Goal: Task Accomplishment & Management: Manage account settings

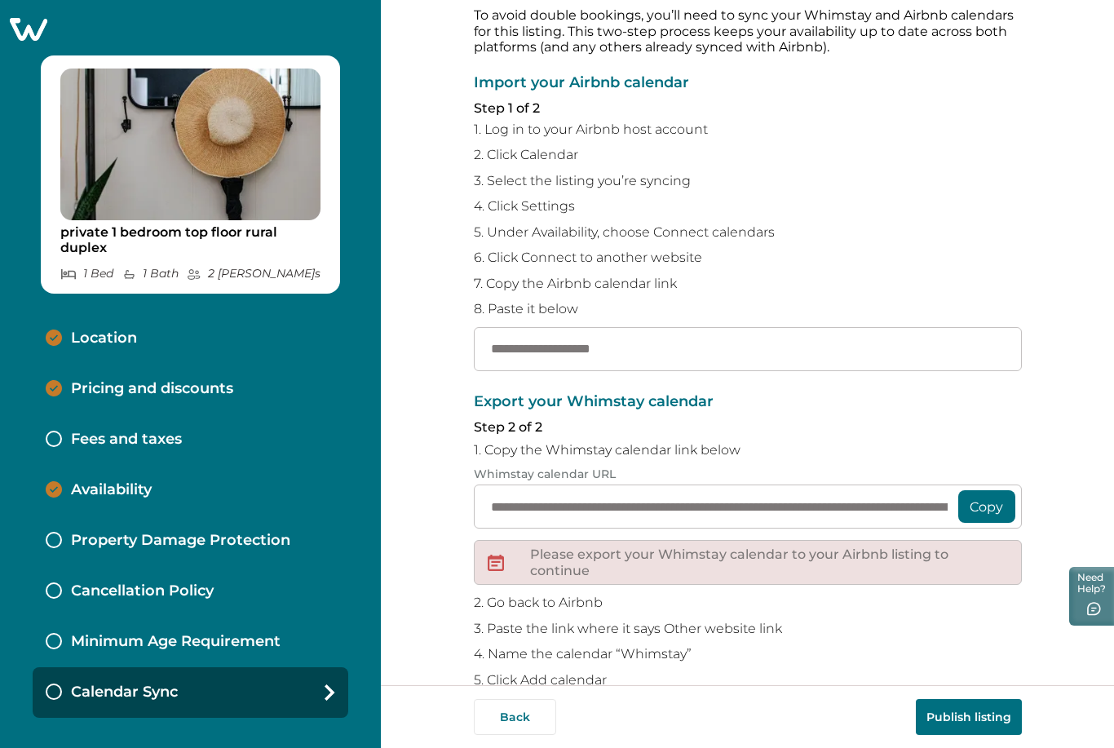
scroll to position [70, 0]
click at [629, 353] on input "text" at bounding box center [748, 350] width 548 height 44
paste input "**********"
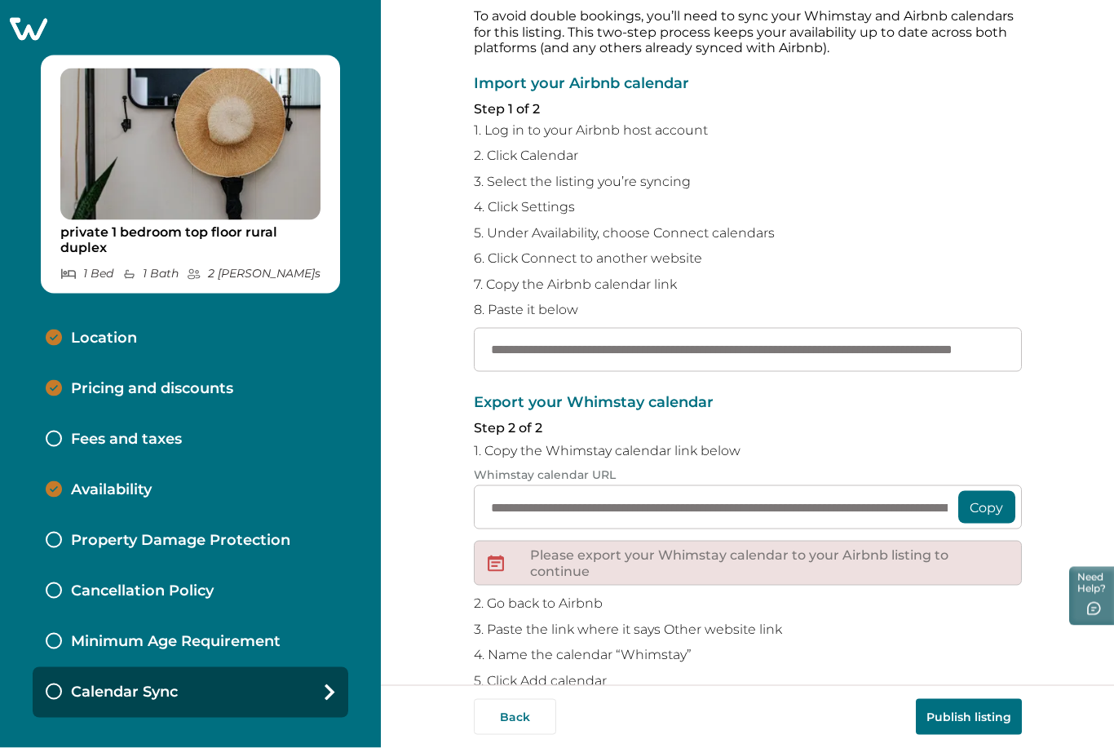
scroll to position [52, 0]
type input "**********"
click at [977, 491] on button "Copy" at bounding box center [986, 507] width 57 height 33
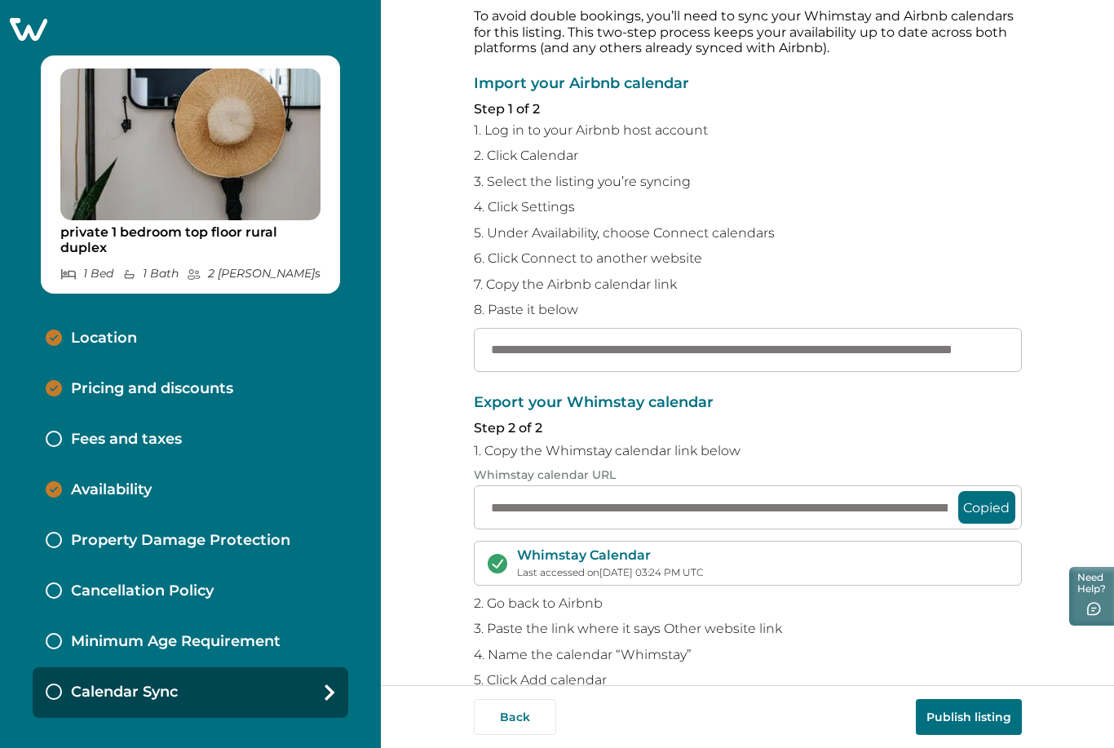
scroll to position [69, 0]
click at [962, 716] on button "Publish listing" at bounding box center [969, 717] width 106 height 36
click at [103, 329] on p "Location" at bounding box center [104, 338] width 66 height 18
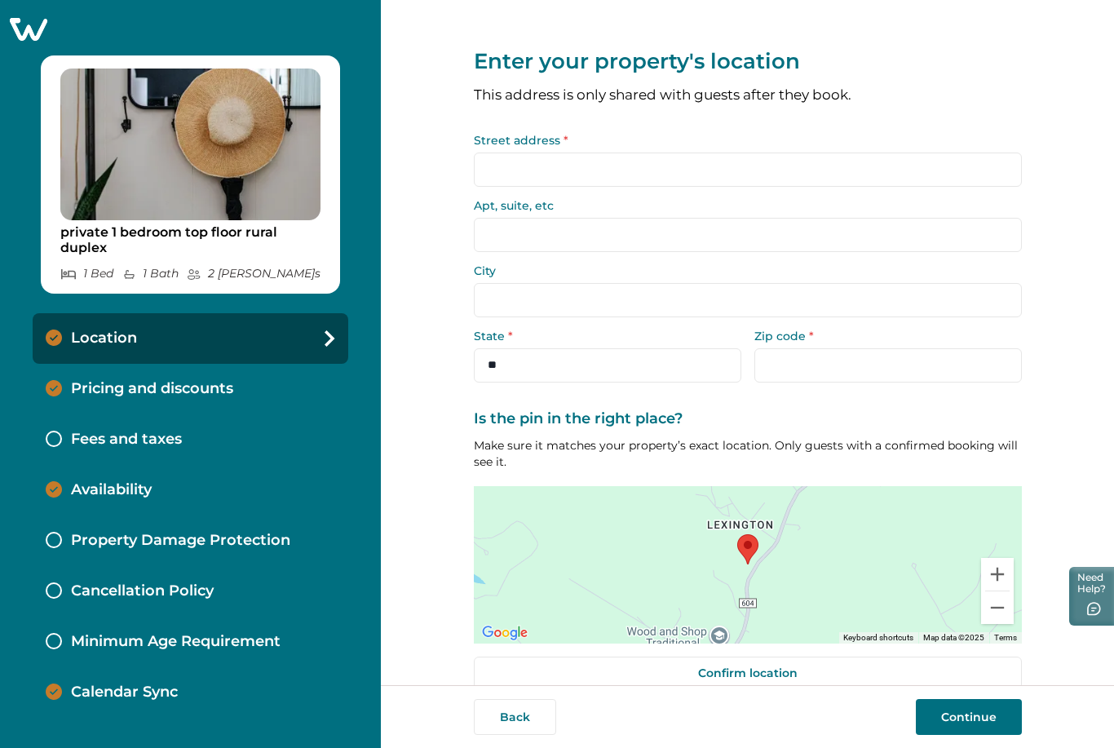
click at [598, 152] on input "Street address *" at bounding box center [748, 169] width 548 height 34
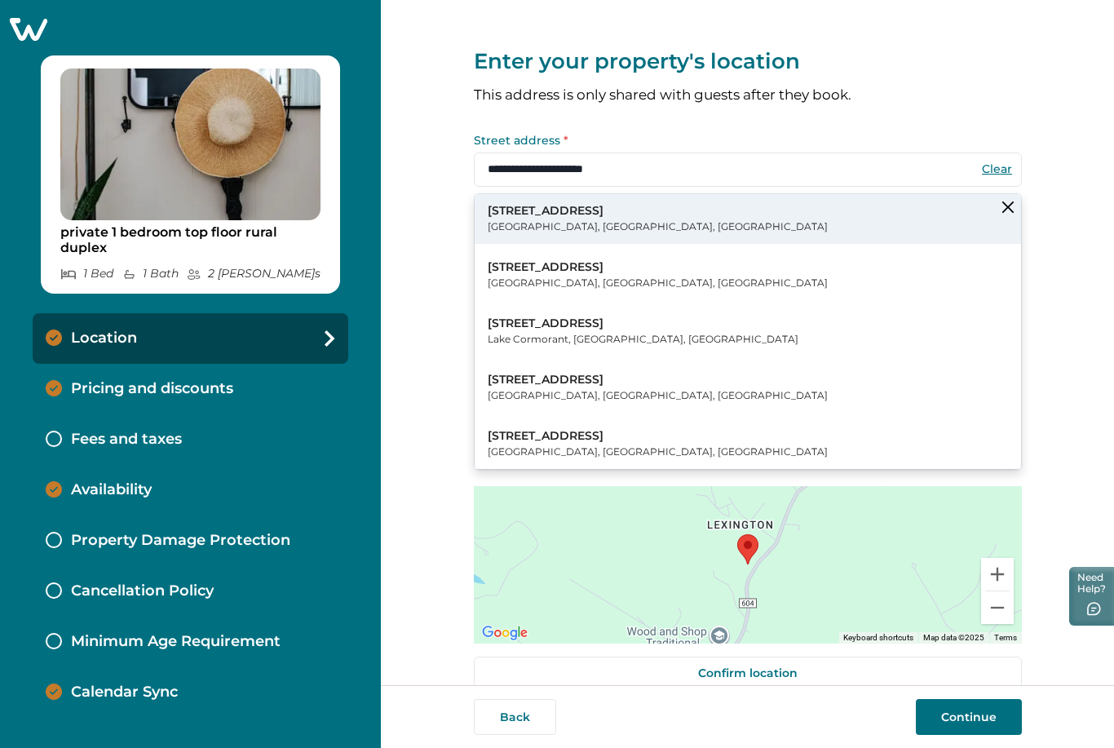
click at [577, 203] on p "5786 Buffalo River Road" at bounding box center [658, 211] width 340 height 16
type input "**********"
select select "**"
type input "*****"
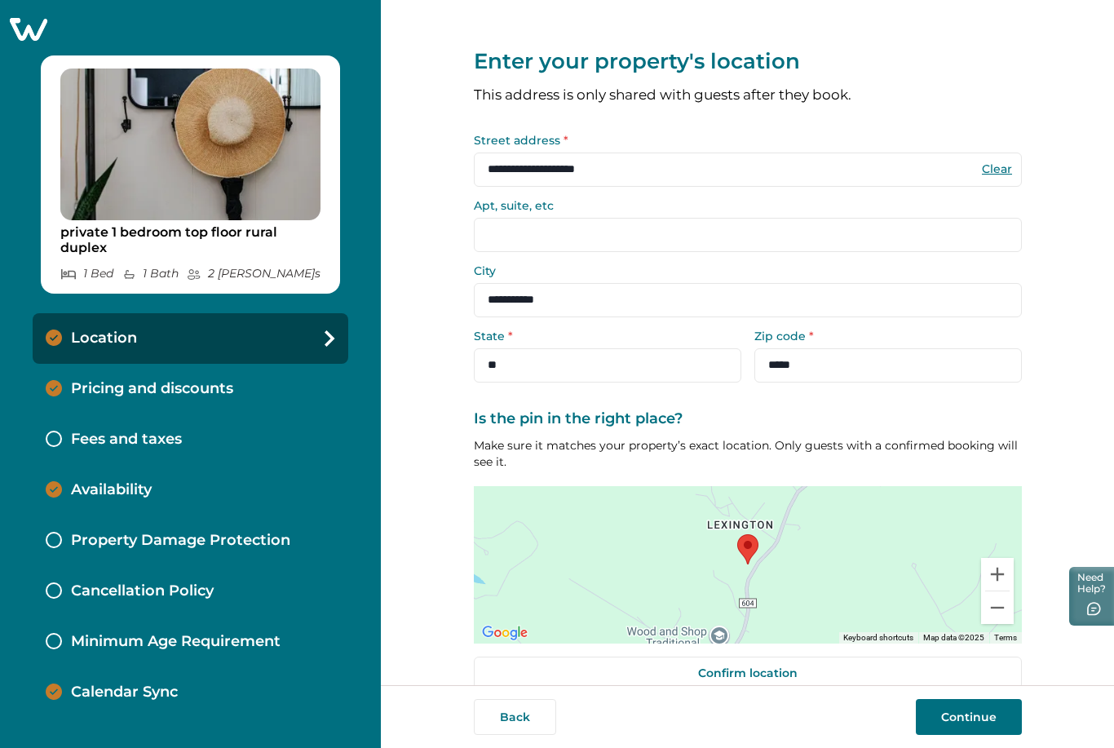
click at [955, 713] on button "Continue" at bounding box center [969, 717] width 106 height 36
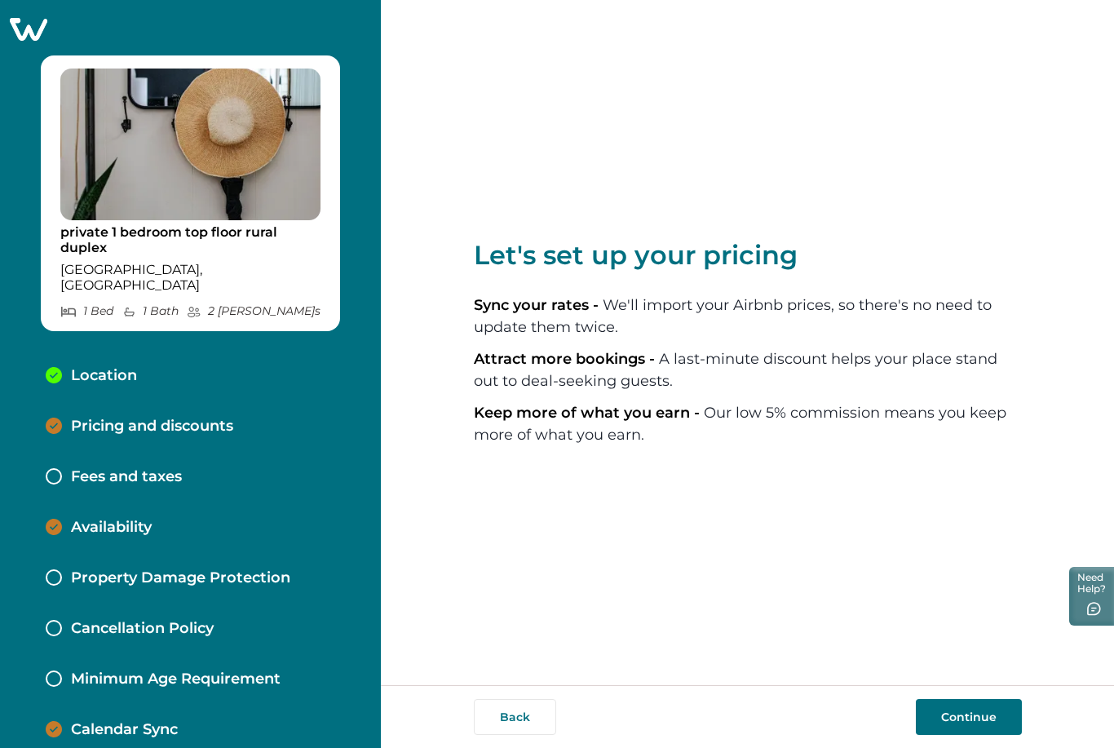
click at [938, 710] on button "Continue" at bounding box center [969, 717] width 106 height 36
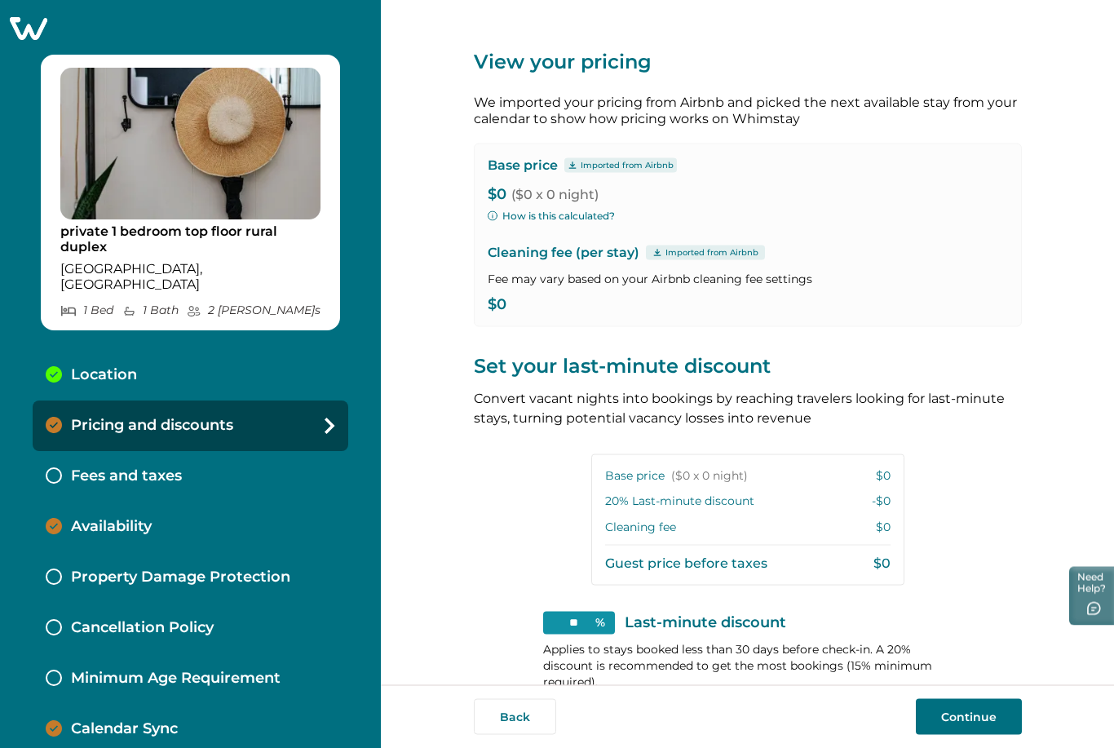
scroll to position [38, 0]
click at [983, 735] on button "Continue" at bounding box center [969, 717] width 106 height 36
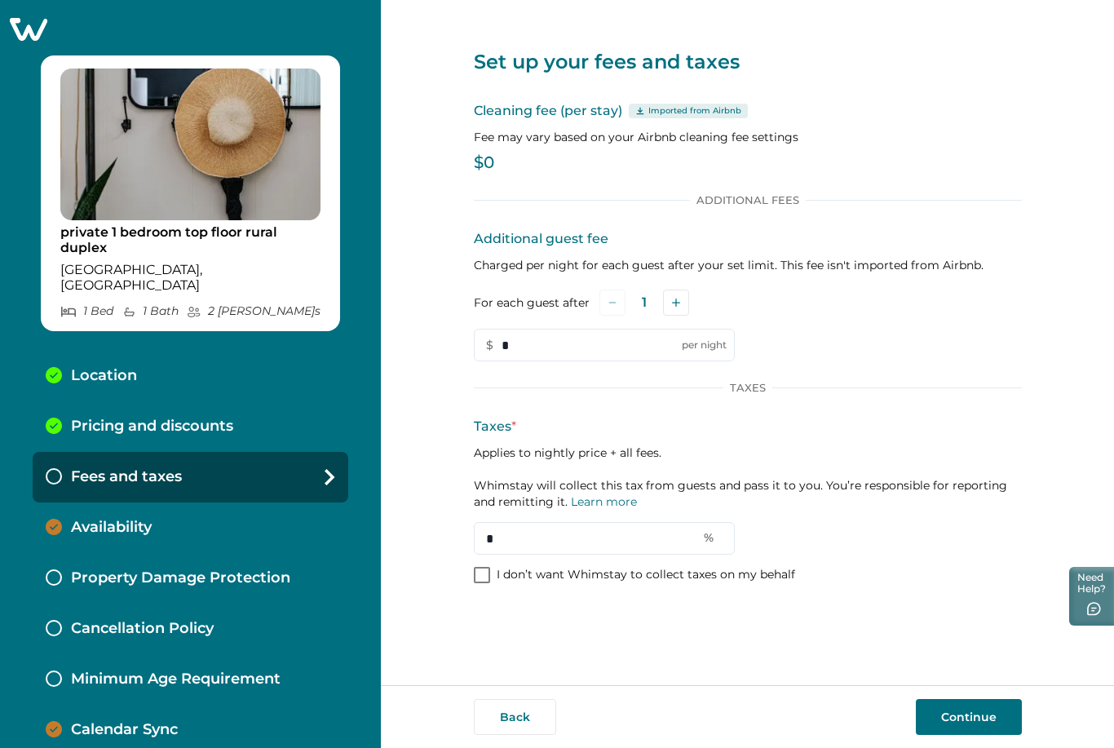
click at [484, 567] on span at bounding box center [482, 575] width 16 height 16
click at [483, 571] on icon at bounding box center [482, 575] width 10 height 8
click at [481, 567] on span at bounding box center [482, 575] width 16 height 16
click at [603, 458] on div "Taxes * Applies to nightly price + all fees. Whimstay will collect this tax fro…" at bounding box center [748, 486] width 548 height 138
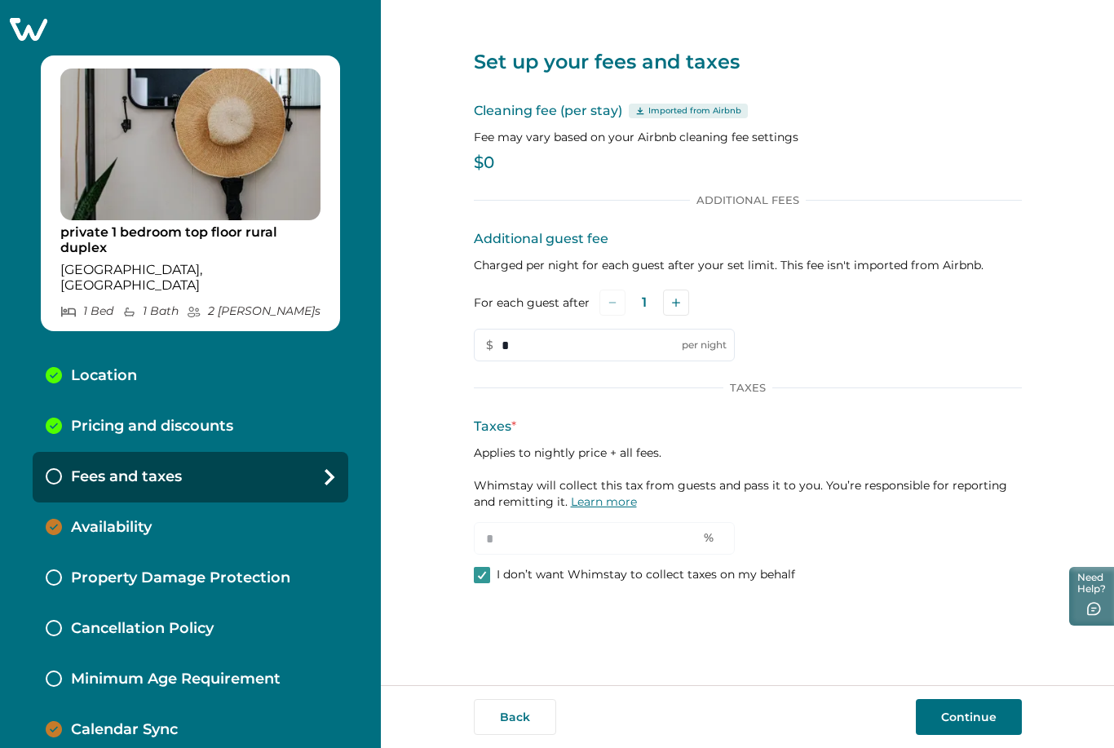
click at [602, 494] on link "Learn more" at bounding box center [604, 501] width 66 height 15
click at [952, 705] on button "Continue" at bounding box center [969, 717] width 106 height 36
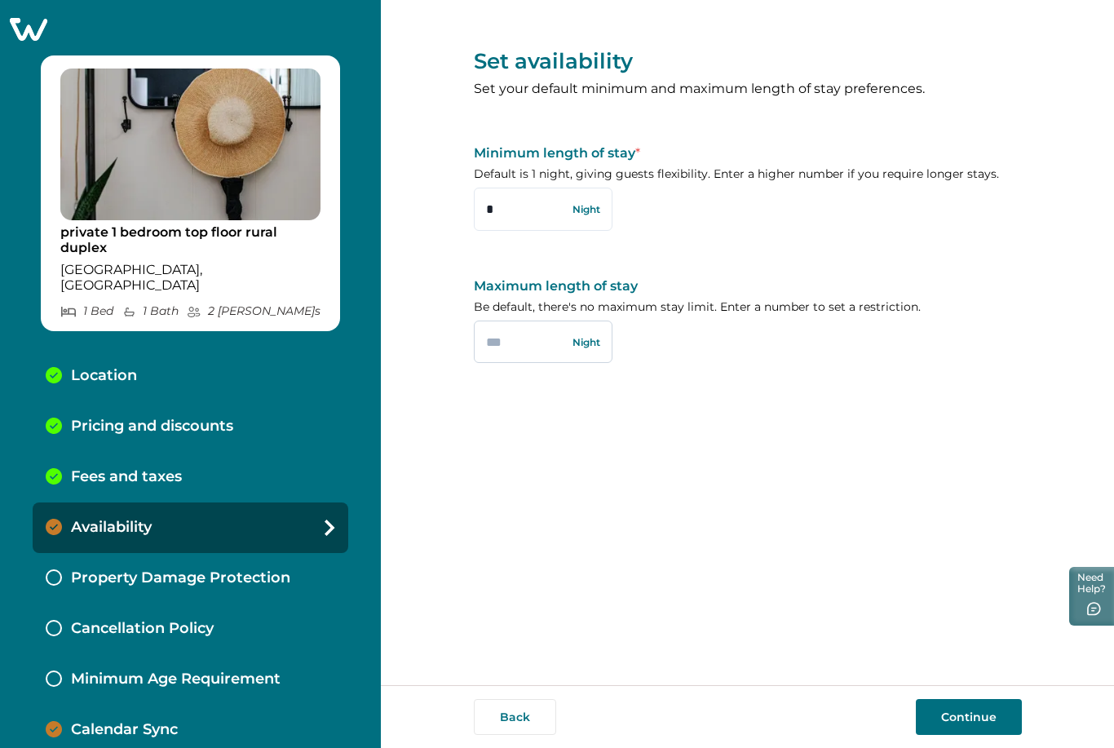
click at [505, 287] on html "Skip to Content private 1 bedroom top floor rural duplex Earlysville, VA 1 Bed …" at bounding box center [557, 374] width 1114 height 748
click at [505, 320] on input "text" at bounding box center [543, 341] width 139 height 42
type input "*"
click at [952, 721] on button "Continue" at bounding box center [969, 717] width 106 height 36
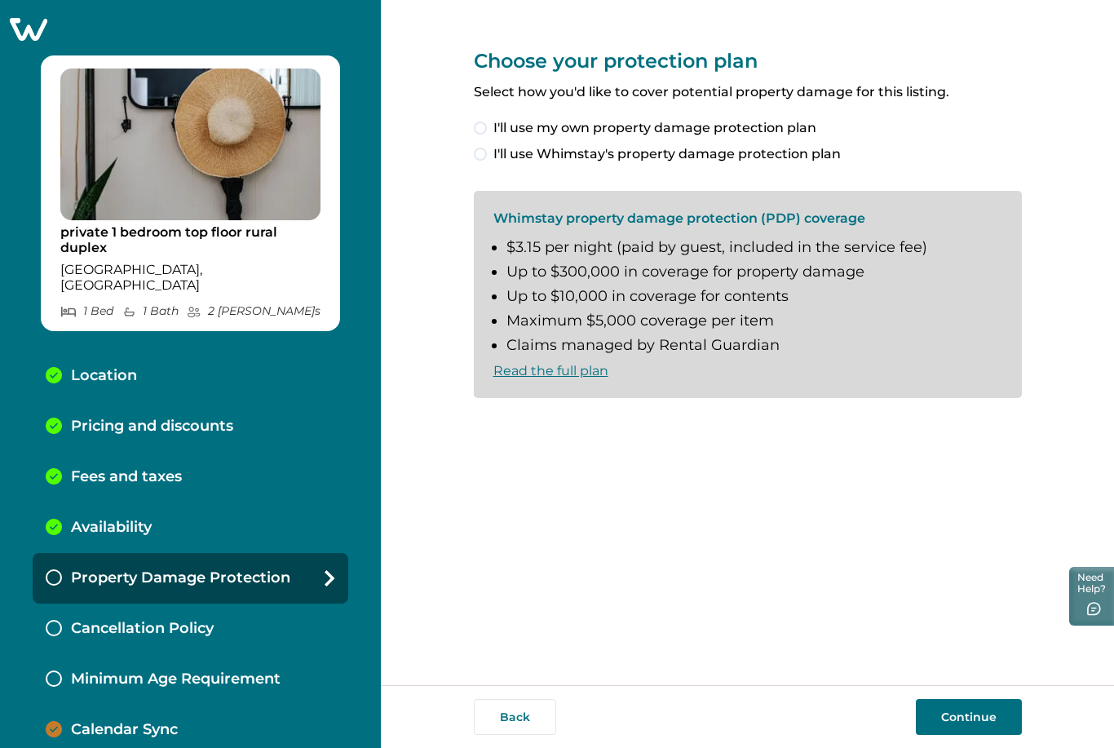
click at [485, 153] on span at bounding box center [480, 154] width 13 height 13
click at [477, 426] on span at bounding box center [480, 424] width 13 height 13
click at [987, 718] on button "Continue" at bounding box center [969, 717] width 106 height 36
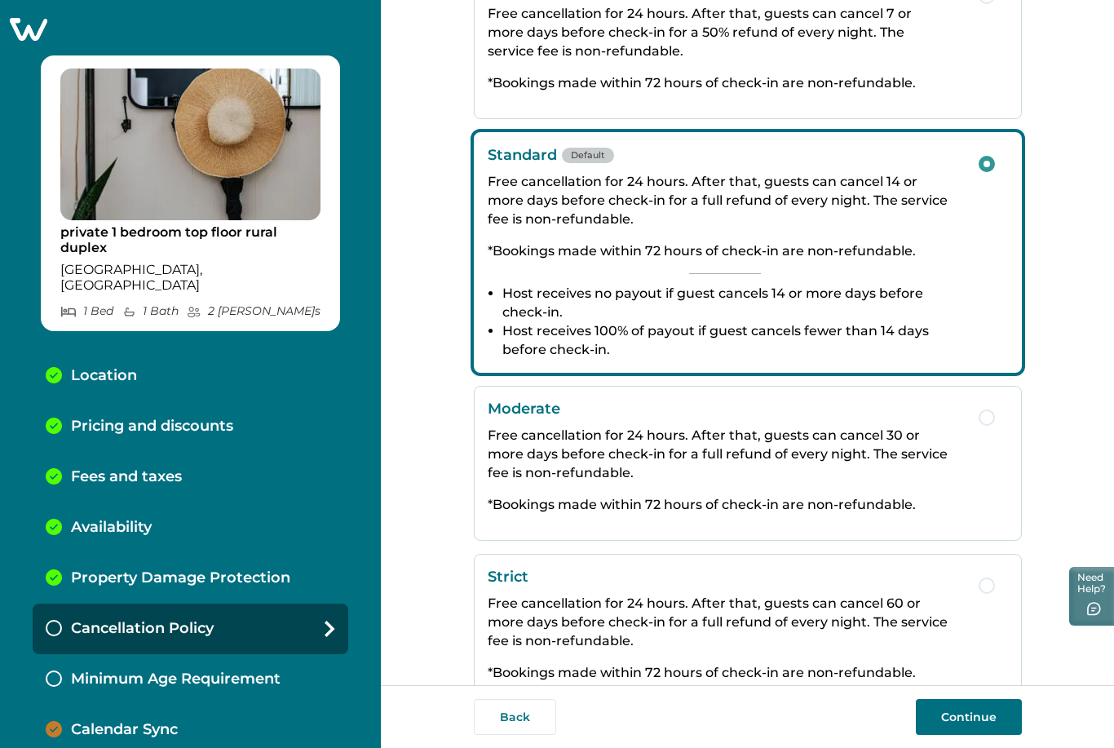
scroll to position [147, 0]
click at [980, 578] on label "button" at bounding box center [986, 586] width 16 height 16
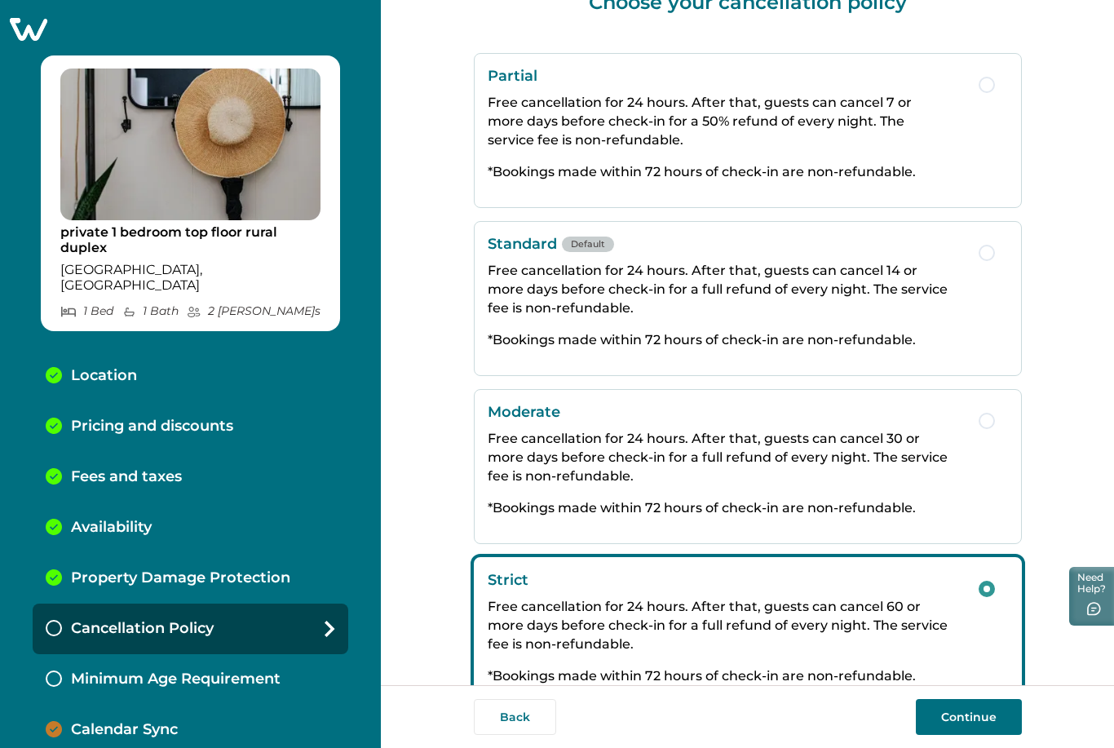
scroll to position [93, 0]
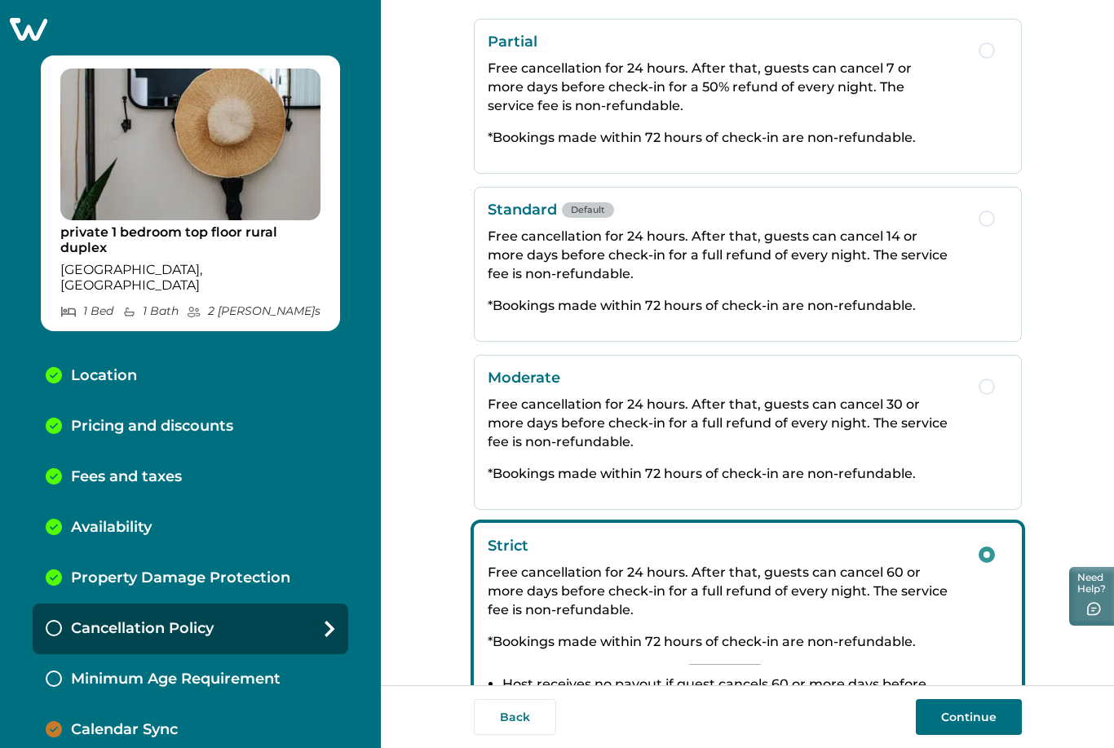
click at [991, 715] on button "Continue" at bounding box center [969, 717] width 106 height 36
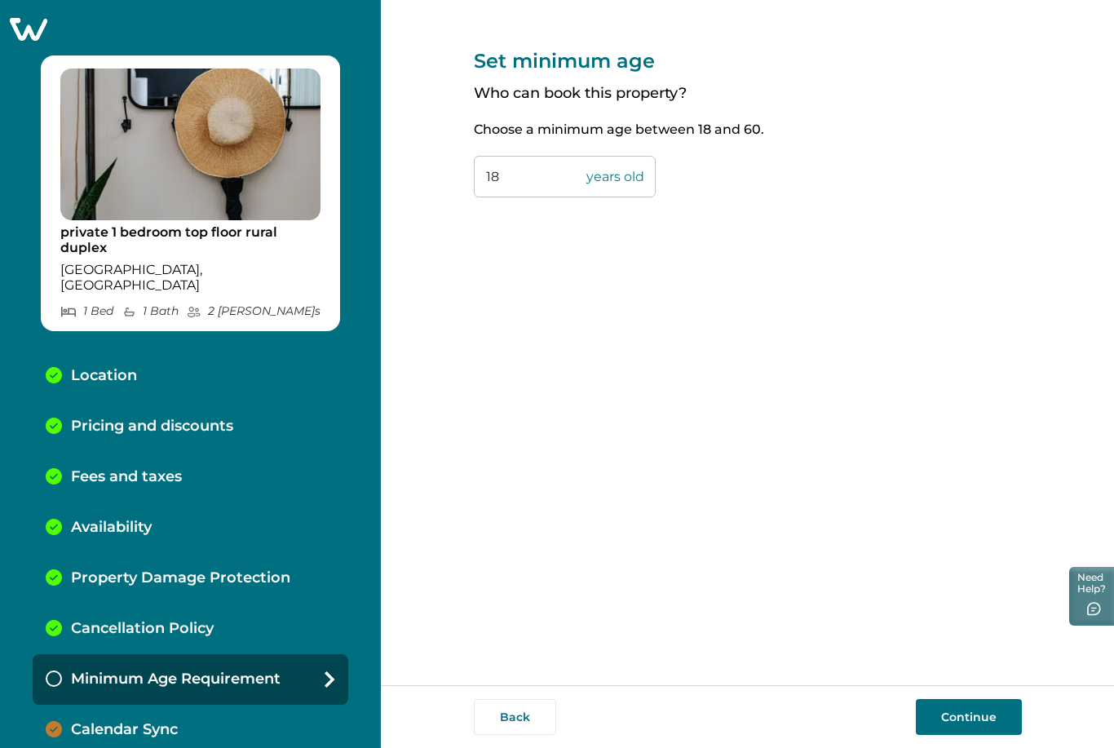
click at [541, 174] on input "18" at bounding box center [565, 177] width 182 height 42
type input "1"
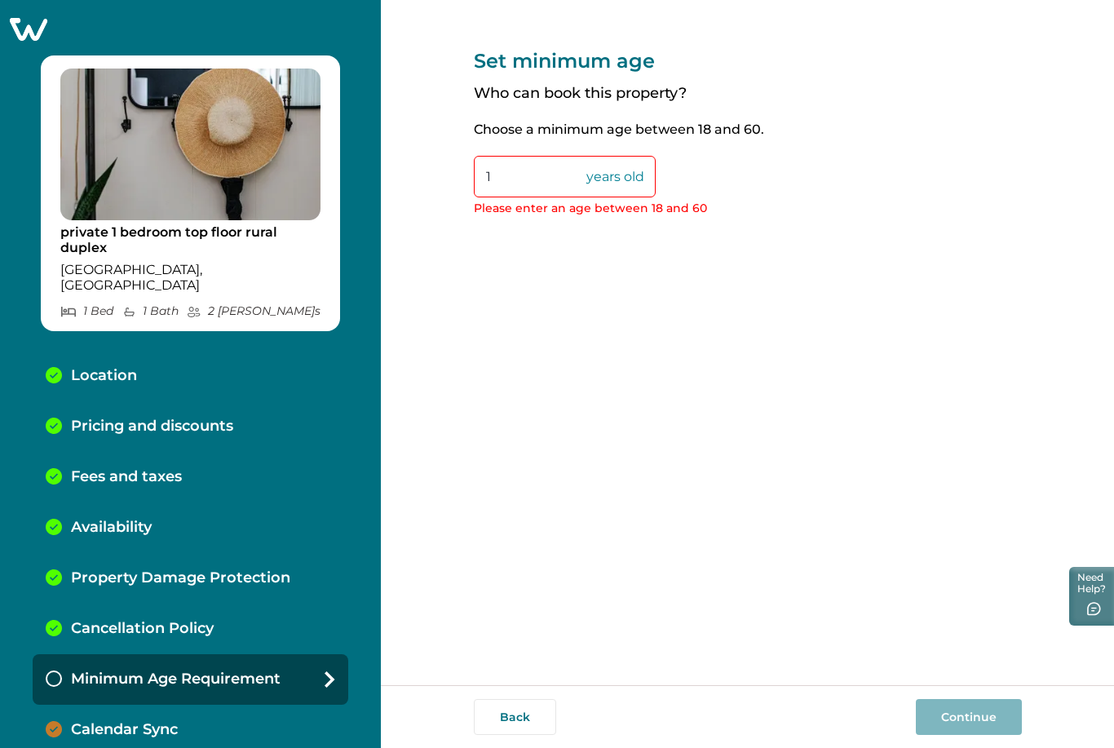
type input "18"
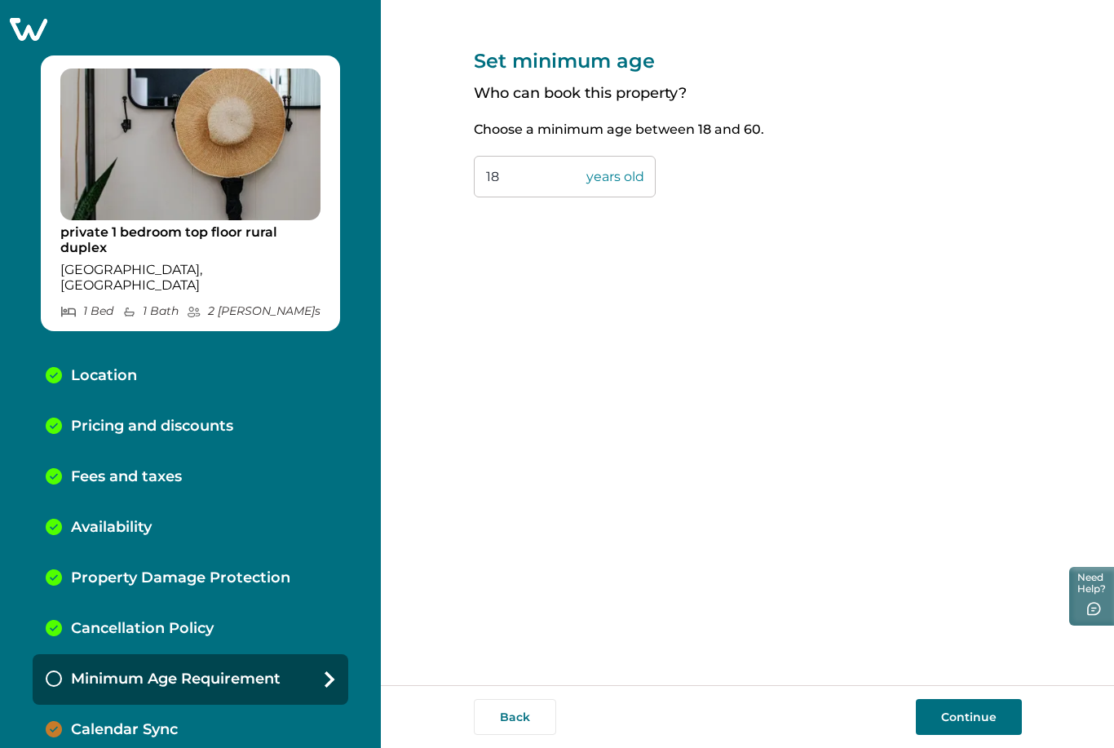
scroll to position [52, 0]
click at [929, 722] on button "Continue" at bounding box center [969, 717] width 106 height 36
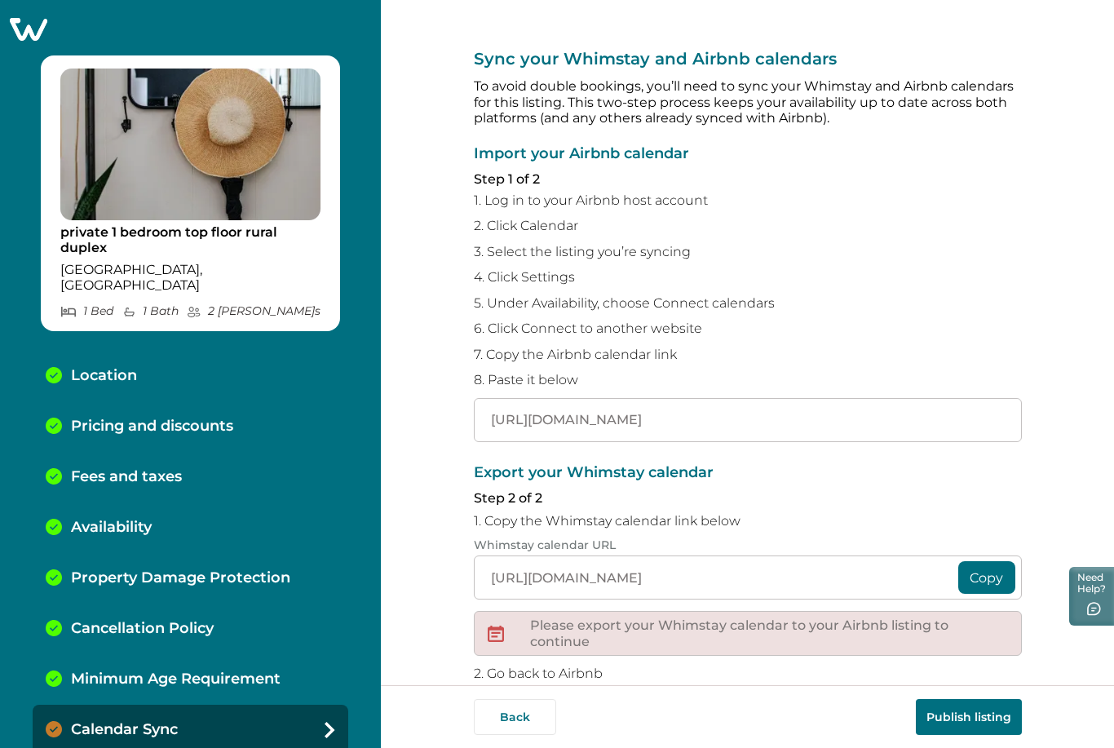
click at [961, 714] on button "Publish listing" at bounding box center [969, 717] width 106 height 36
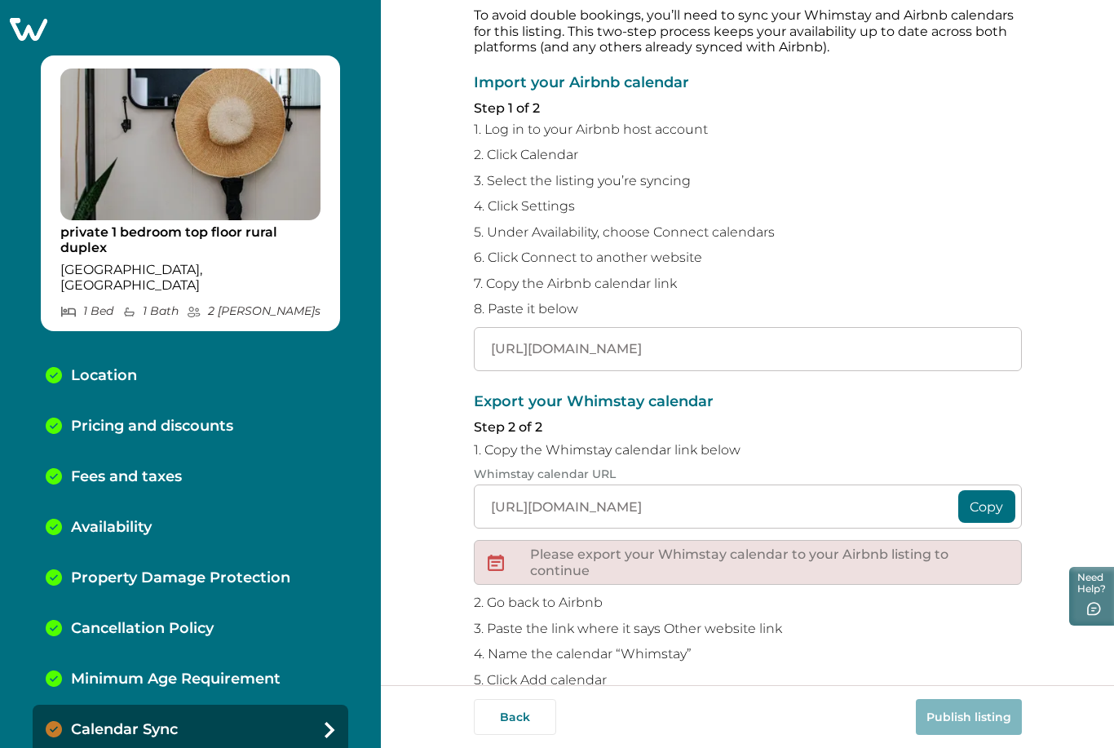
scroll to position [70, 0]
click at [878, 547] on p "Please export your Whimstay calendar to your Airbnb listing to continue" at bounding box center [769, 563] width 478 height 32
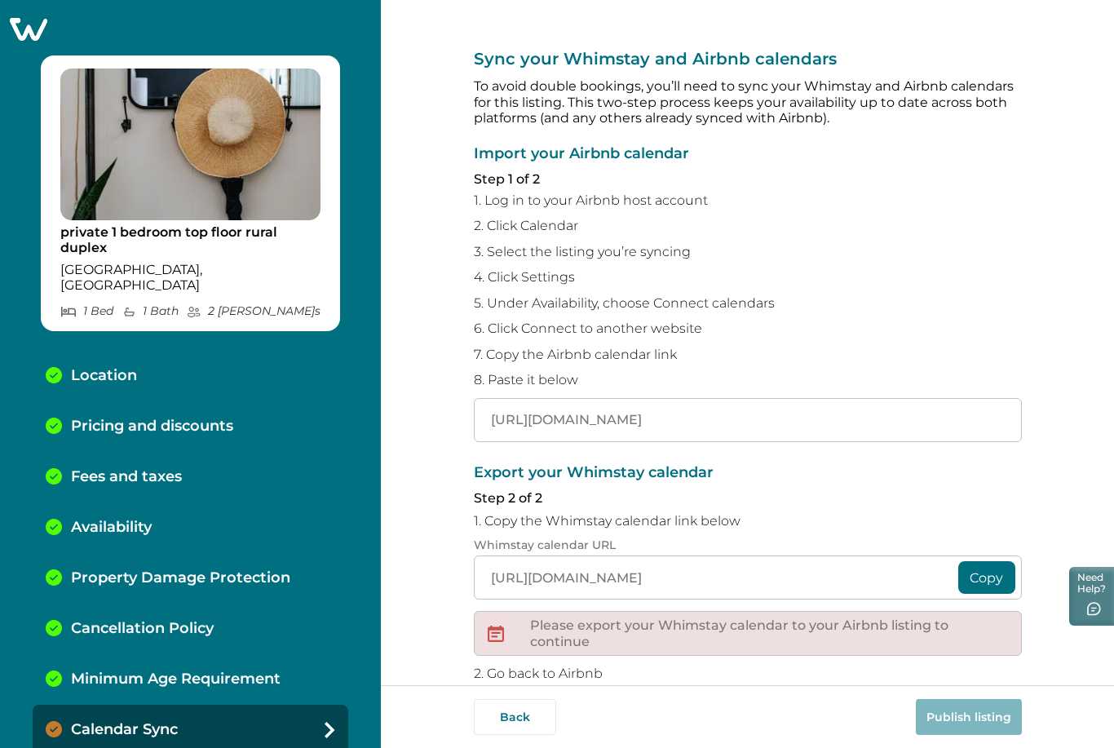
scroll to position [0, 0]
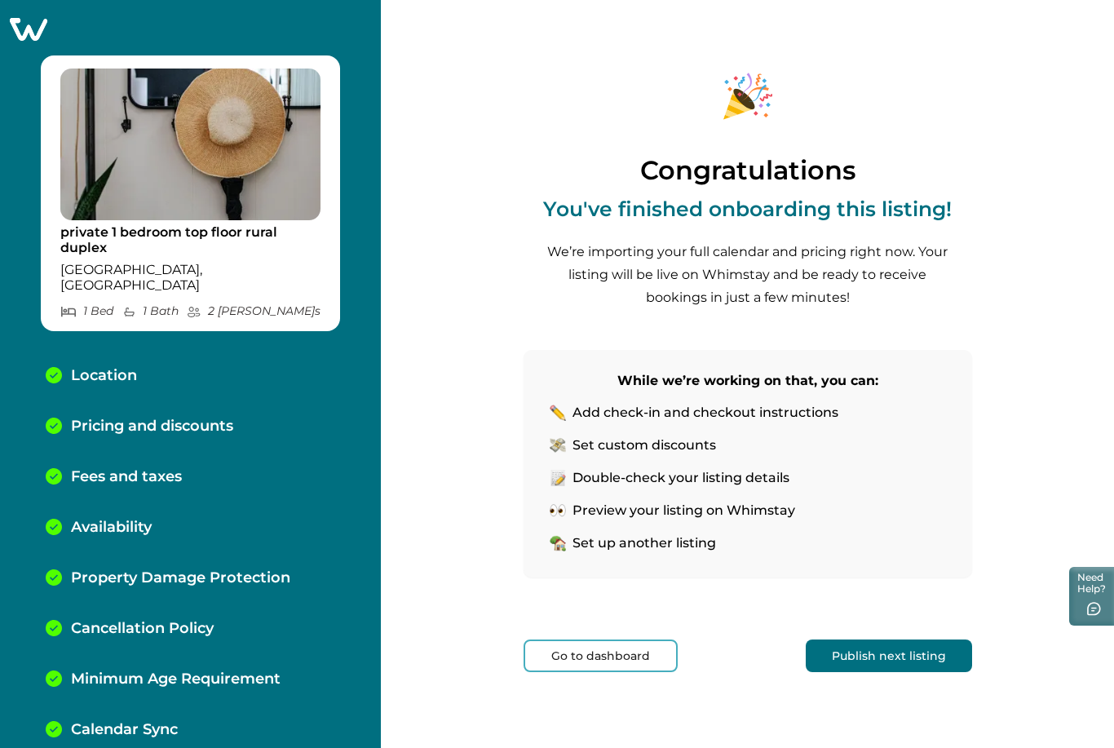
click at [603, 639] on button "Go to dashboard" at bounding box center [600, 655] width 154 height 33
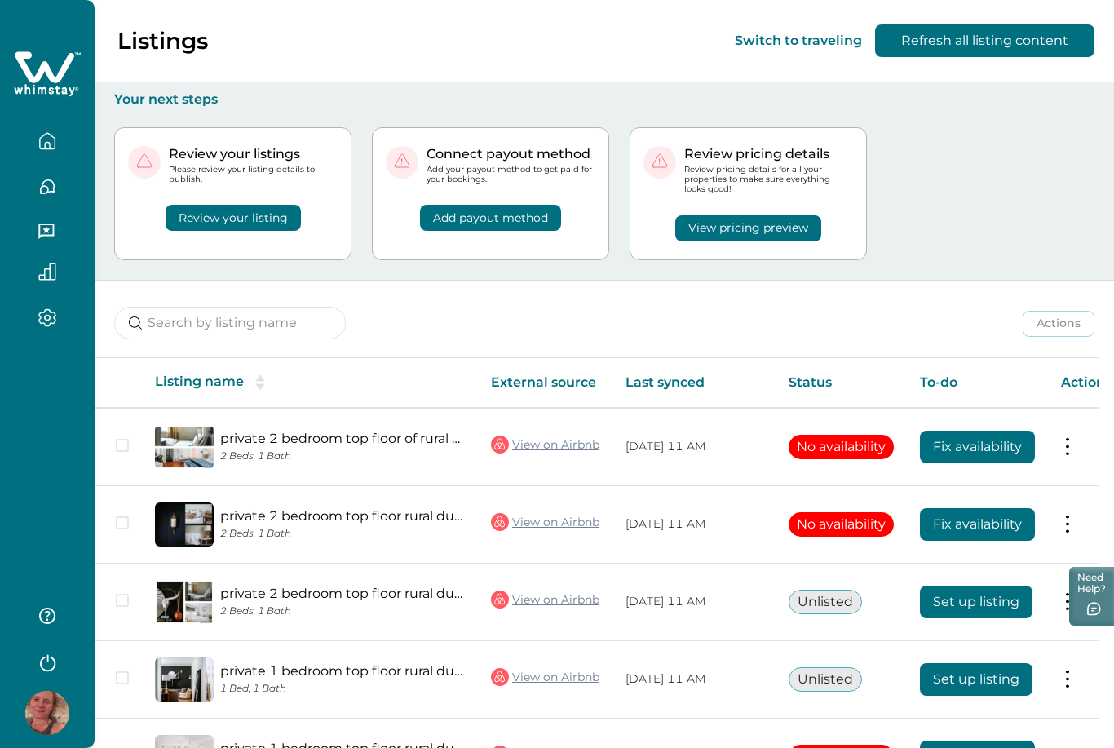
click at [50, 139] on icon "button" at bounding box center [47, 141] width 18 height 18
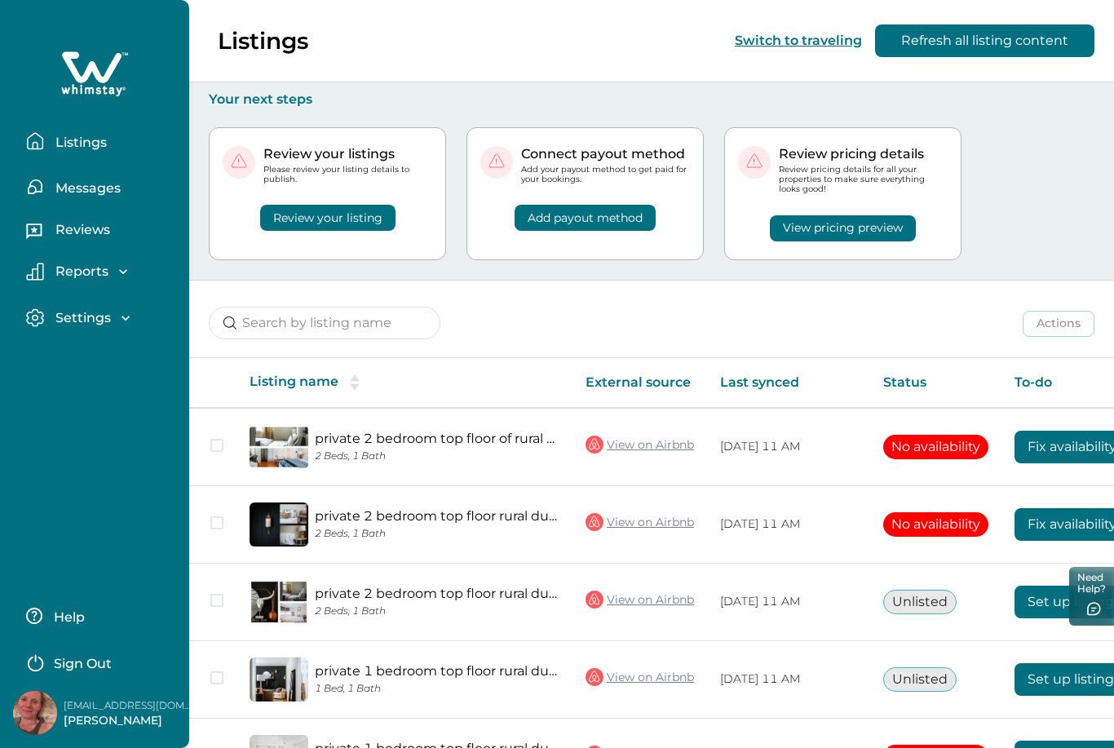
click at [82, 141] on p "Listings" at bounding box center [79, 143] width 56 height 16
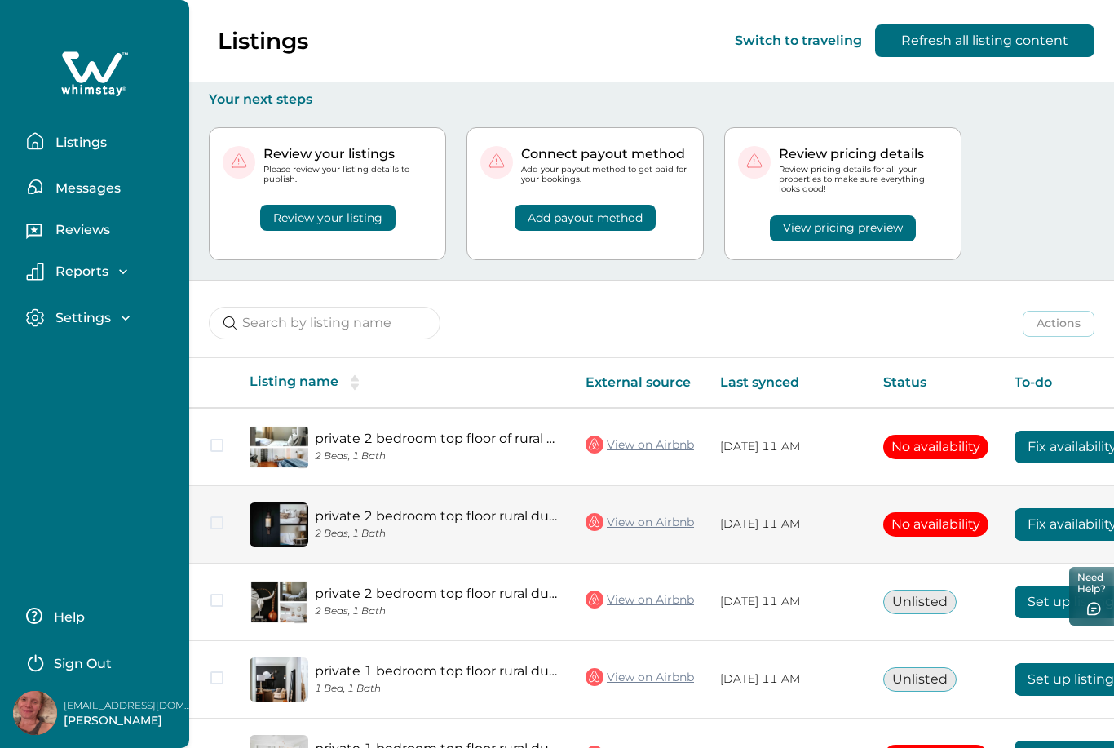
scroll to position [62, 0]
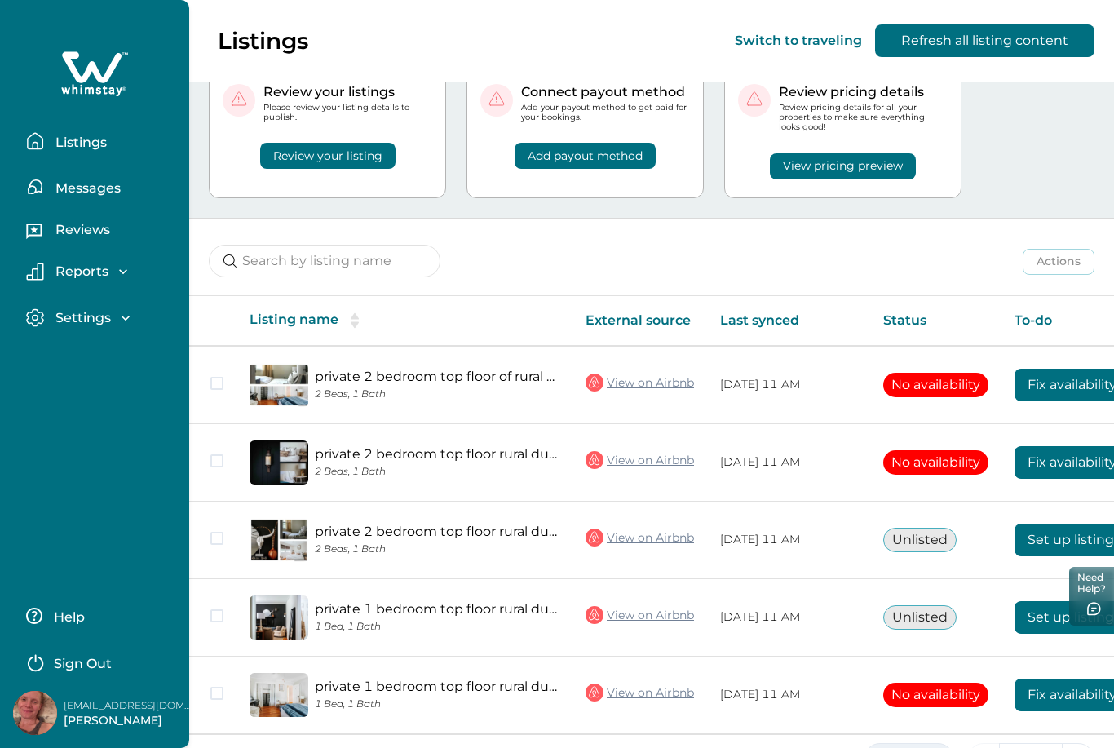
click at [937, 747] on button "5 Rows" at bounding box center [908, 759] width 90 height 33
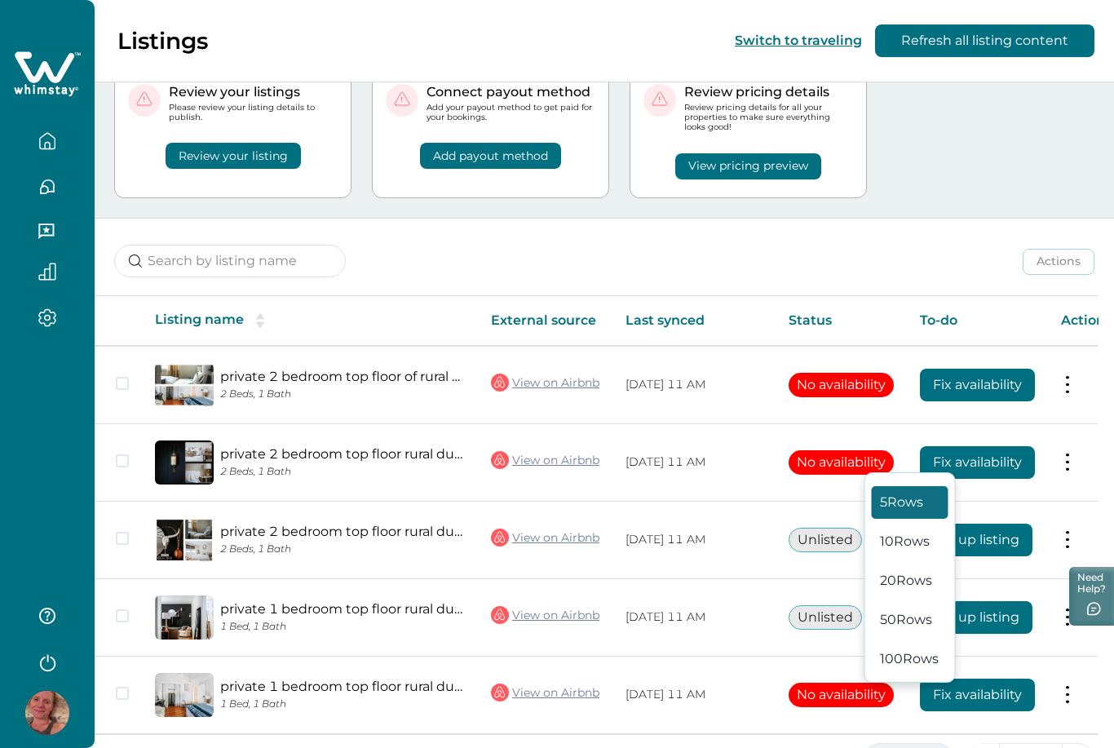
click at [937, 747] on button "5 Rows" at bounding box center [908, 759] width 90 height 33
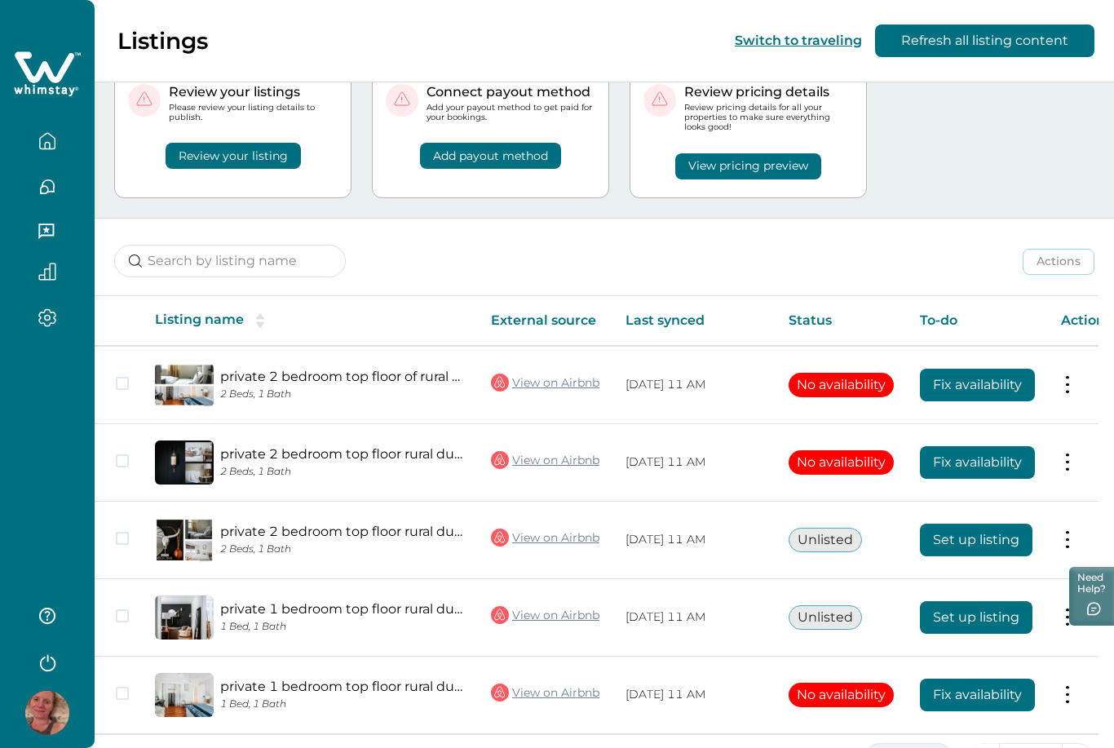
click at [937, 747] on button "5 Rows" at bounding box center [908, 759] width 90 height 33
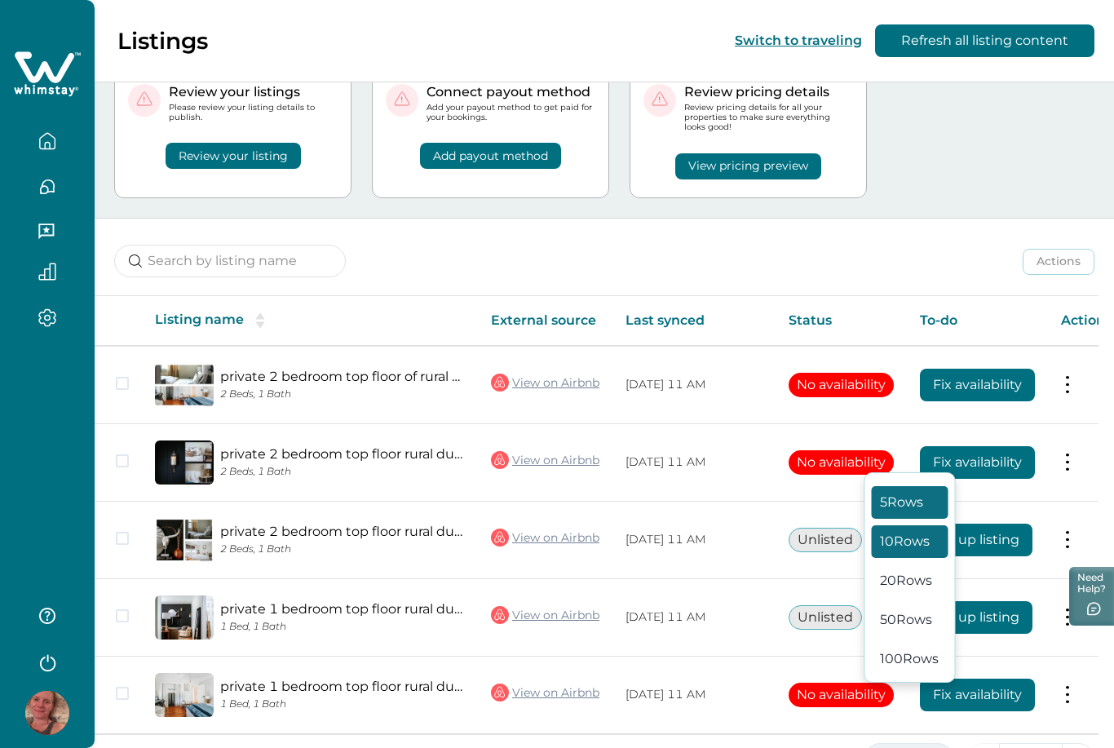
click at [883, 558] on button "10 Rows" at bounding box center [910, 541] width 77 height 33
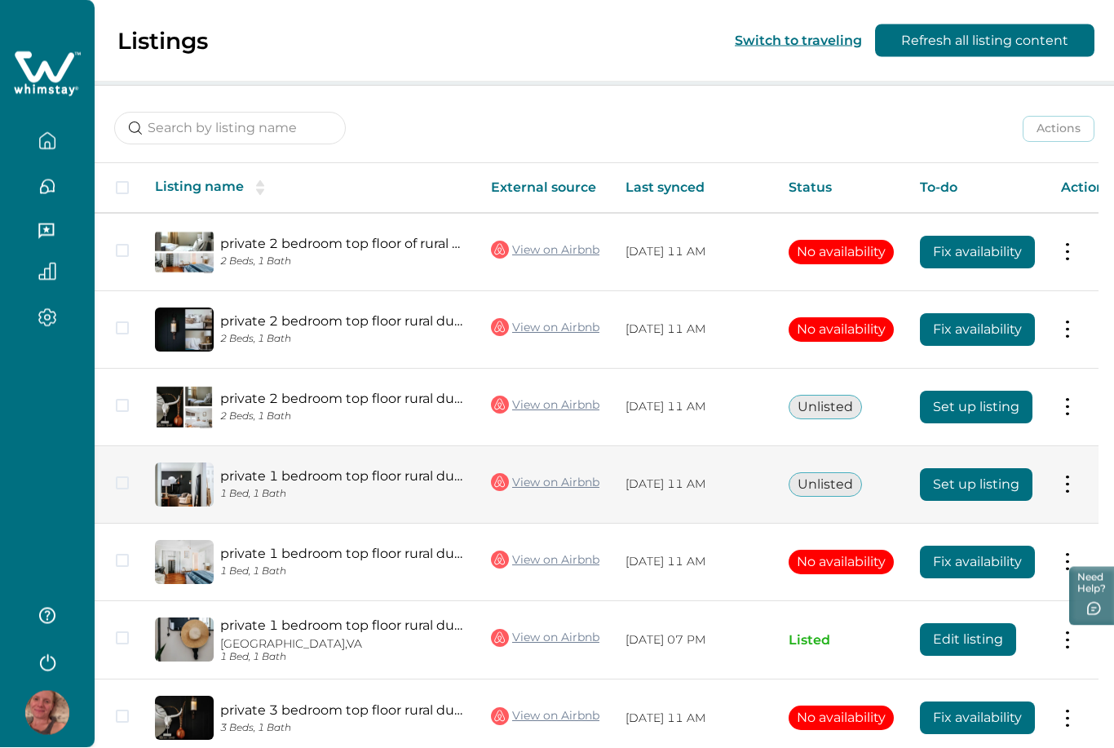
scroll to position [217, 0]
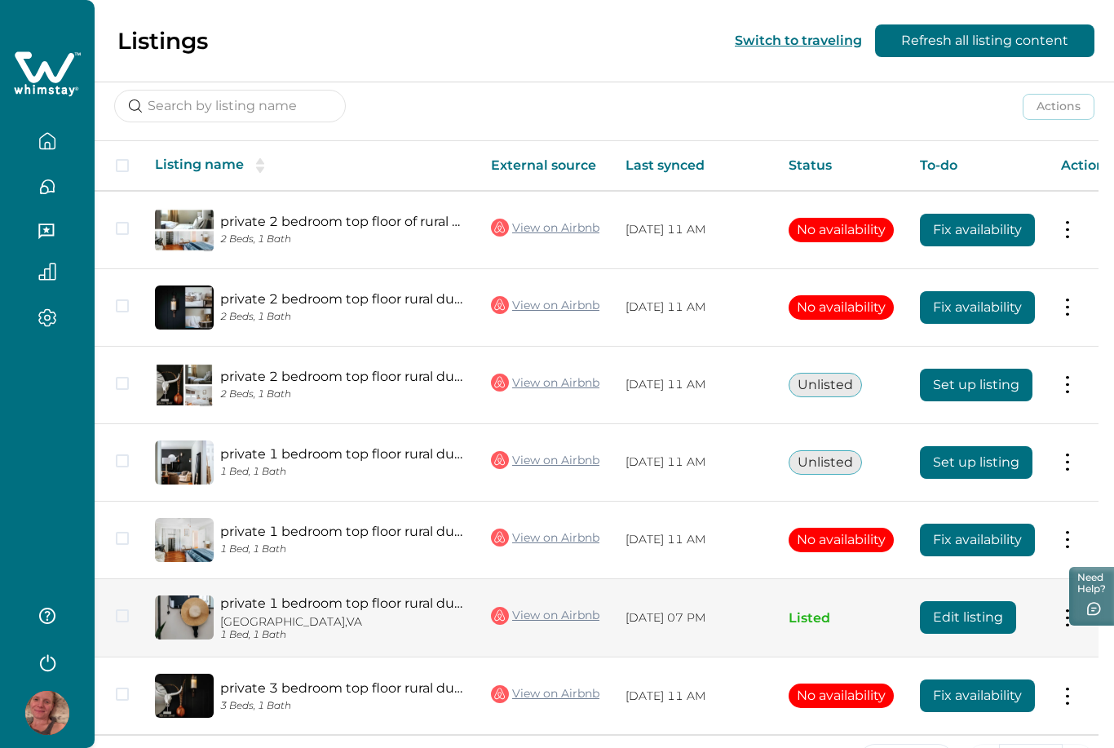
click at [374, 602] on link "private 1 bedroom top floor rural duplex" at bounding box center [342, 602] width 245 height 15
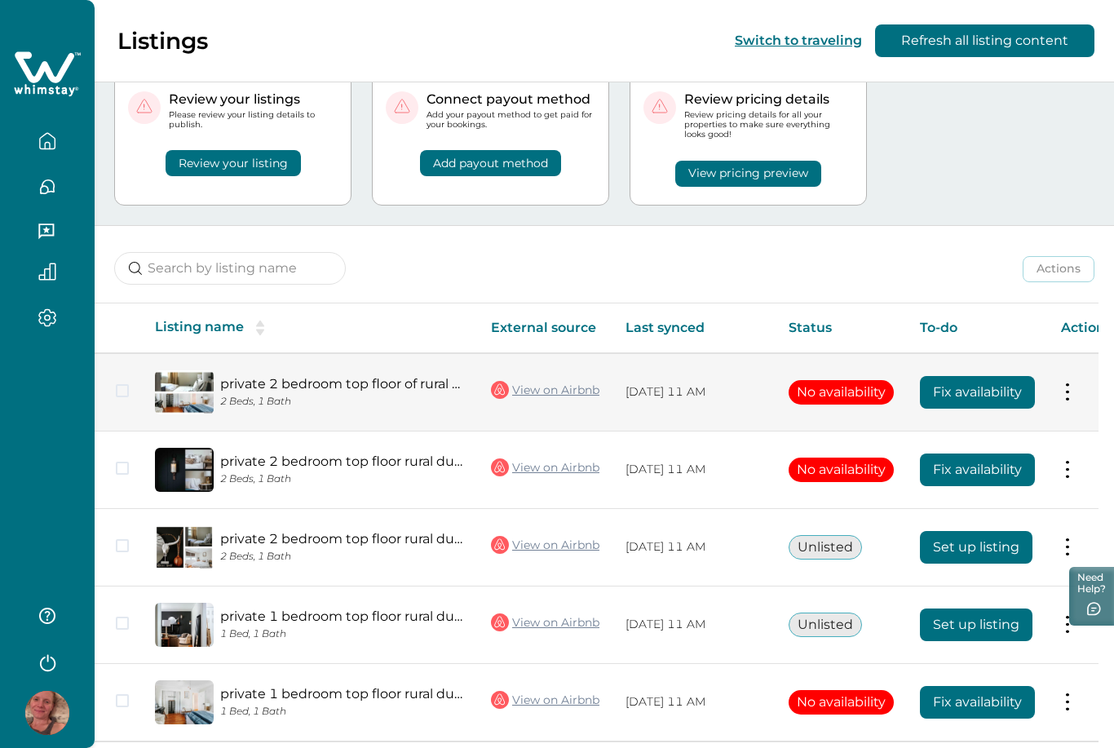
scroll to position [62, 0]
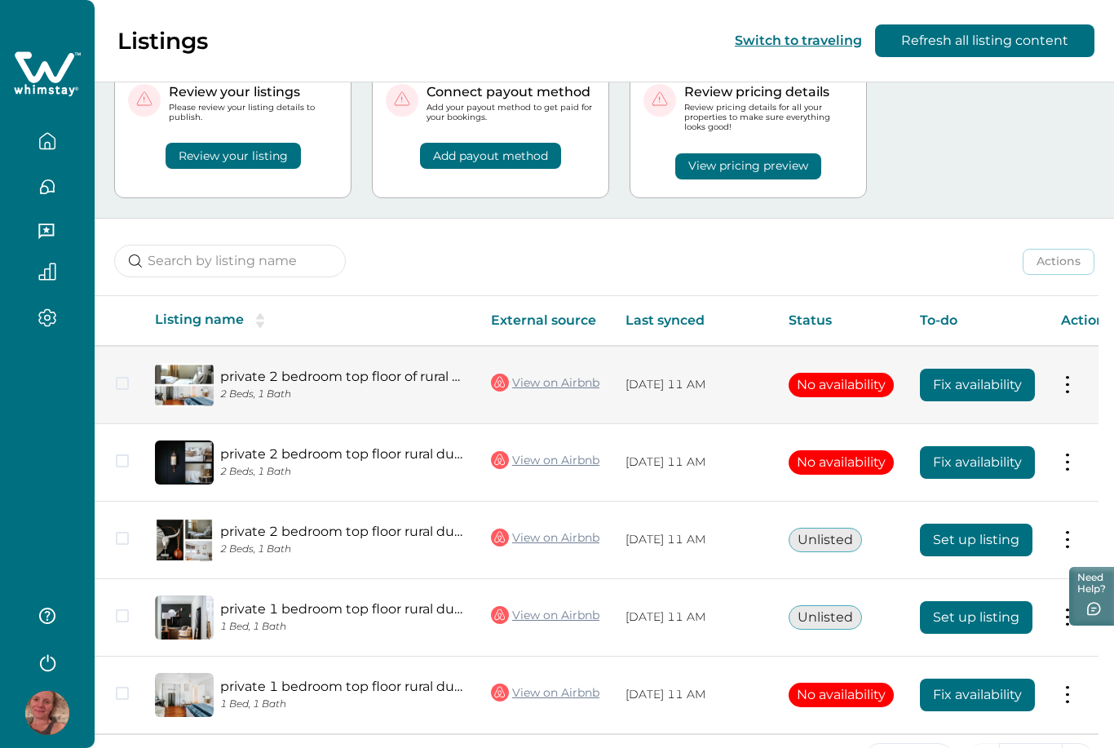
click at [1074, 391] on button at bounding box center [1067, 384] width 13 height 17
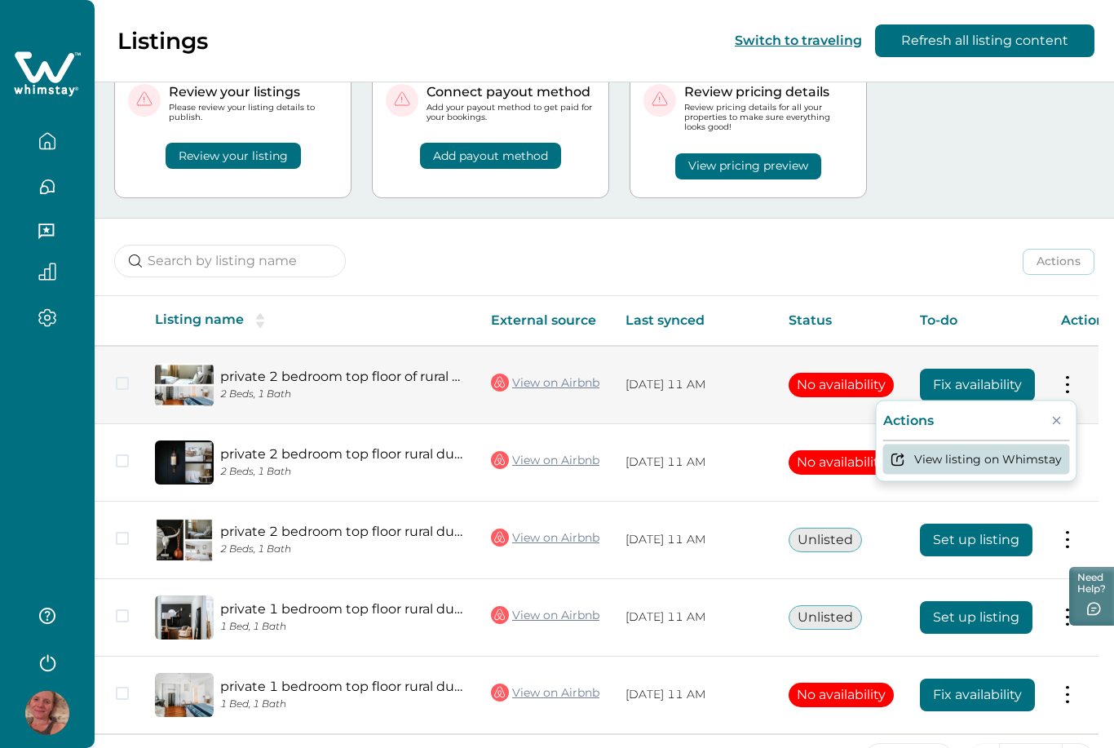
click at [1038, 453] on button "View listing on Whimstay" at bounding box center [976, 458] width 187 height 30
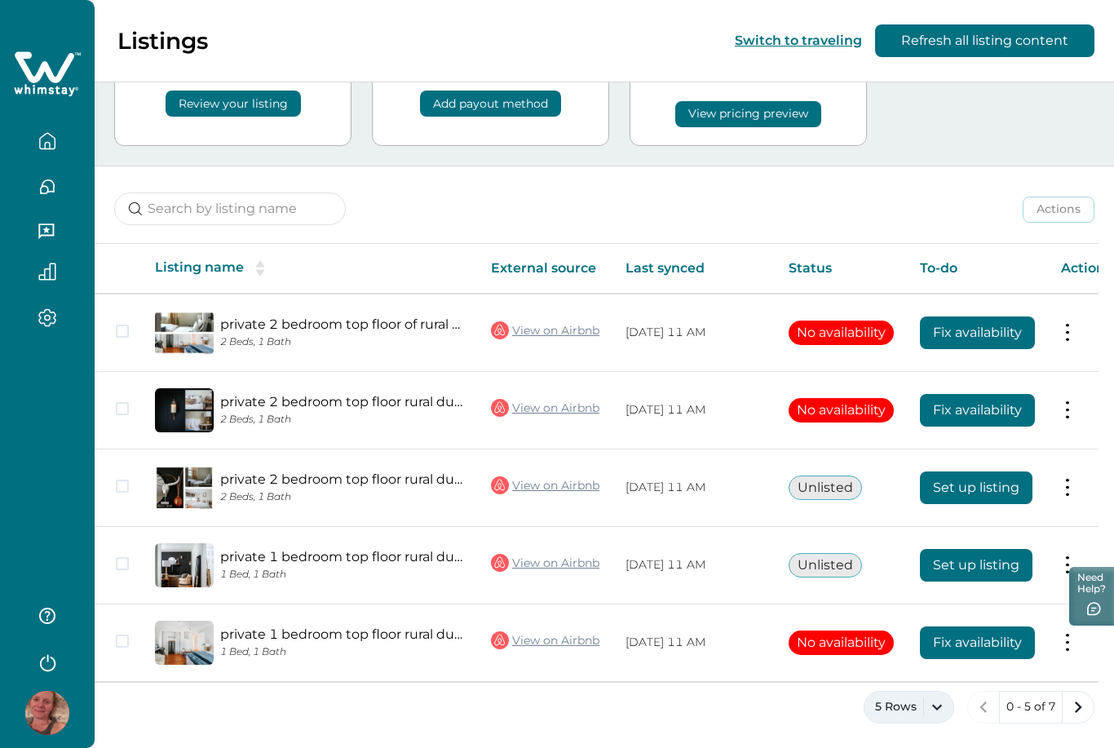
click at [943, 712] on button "5 Rows" at bounding box center [908, 707] width 90 height 33
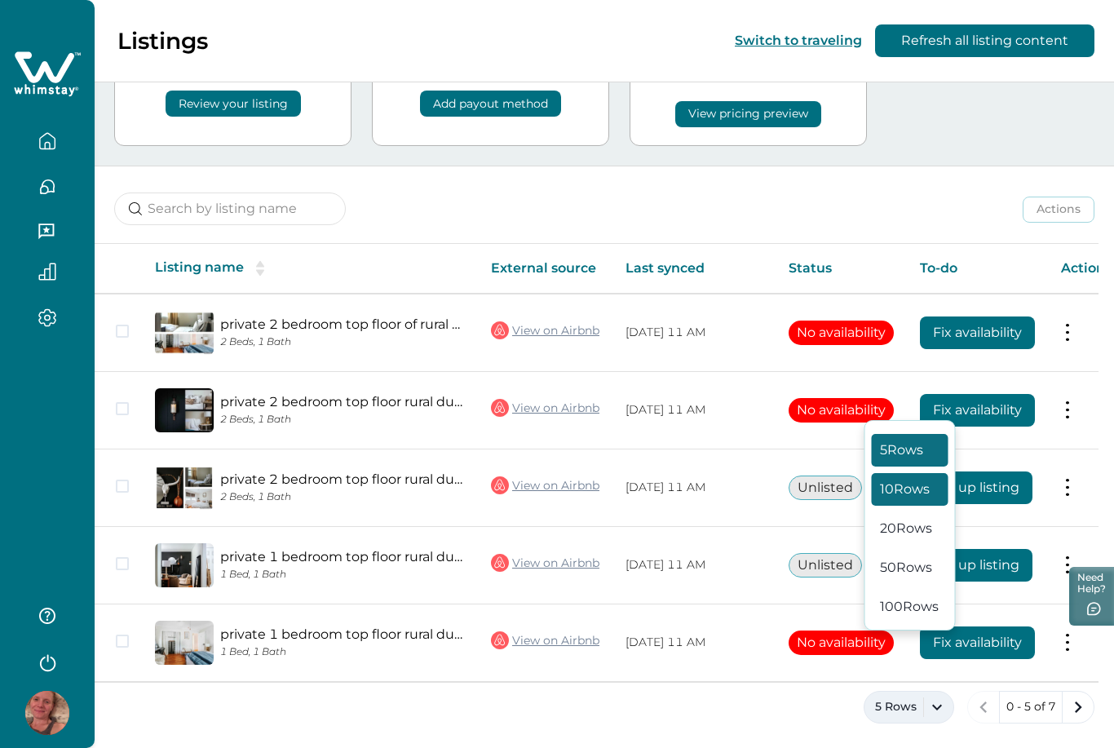
click at [909, 505] on button "10 Rows" at bounding box center [910, 489] width 77 height 33
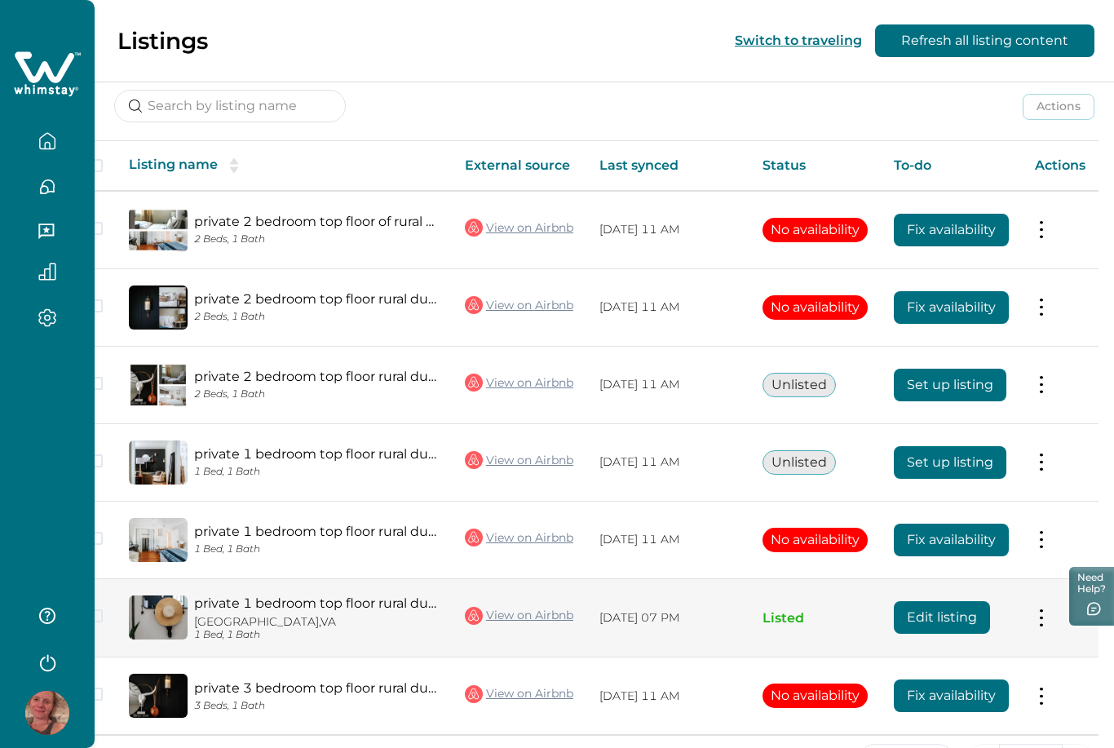
scroll to position [0, 29]
click at [1042, 618] on button at bounding box center [1041, 617] width 13 height 17
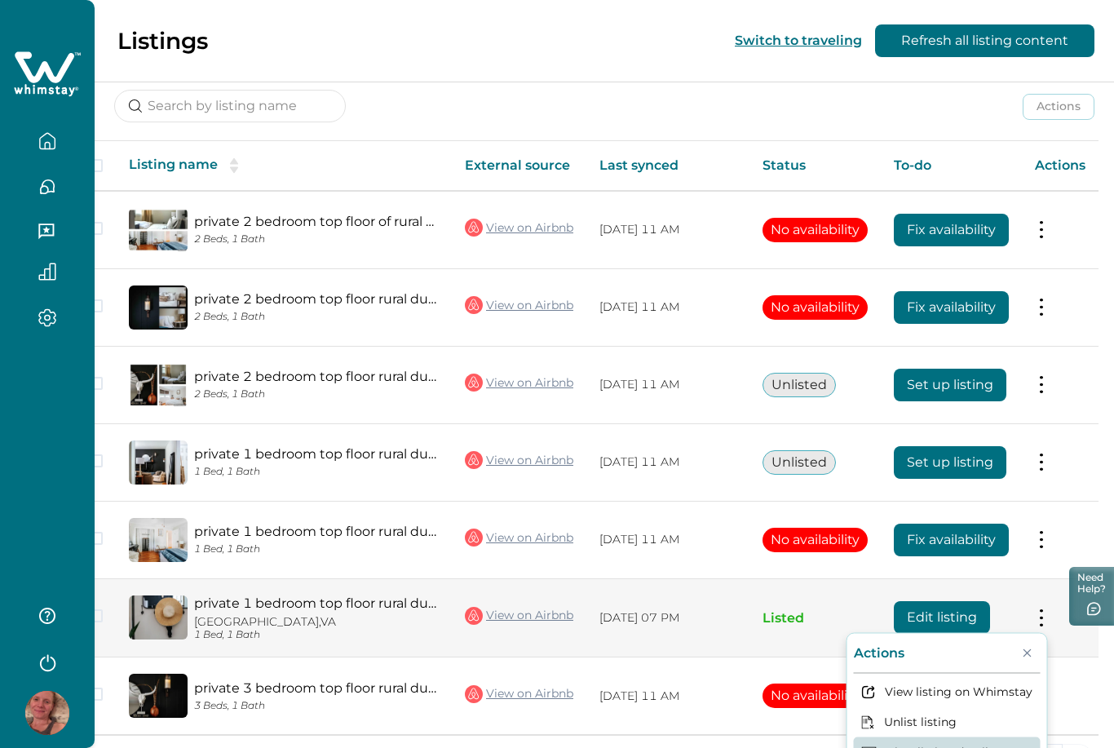
click at [987, 747] on button "View listing details" at bounding box center [947, 751] width 187 height 30
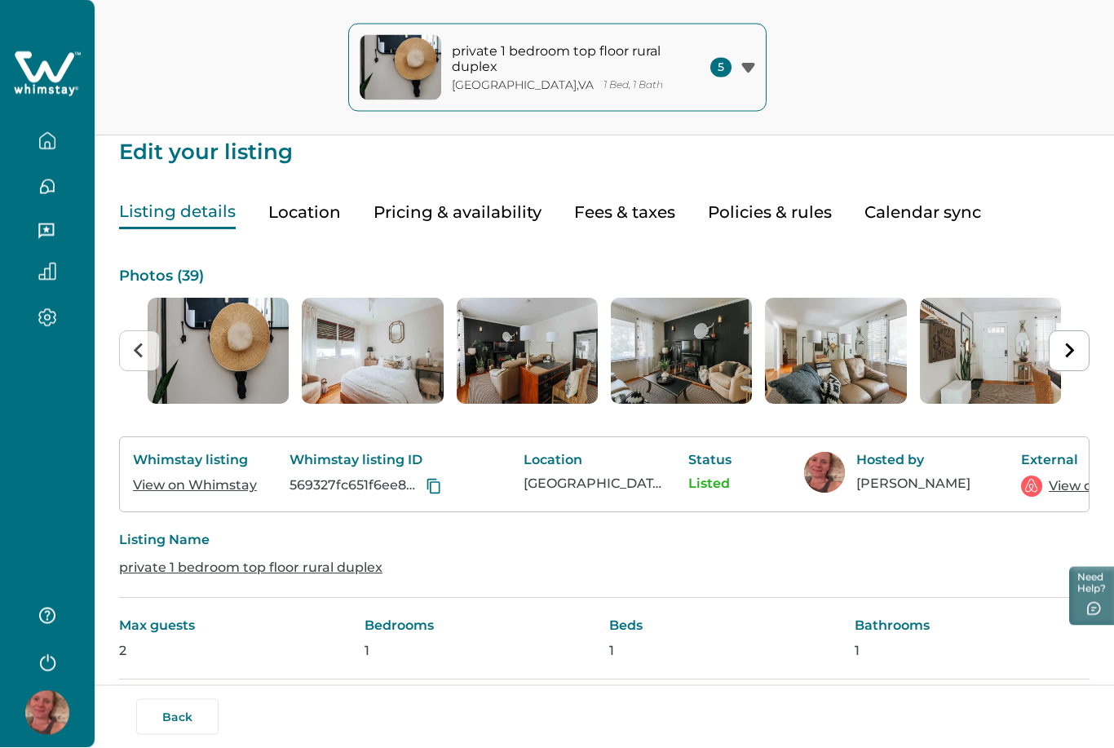
click at [214, 227] on button "Listing details" at bounding box center [177, 212] width 117 height 33
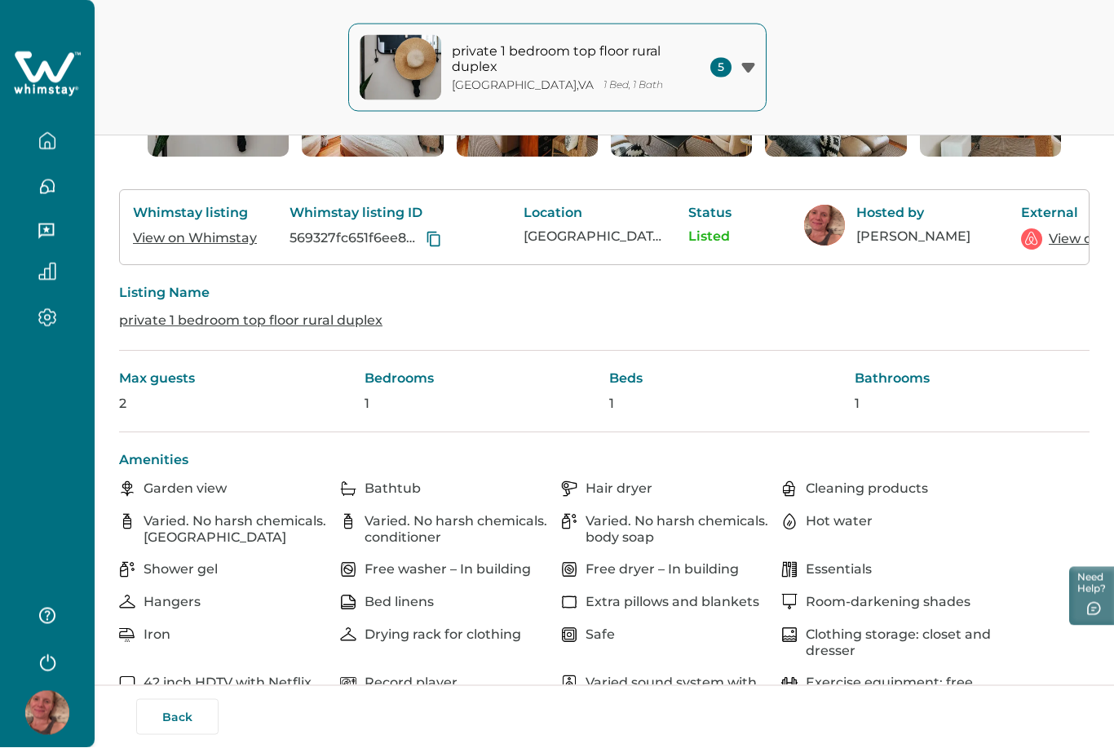
scroll to position [335, 0]
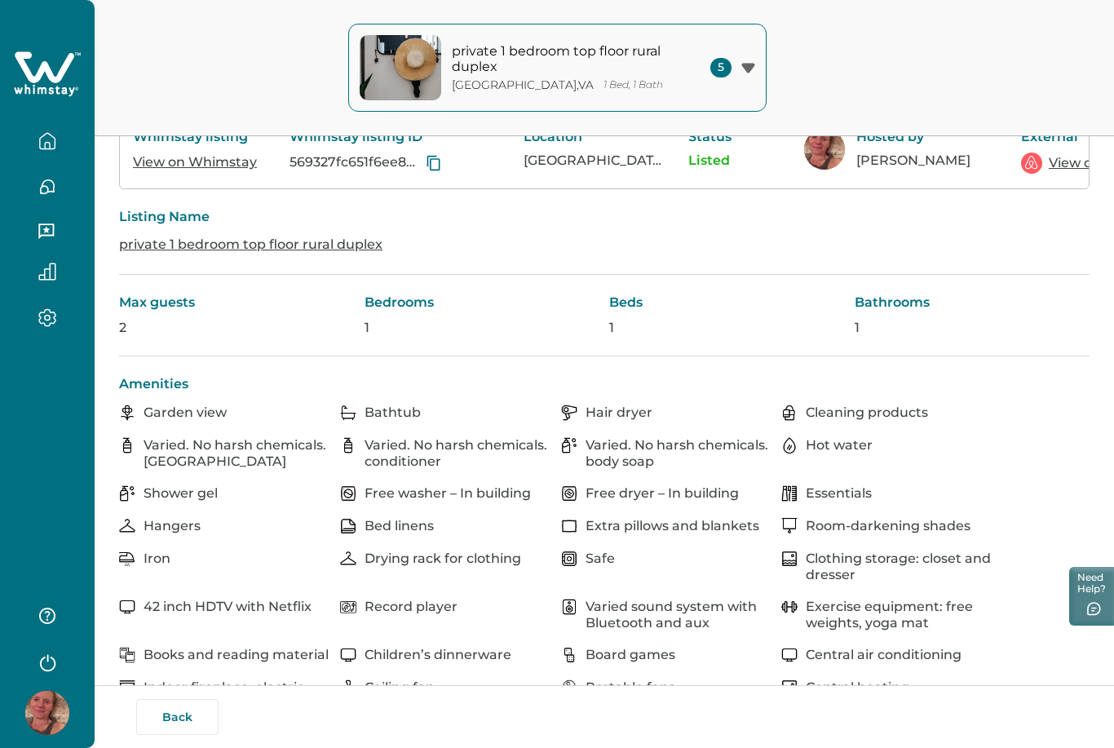
click at [144, 325] on p "2" at bounding box center [237, 328] width 236 height 16
click at [121, 325] on p "2" at bounding box center [237, 328] width 236 height 16
click at [299, 294] on p "Max guests" at bounding box center [237, 302] width 236 height 16
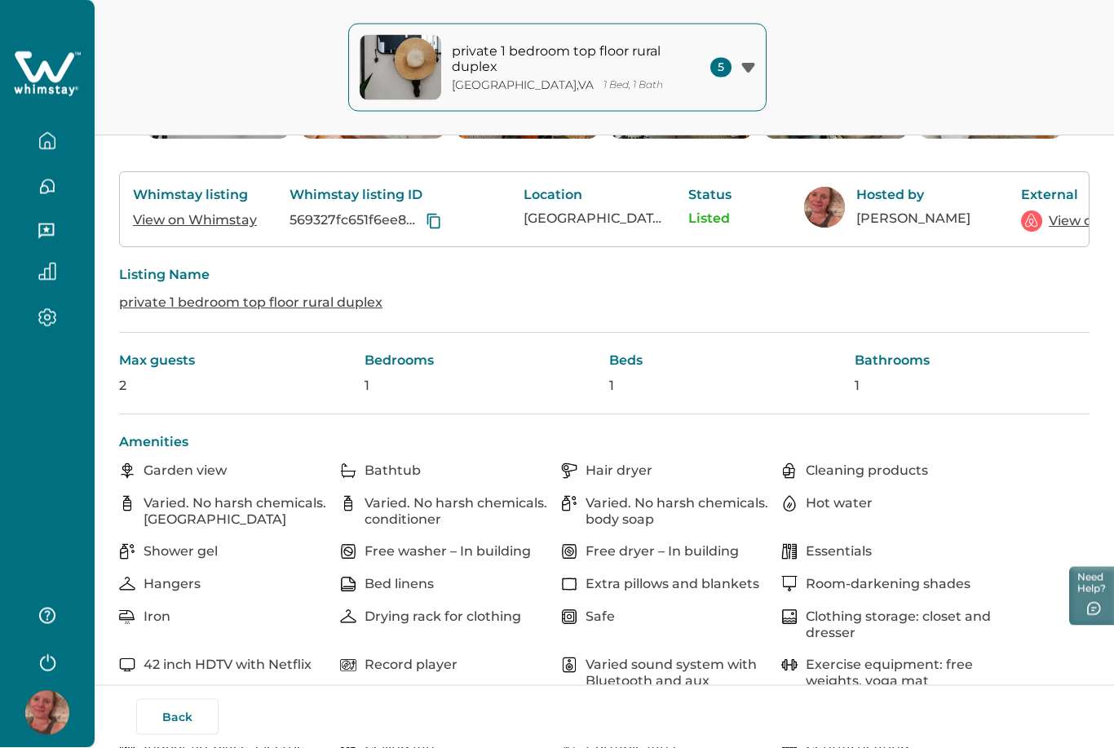
scroll to position [0, 0]
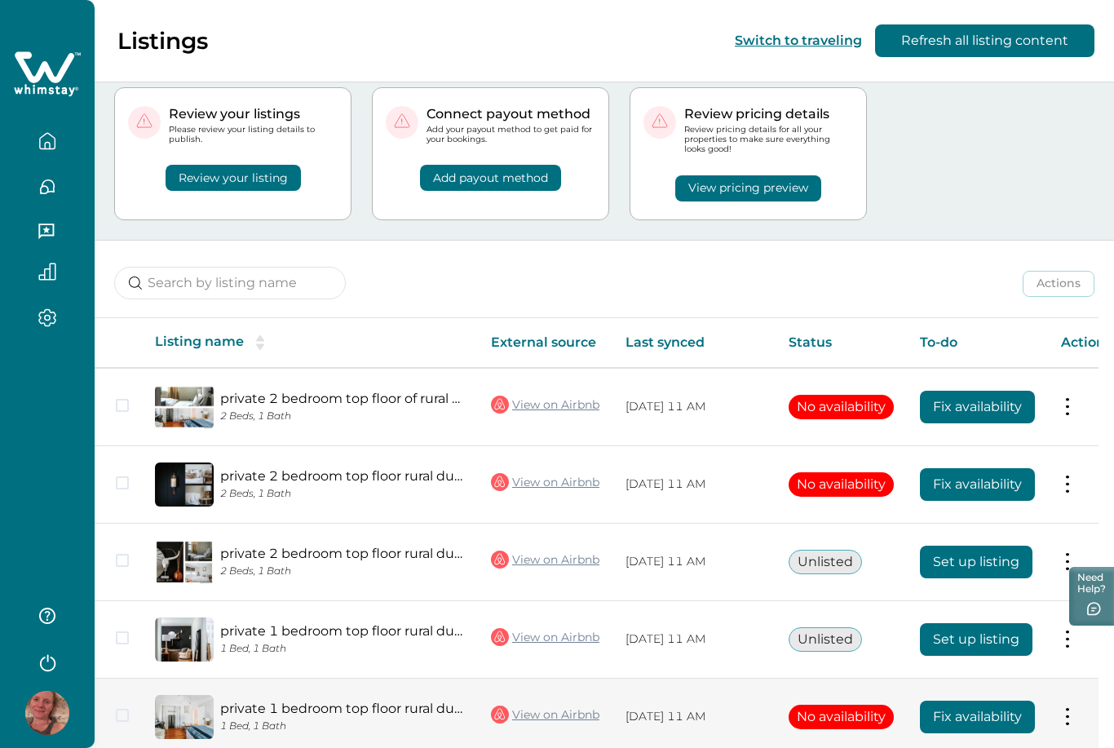
scroll to position [62, 0]
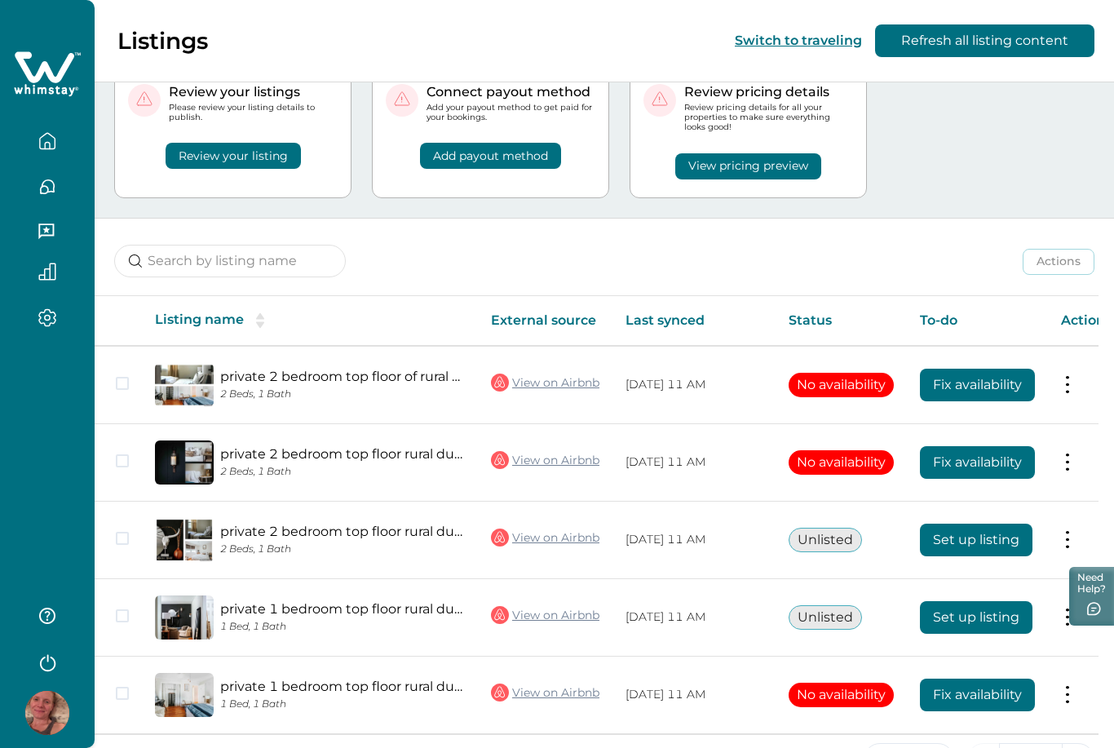
click at [825, 327] on th "Status" at bounding box center [840, 321] width 131 height 50
click at [262, 321] on icon "sorting" at bounding box center [260, 320] width 18 height 18
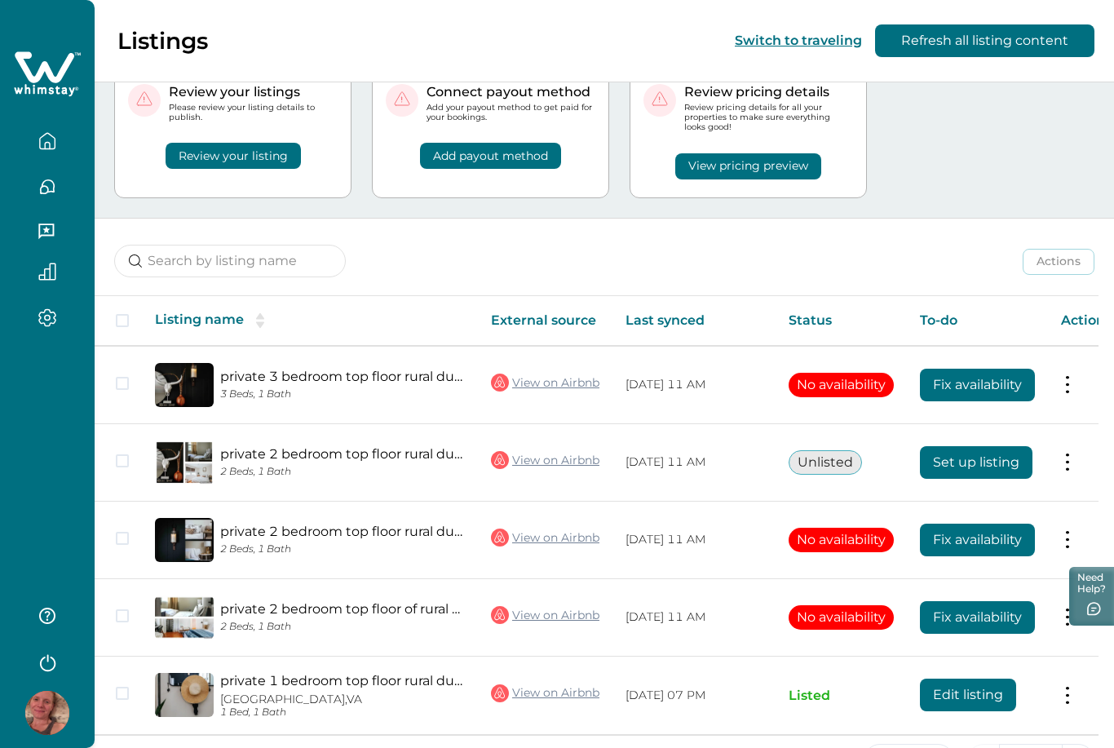
click at [261, 320] on icon "sorting" at bounding box center [260, 320] width 18 height 18
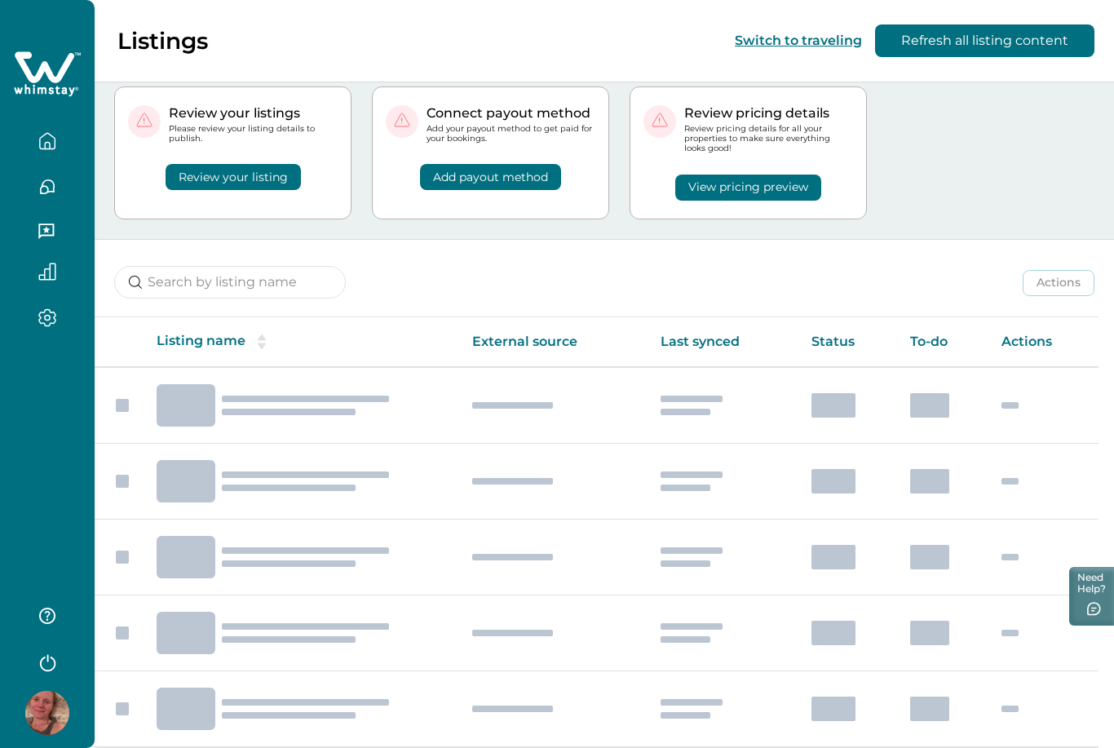
scroll to position [0, 0]
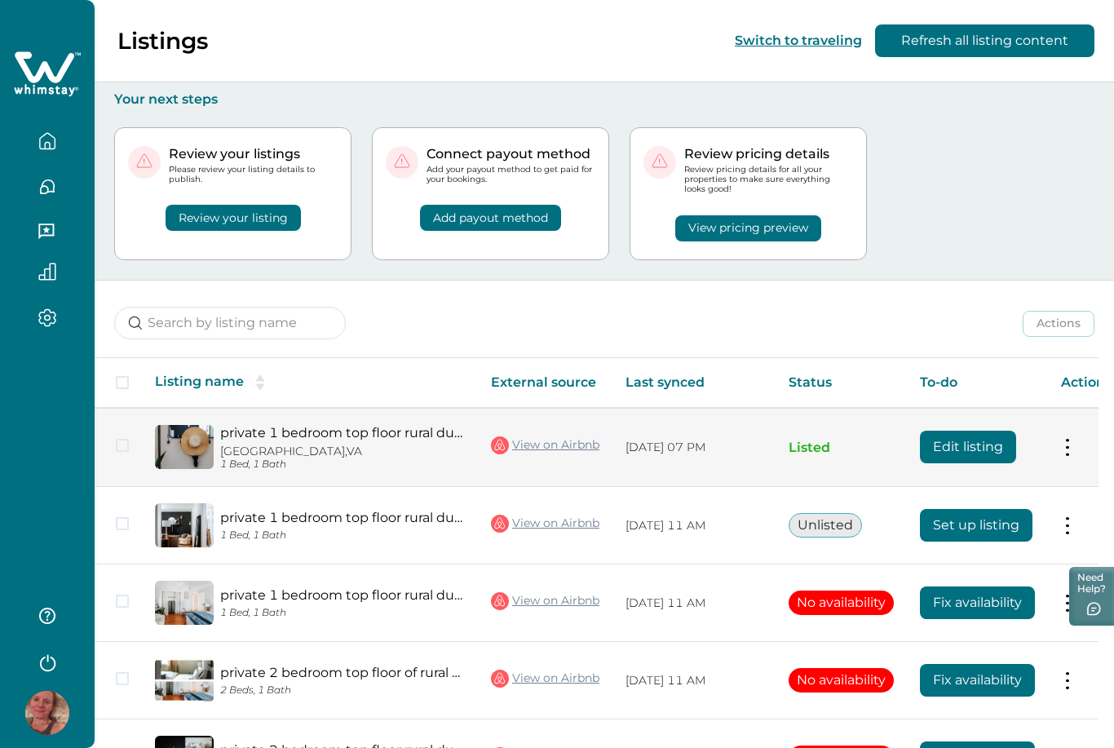
click at [123, 441] on span at bounding box center [122, 445] width 13 height 13
click at [986, 445] on button "Edit listing" at bounding box center [968, 446] width 96 height 33
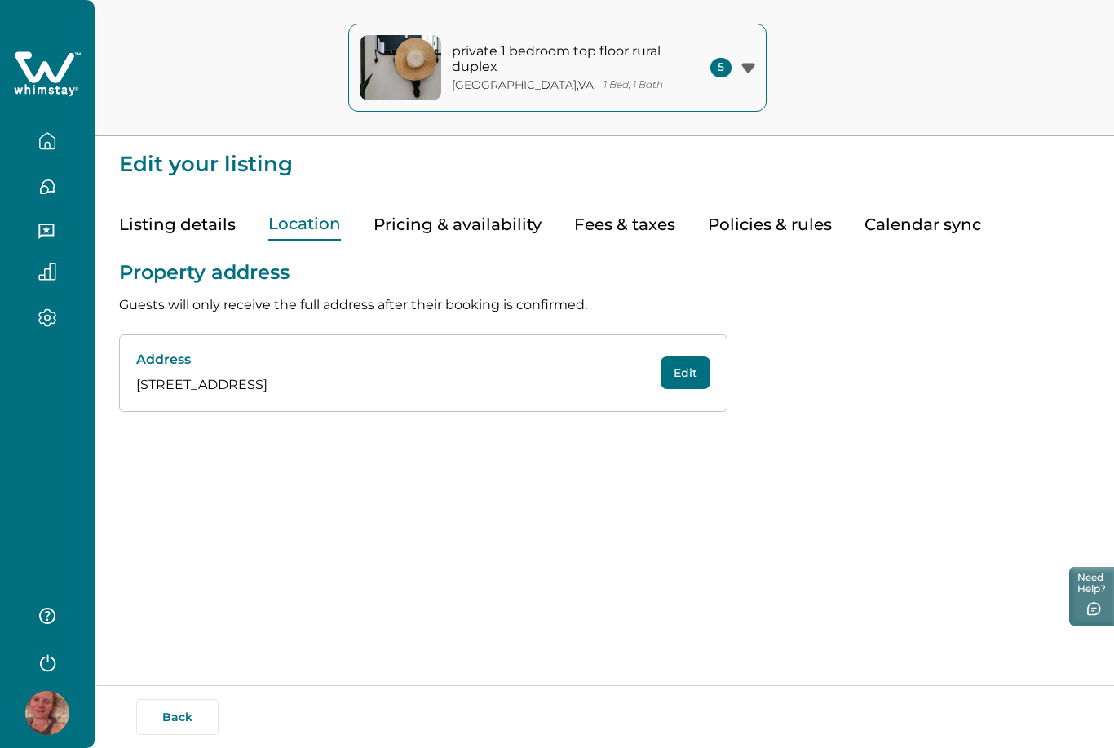
click at [309, 225] on button "Location" at bounding box center [304, 224] width 73 height 33
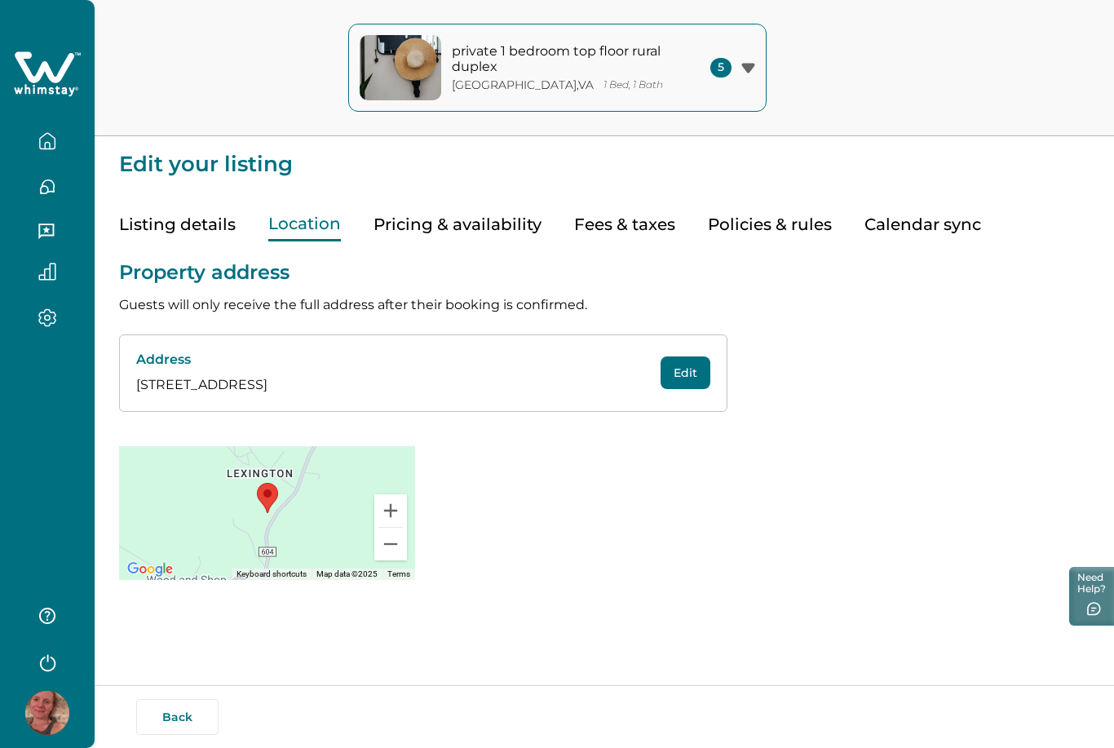
scroll to position [52, 0]
click at [427, 208] on button "Pricing & availability" at bounding box center [457, 224] width 168 height 33
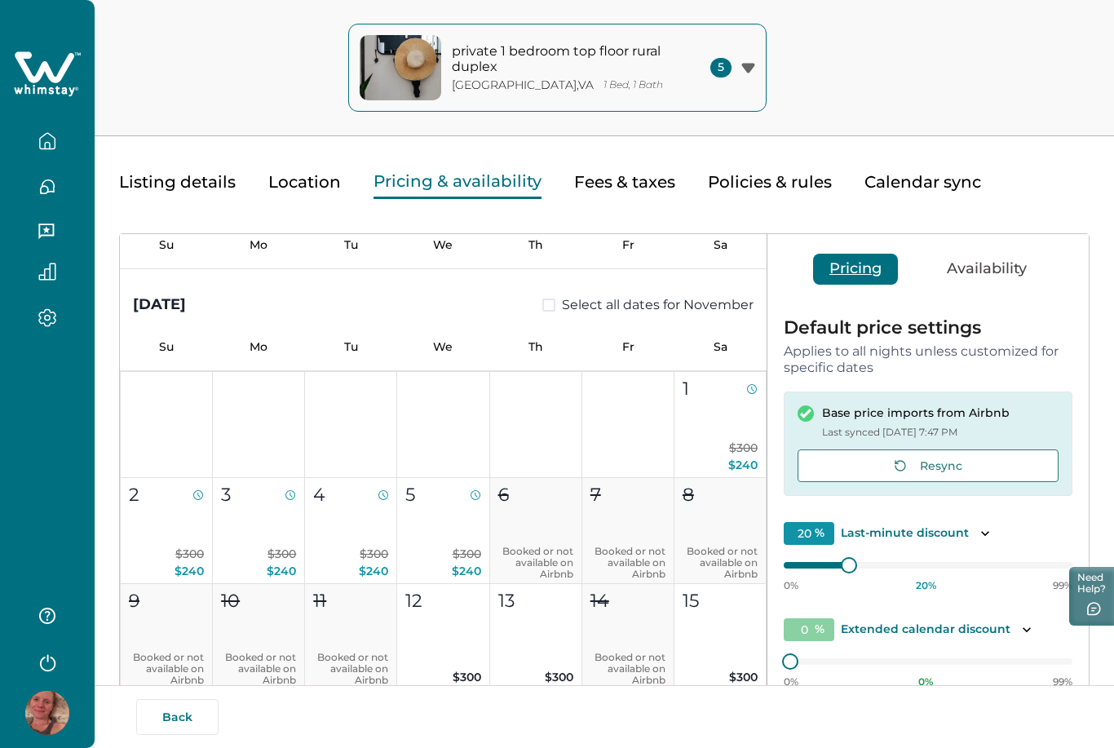
scroll to position [19, 0]
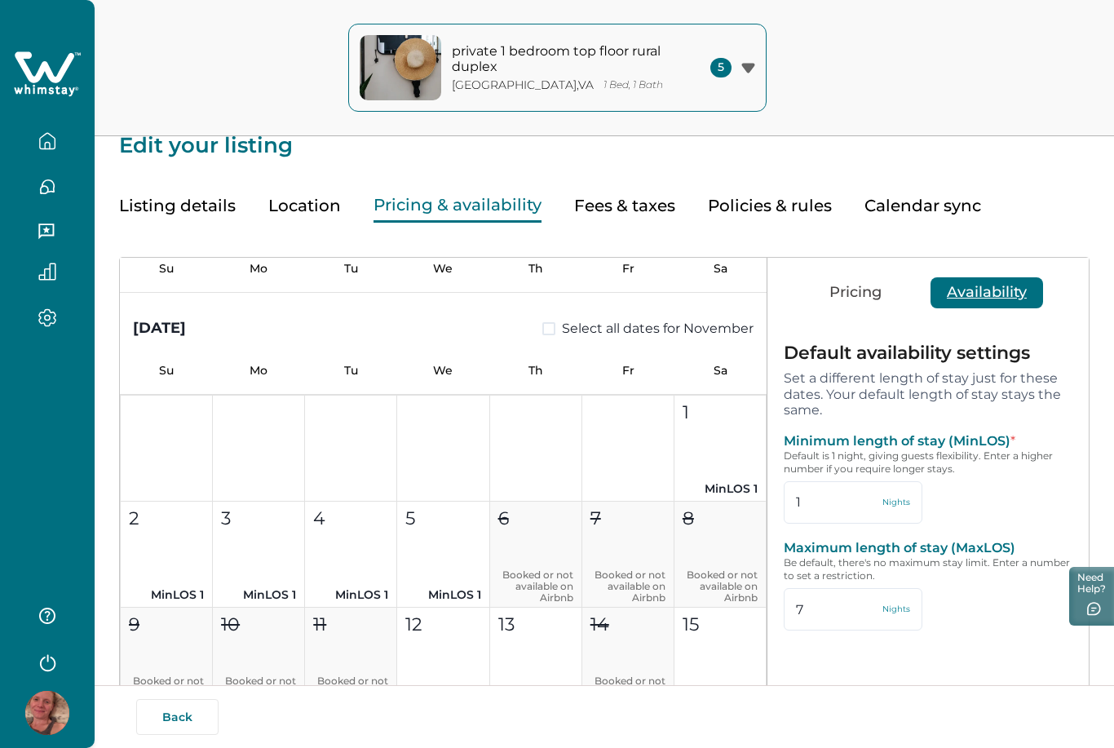
click at [986, 292] on button "Availability" at bounding box center [986, 292] width 113 height 31
click at [825, 293] on button "Pricing" at bounding box center [855, 292] width 85 height 31
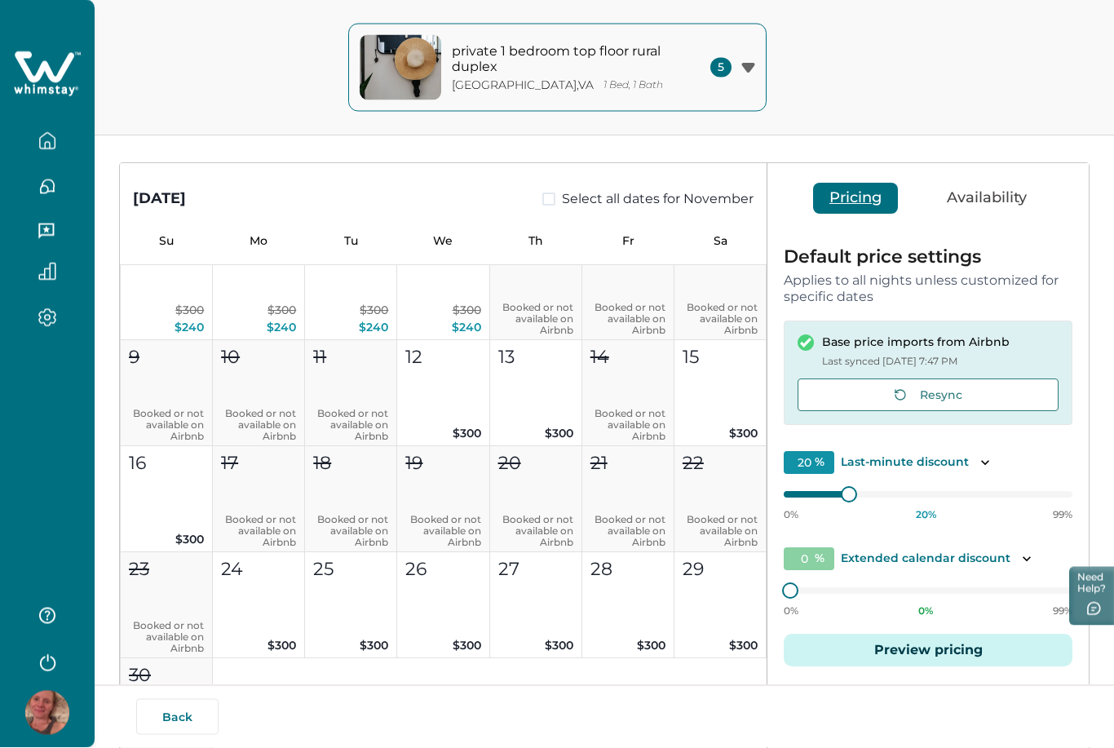
scroll to position [113, 0]
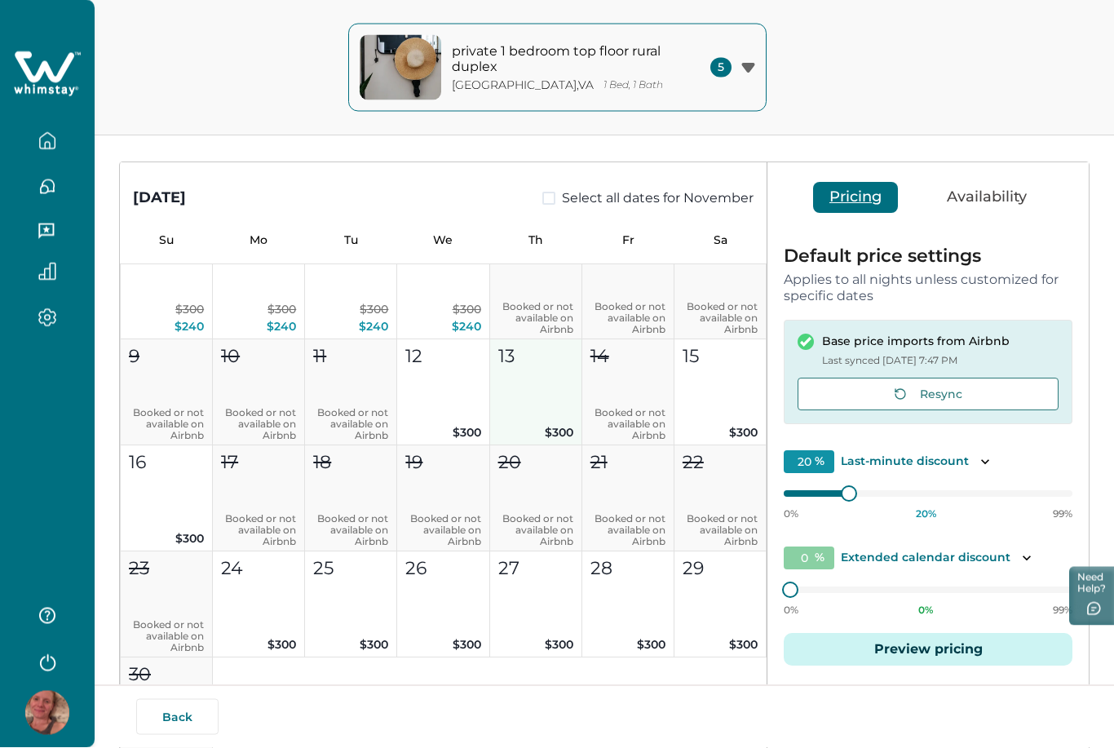
click at [571, 391] on button "13 $300" at bounding box center [536, 393] width 92 height 106
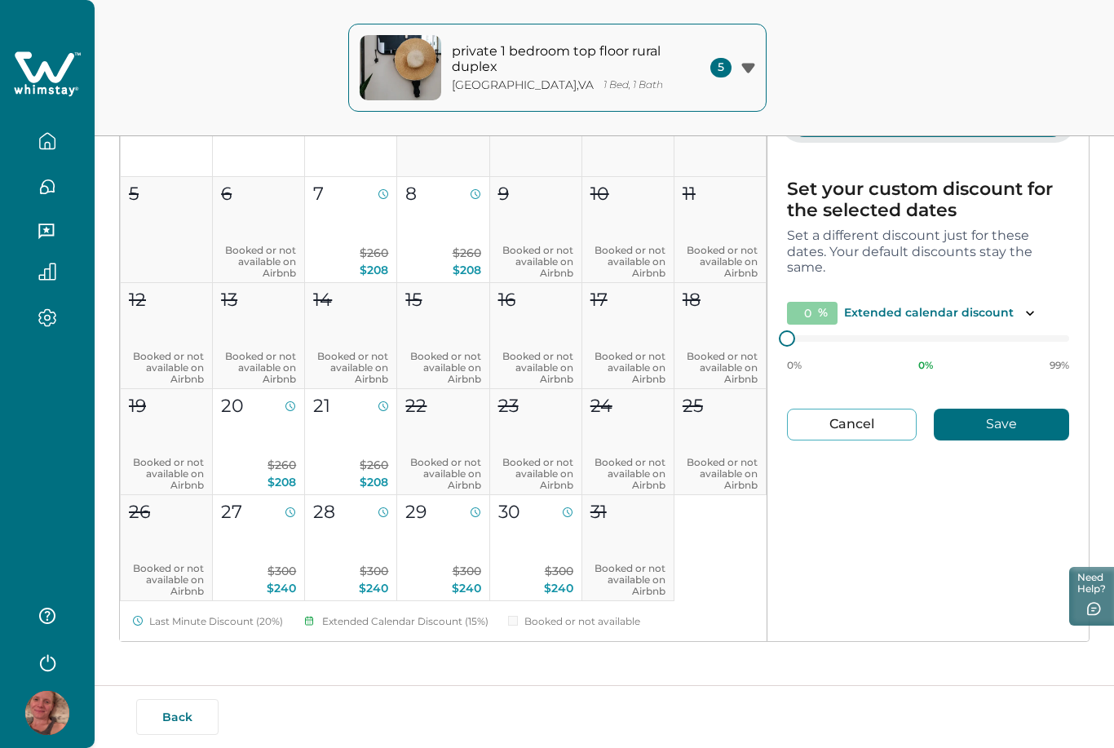
scroll to position [0, 0]
click at [346, 253] on p "$260 $208" at bounding box center [350, 262] width 75 height 34
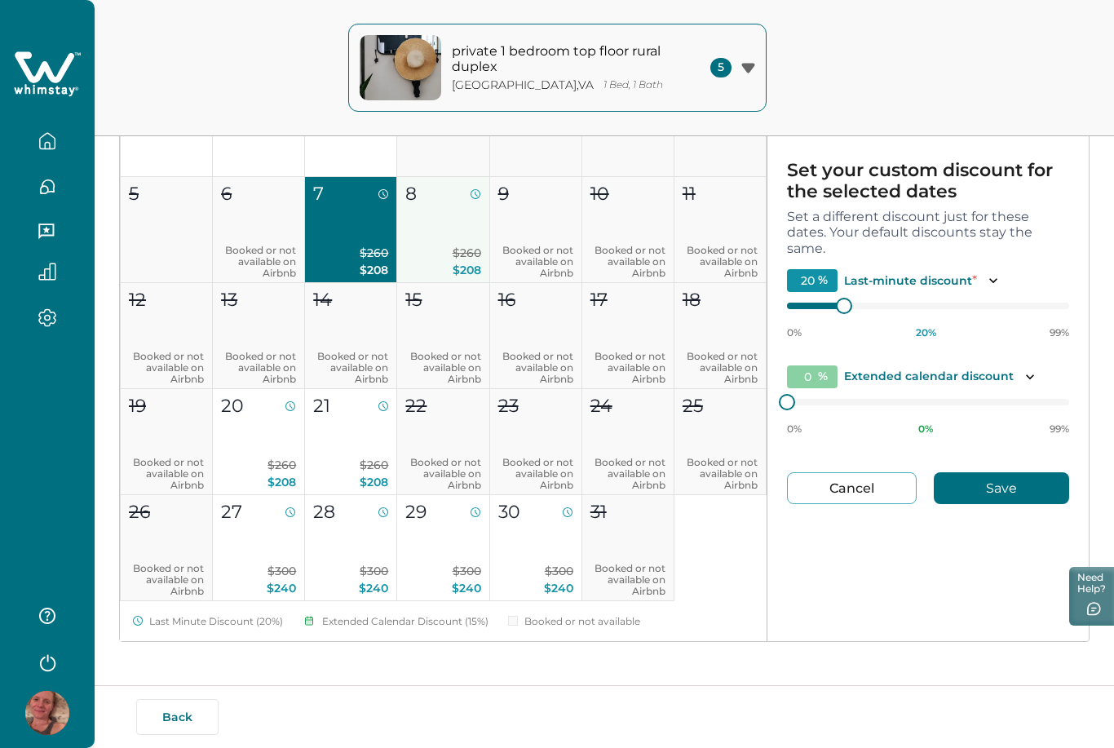
click at [445, 254] on p "$260 $208" at bounding box center [442, 262] width 75 height 34
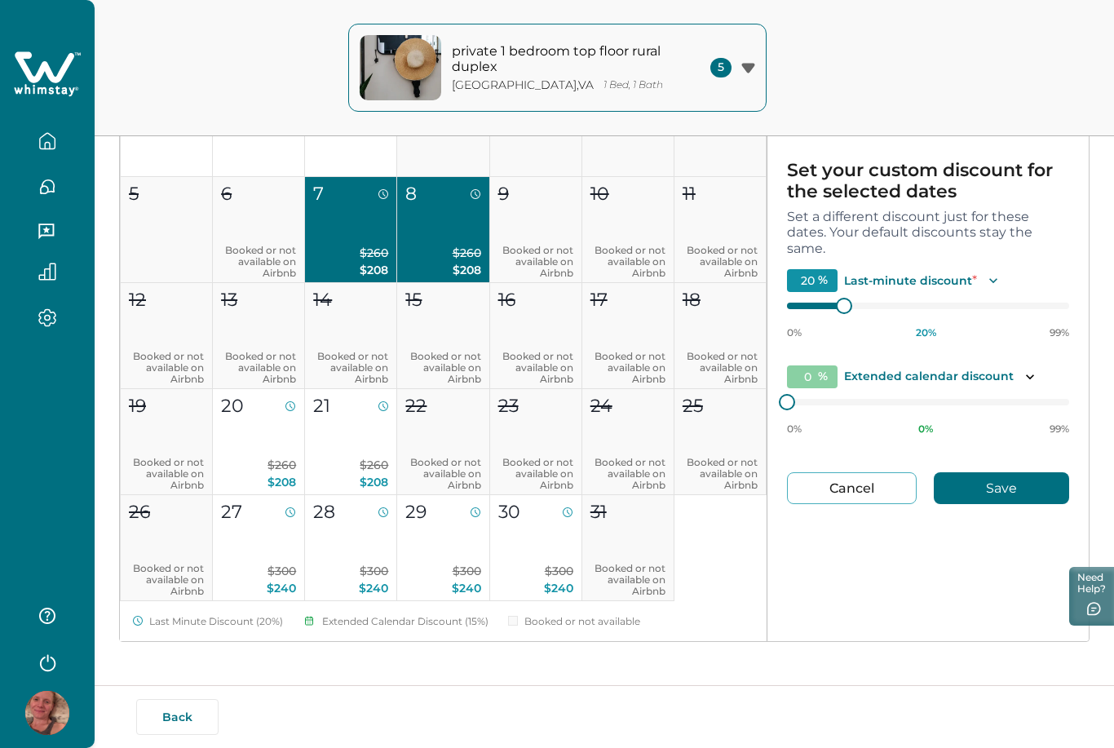
click at [995, 281] on icon "Toggle description" at bounding box center [993, 280] width 16 height 16
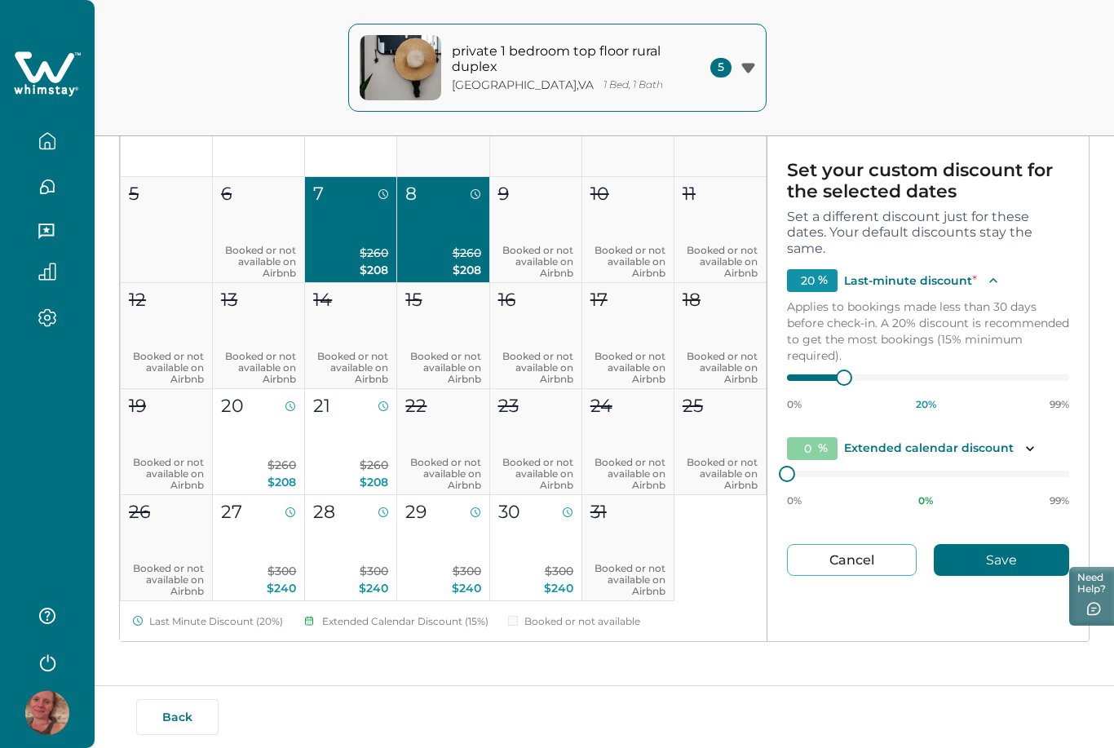
type input "21"
type input "19"
type input "18"
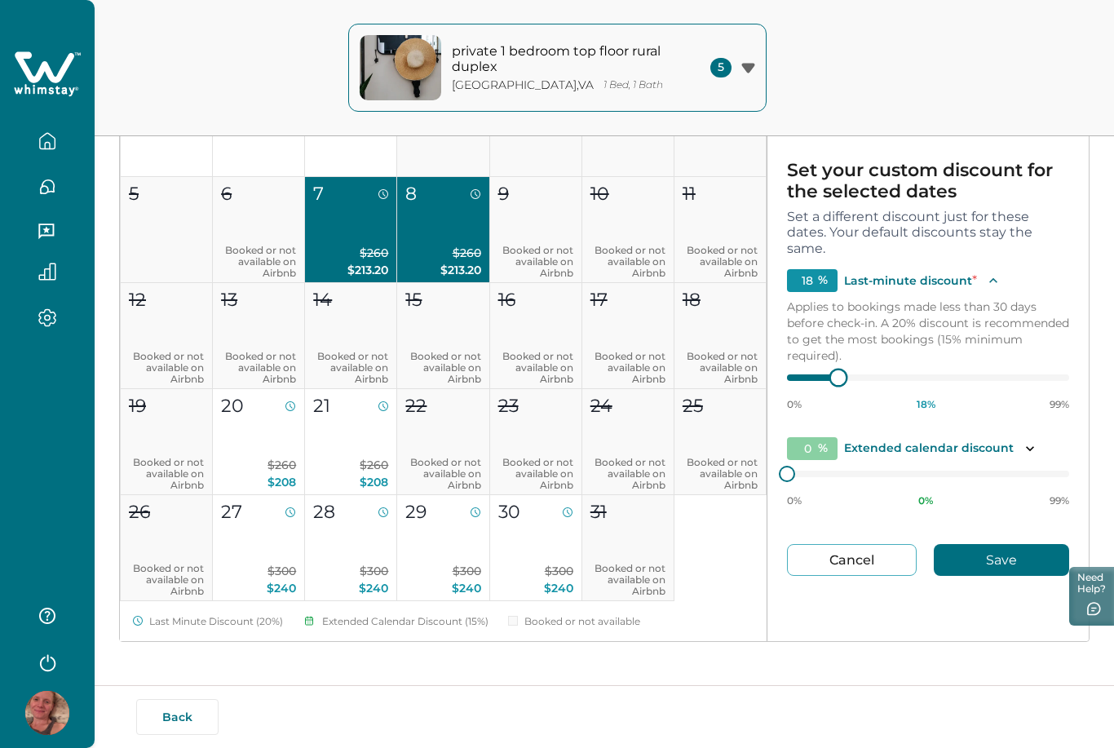
type input "16"
type input "15"
click at [798, 377] on div at bounding box center [928, 377] width 282 height 13
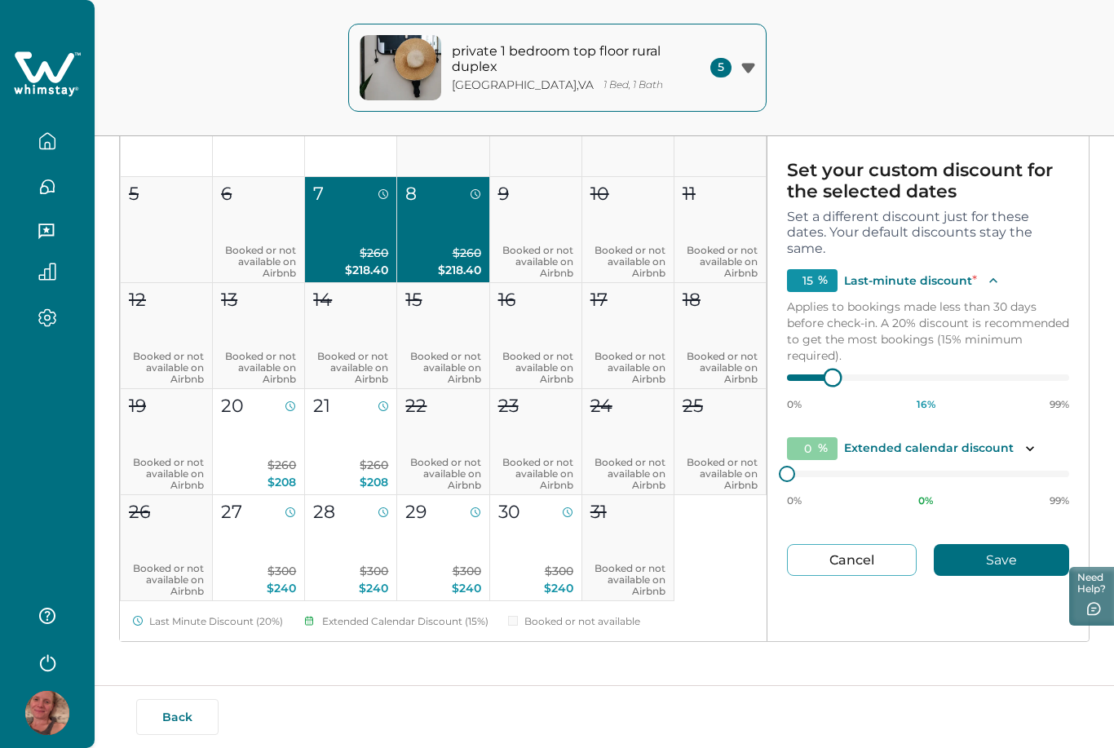
type input "16"
type input "17"
type input "18"
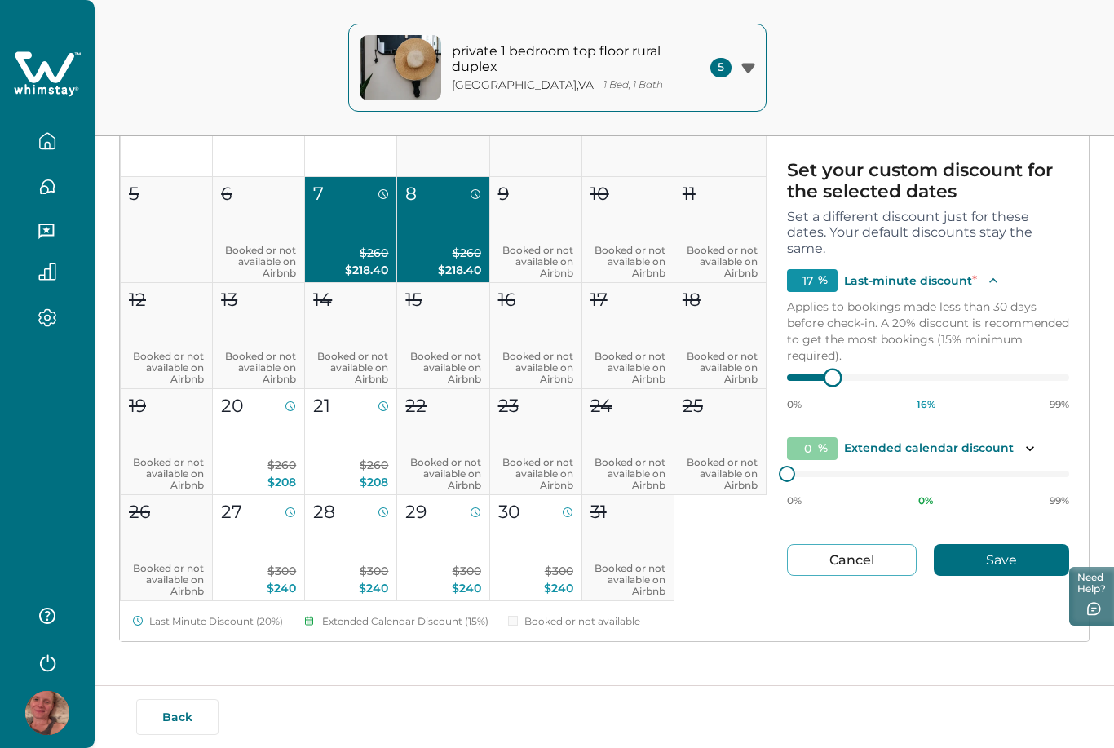
type input "18"
type input "19"
type input "20"
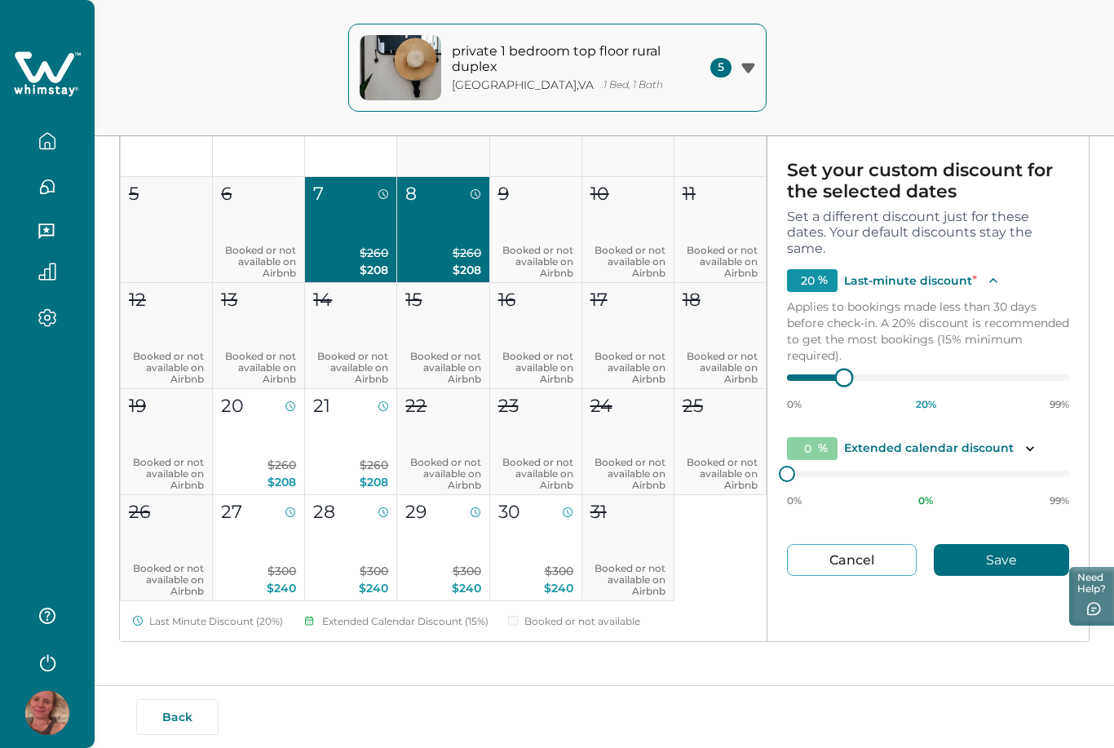
type input "21"
click at [845, 375] on div at bounding box center [843, 377] width 15 height 15
type input "20"
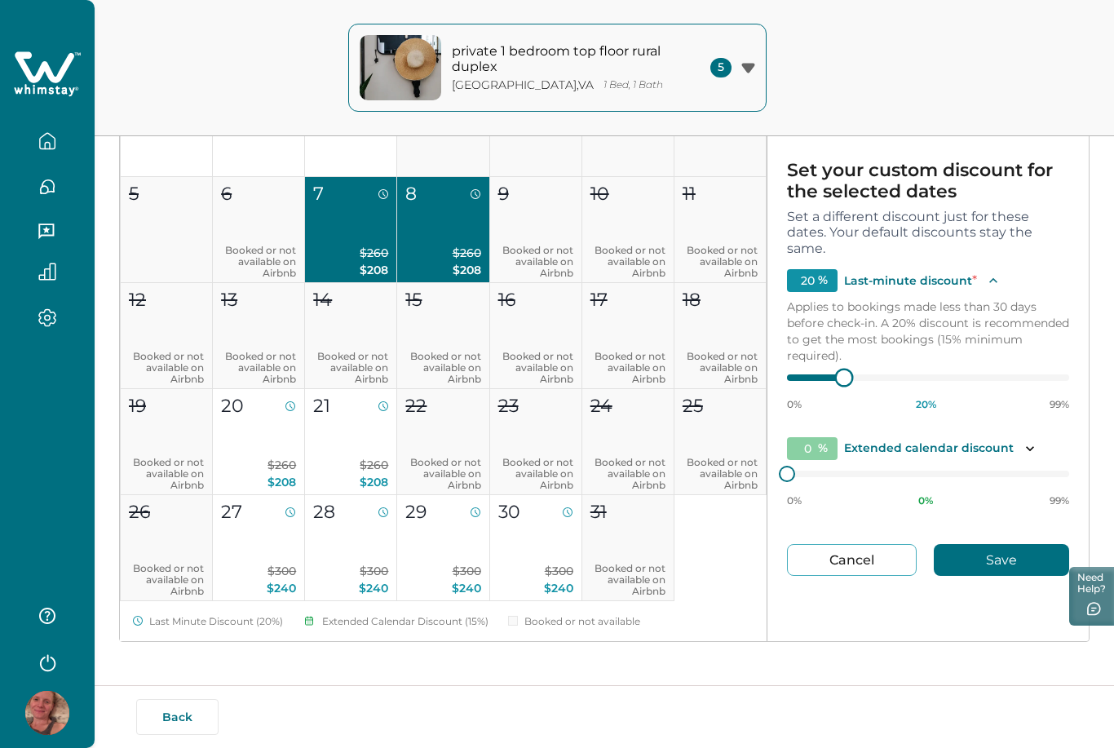
type input "19"
type input "20"
type input "21"
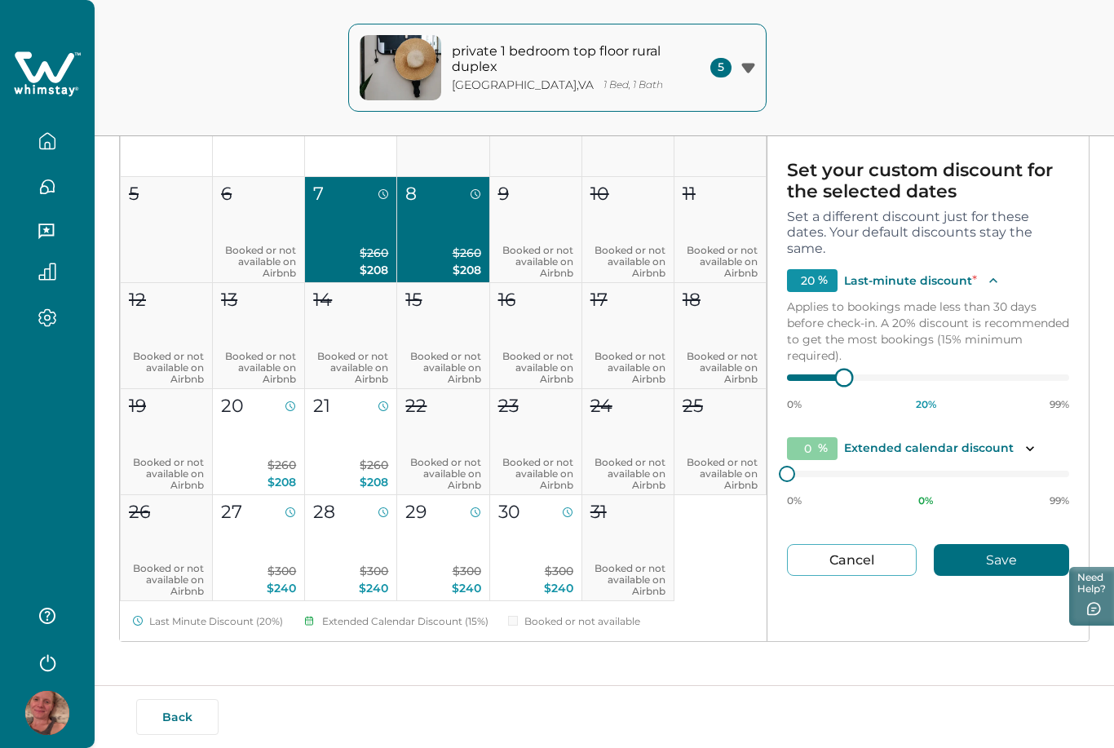
type input "21"
type input "20"
click at [844, 375] on div at bounding box center [843, 377] width 15 height 15
click at [972, 562] on button "Save" at bounding box center [1000, 560] width 135 height 32
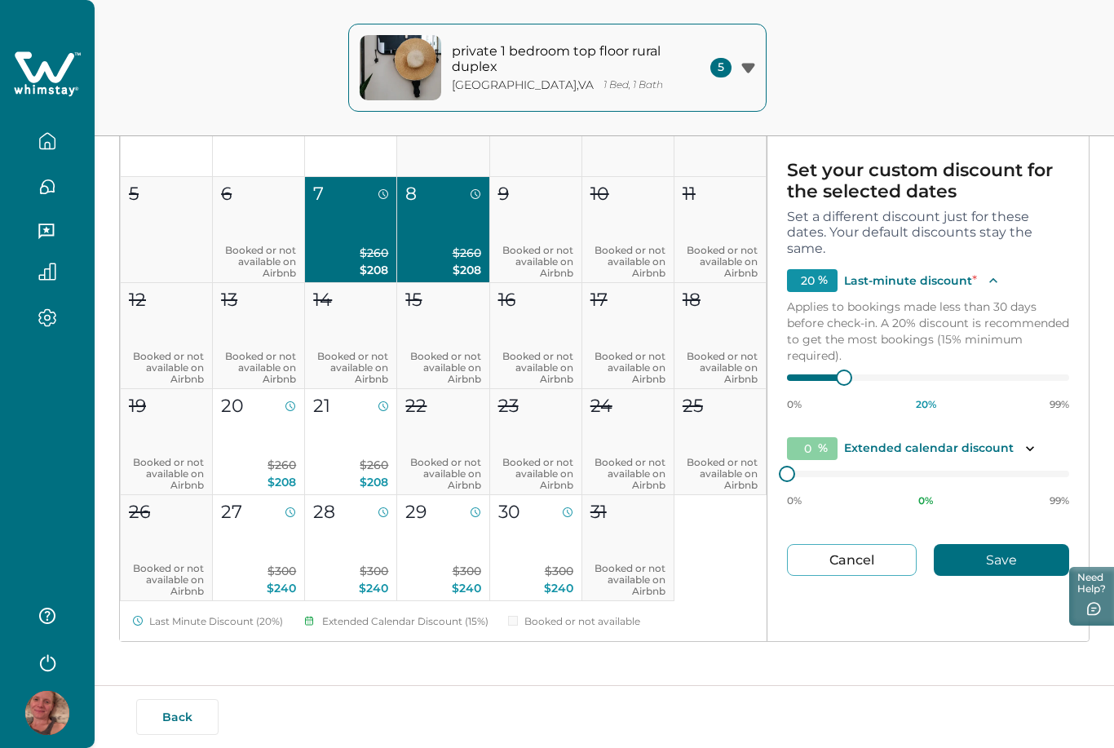
click at [972, 562] on button "Save" at bounding box center [1000, 560] width 135 height 32
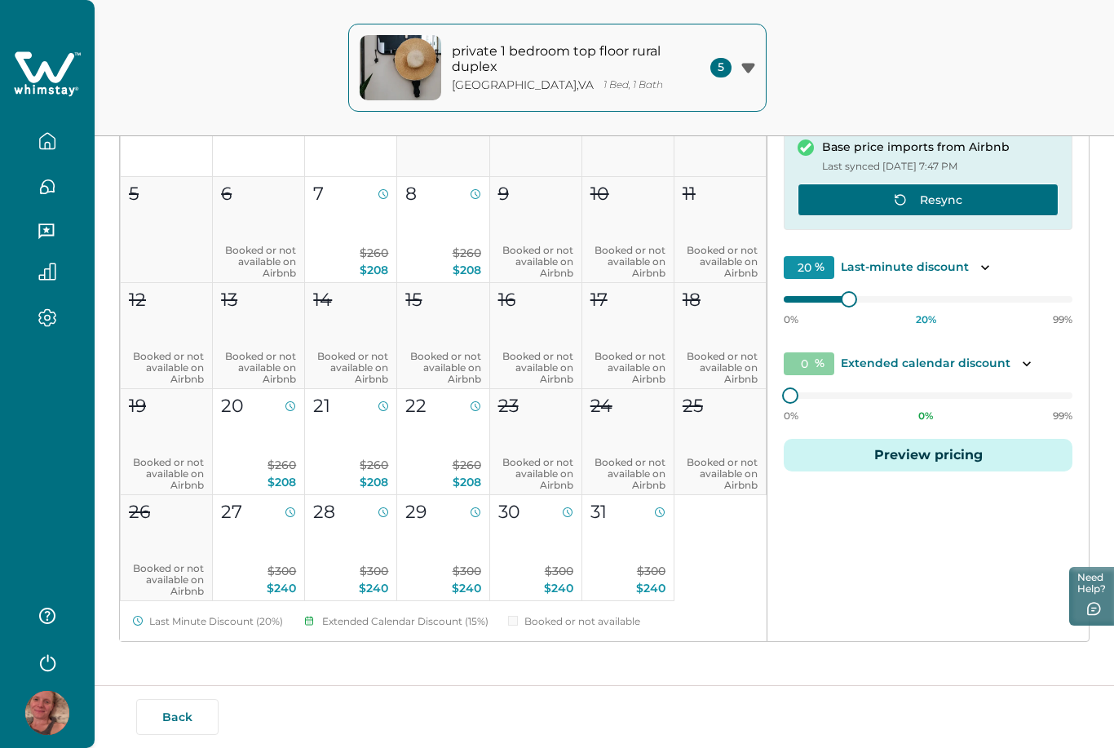
click at [894, 197] on icon "button" at bounding box center [900, 199] width 13 height 13
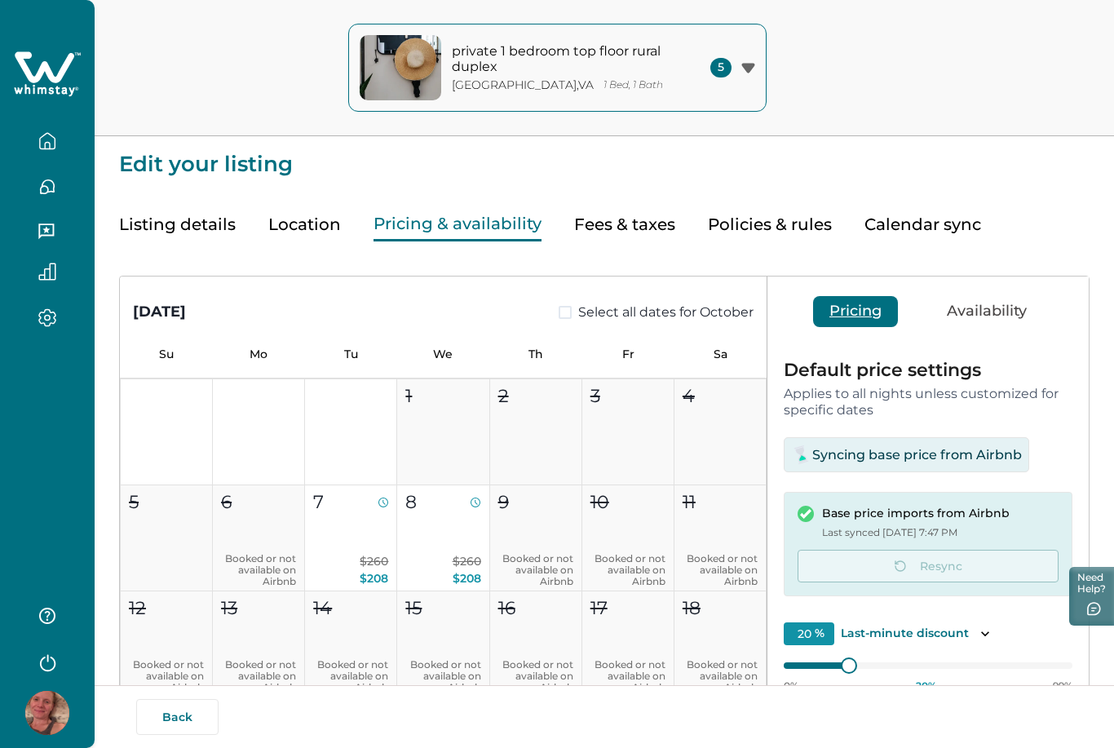
click at [993, 316] on button "Availability" at bounding box center [986, 311] width 113 height 31
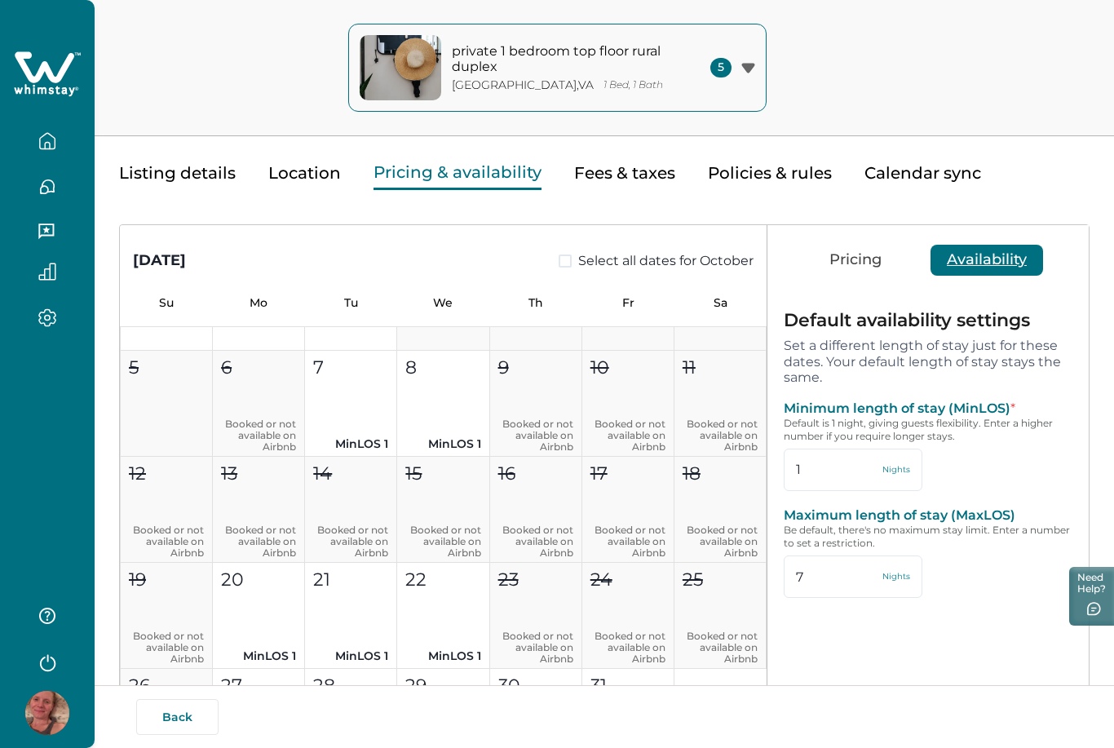
scroll to position [51, 0]
click at [675, 175] on div "Listing details Location Pricing & availability Fees & taxes Policies & rules C…" at bounding box center [604, 158] width 970 height 66
click at [473, 175] on button "Pricing & availability" at bounding box center [457, 173] width 168 height 33
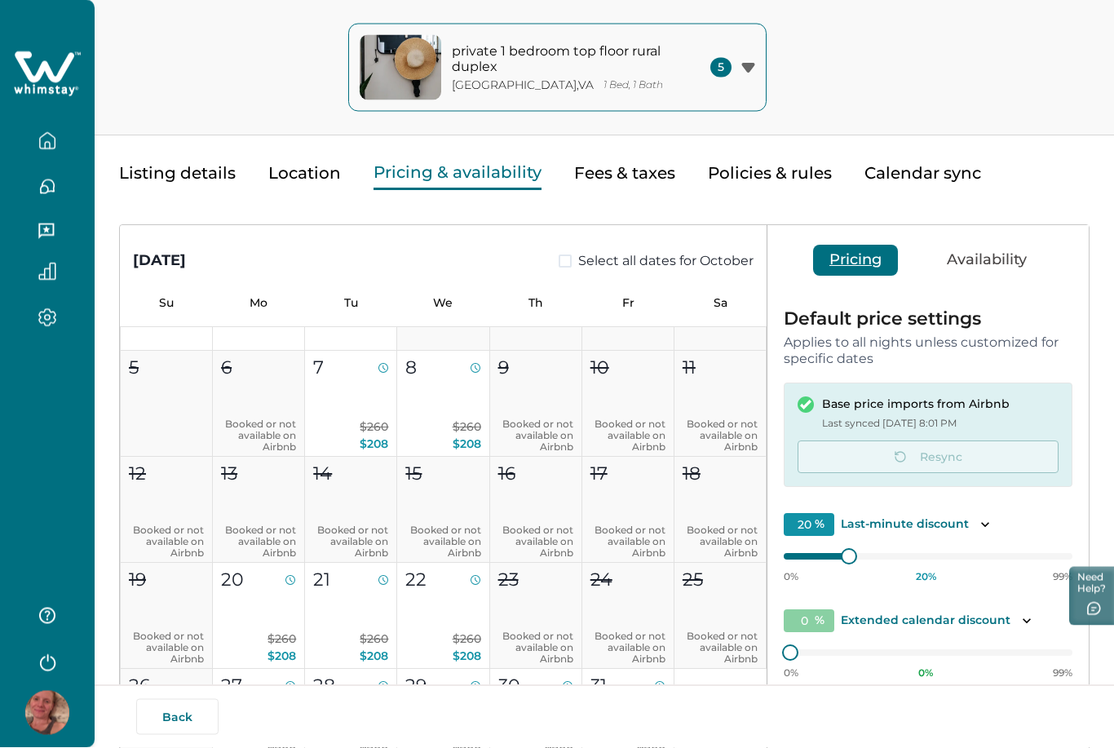
click at [851, 263] on button "Pricing" at bounding box center [855, 260] width 85 height 31
click at [565, 261] on span at bounding box center [564, 260] width 13 height 13
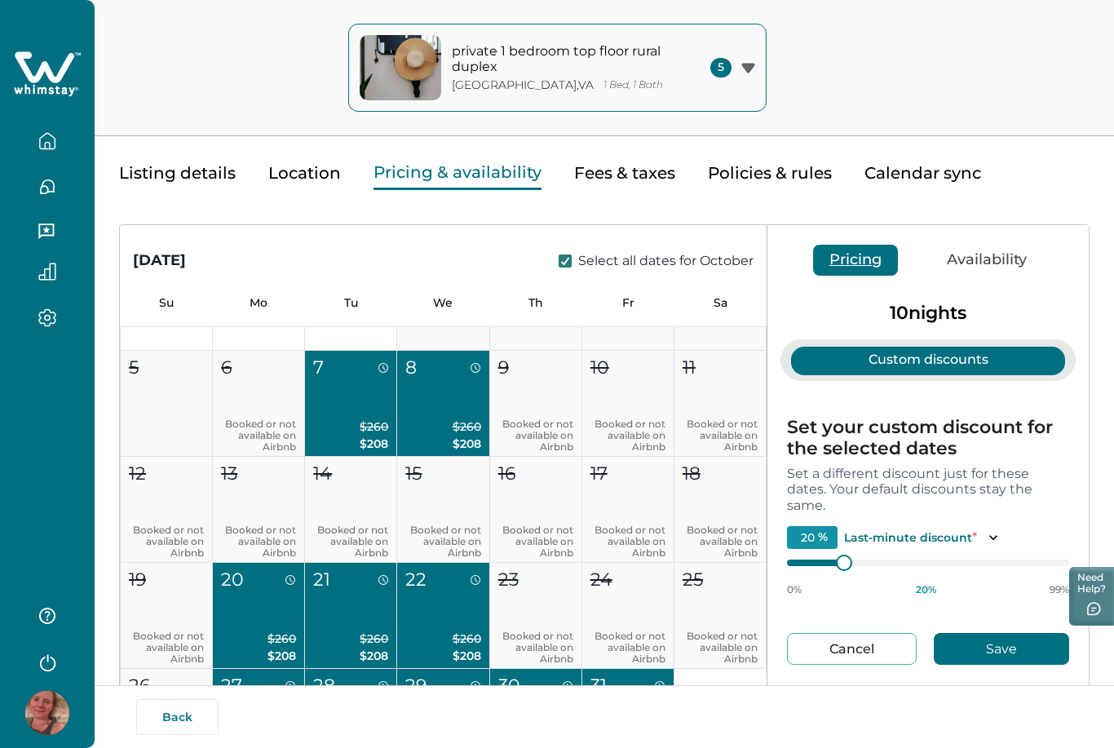
click at [565, 261] on polyline at bounding box center [565, 261] width 7 height 7
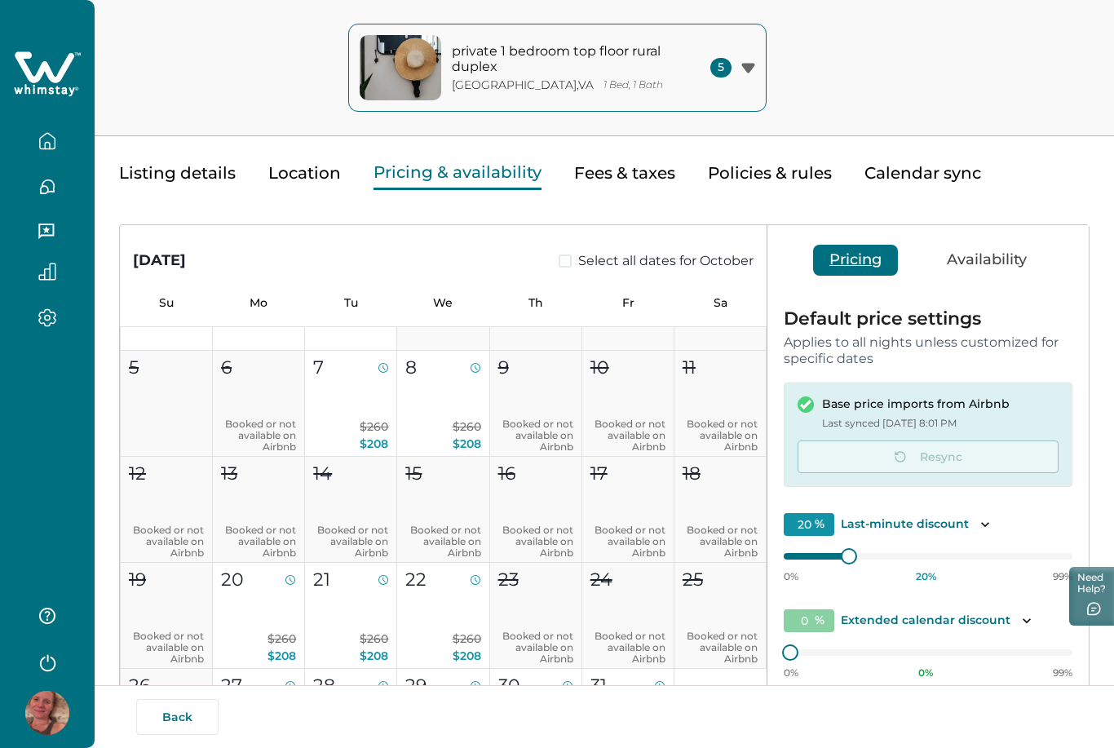
click at [565, 261] on span at bounding box center [564, 260] width 13 height 13
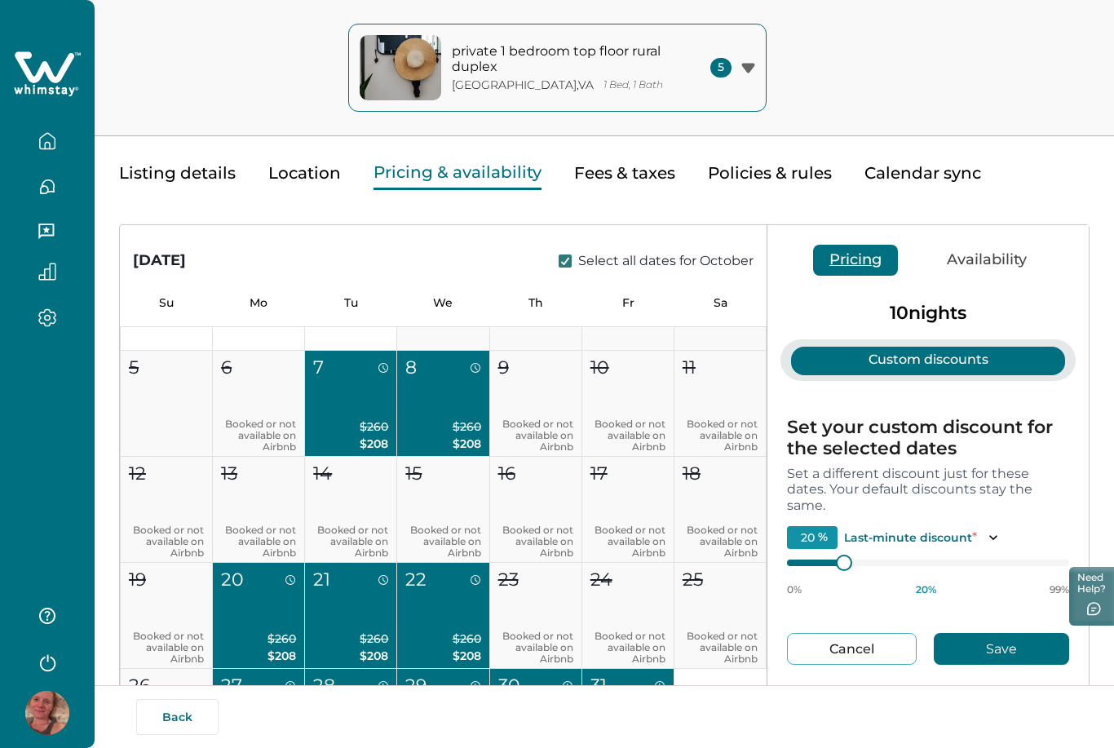
click at [567, 262] on icon at bounding box center [565, 261] width 10 height 8
type input "0"
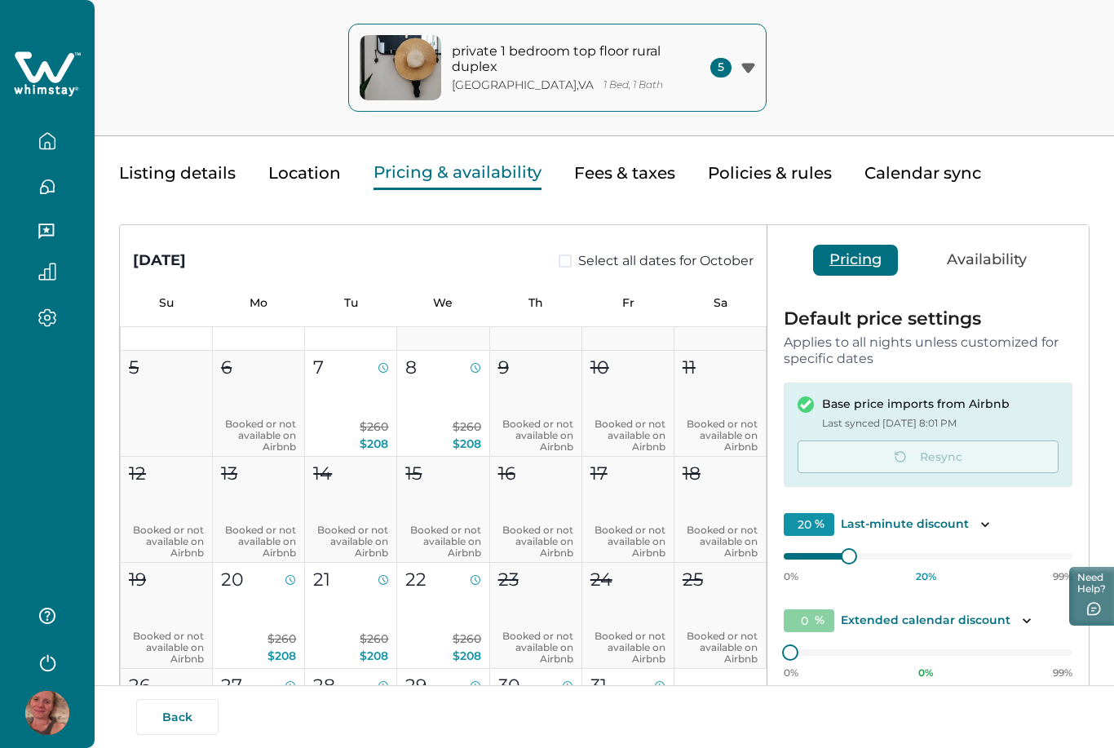
scroll to position [0, 0]
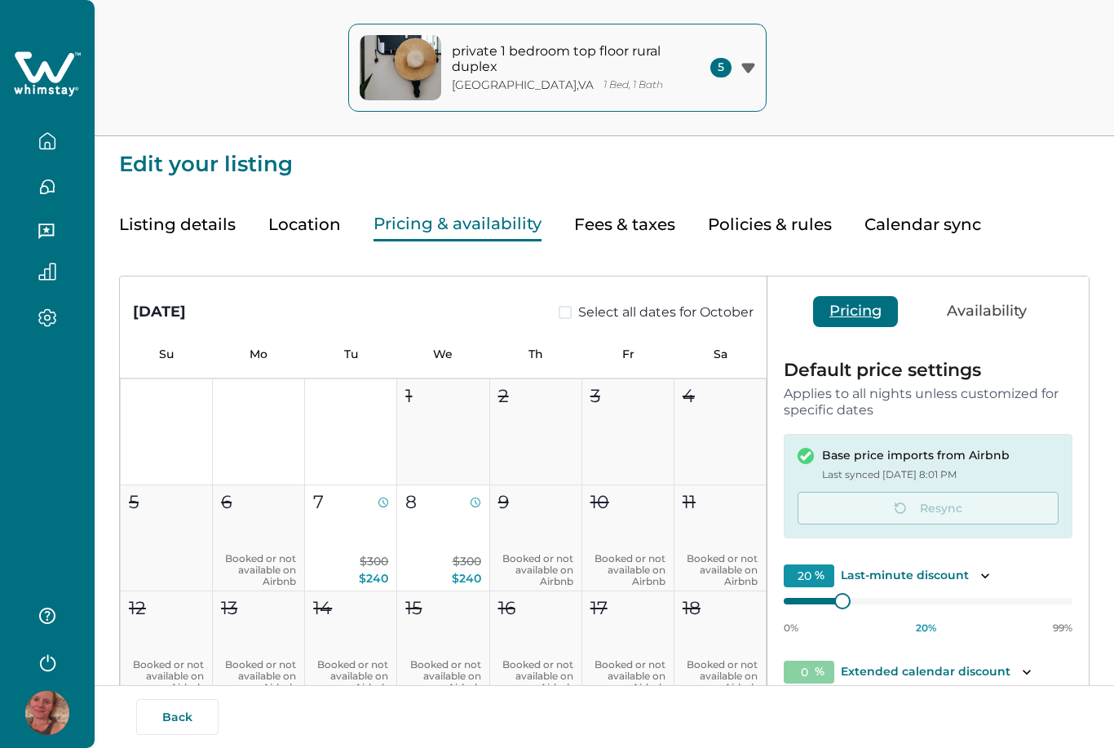
type input "20"
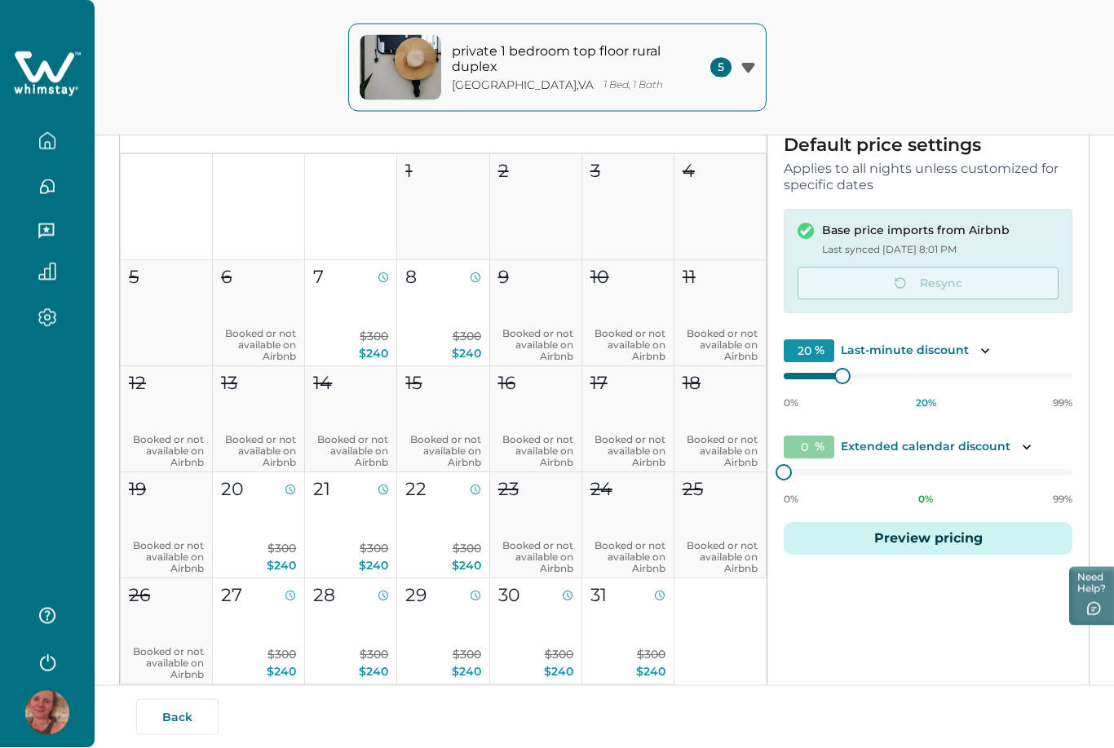
scroll to position [226, 0]
click at [1019, 442] on icon "Toggle description" at bounding box center [1026, 446] width 16 height 16
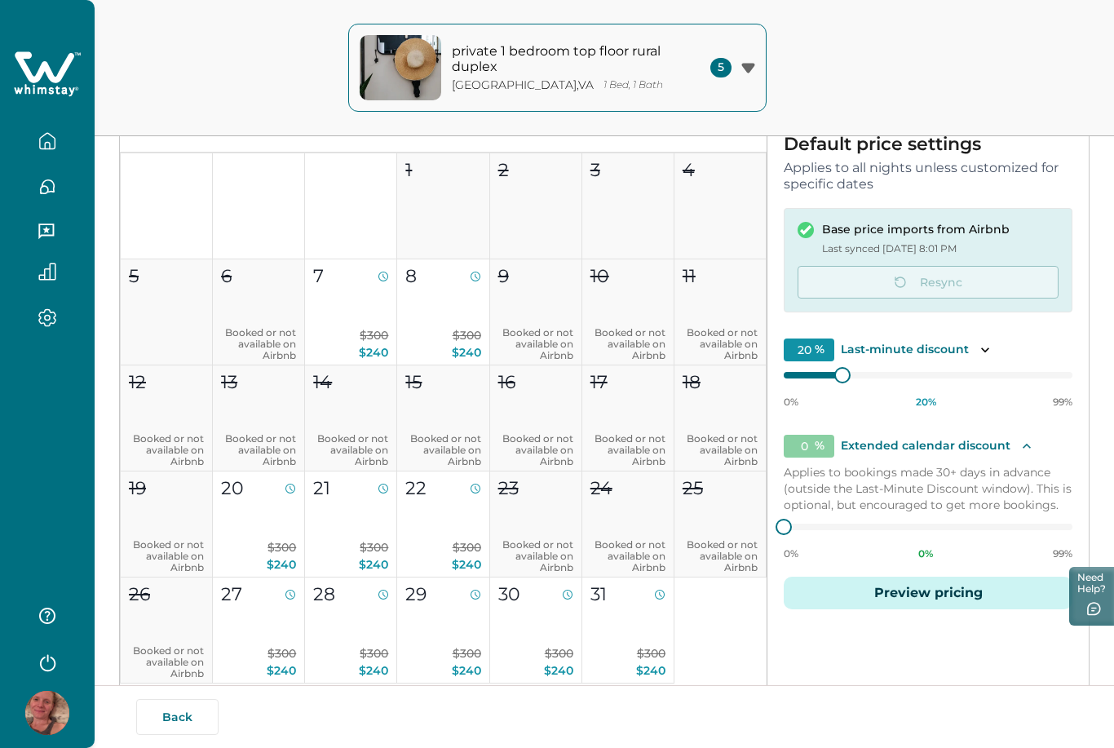
click at [1026, 446] on icon "Toggle description" at bounding box center [1026, 445] width 8 height 5
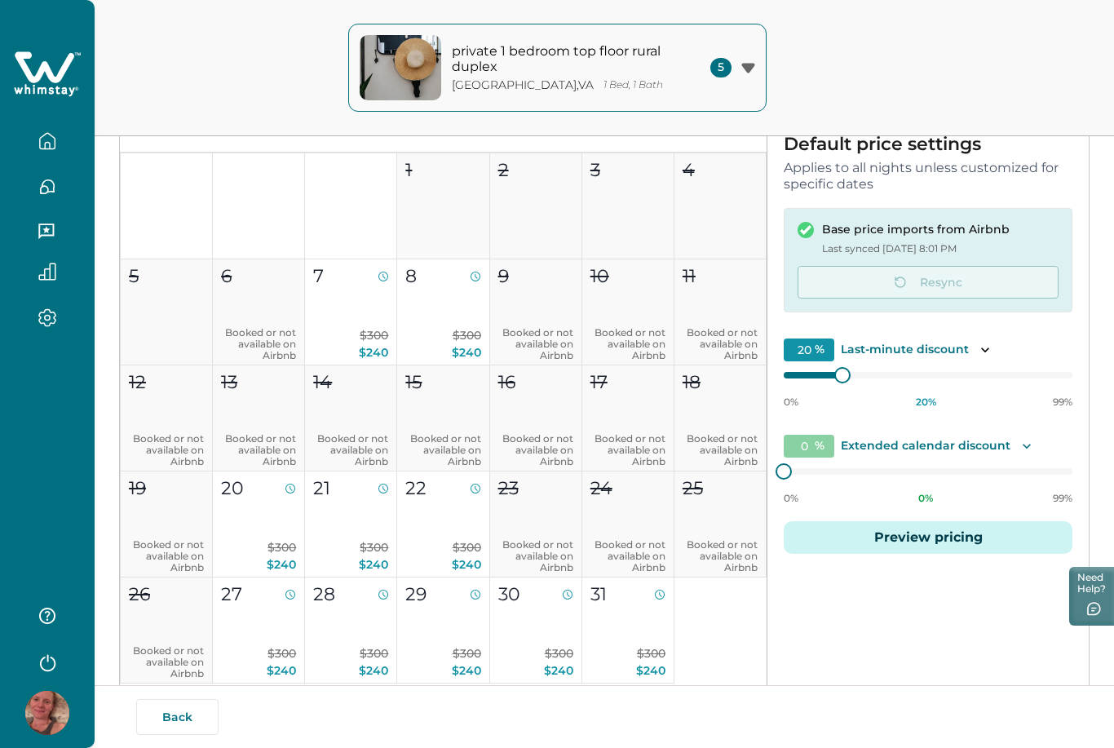
scroll to position [0, 0]
click at [995, 539] on button "Preview pricing" at bounding box center [927, 537] width 289 height 33
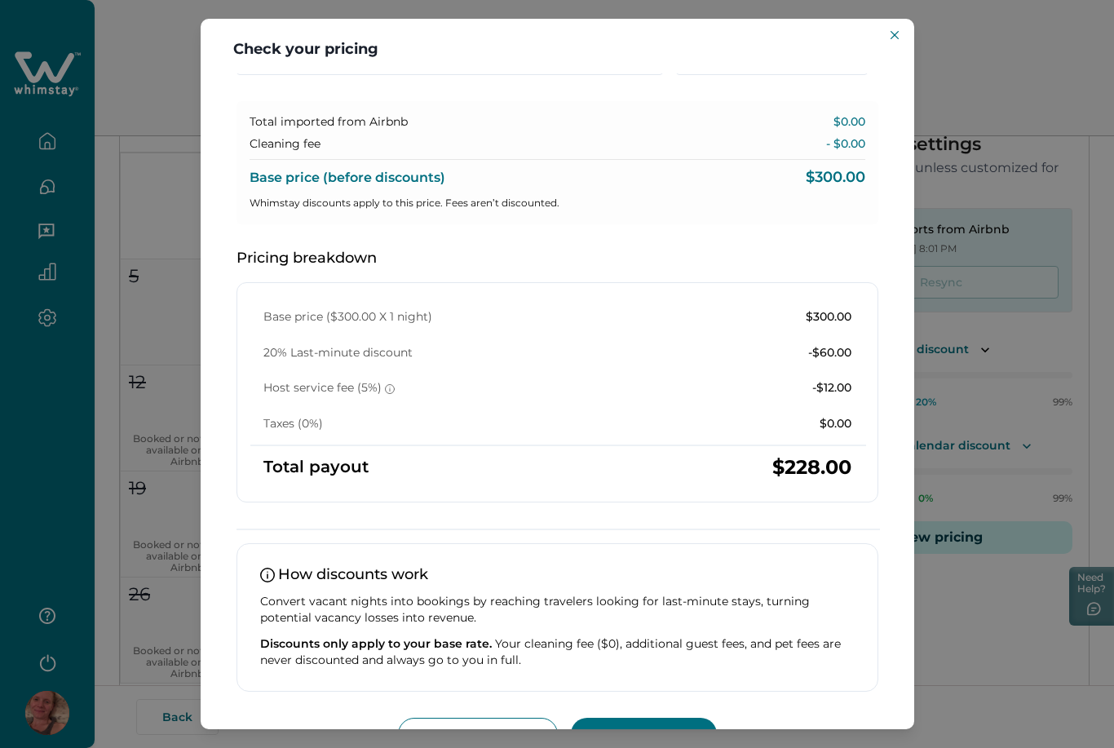
scroll to position [85, 0]
click at [895, 31] on icon "Close" at bounding box center [894, 35] width 8 height 8
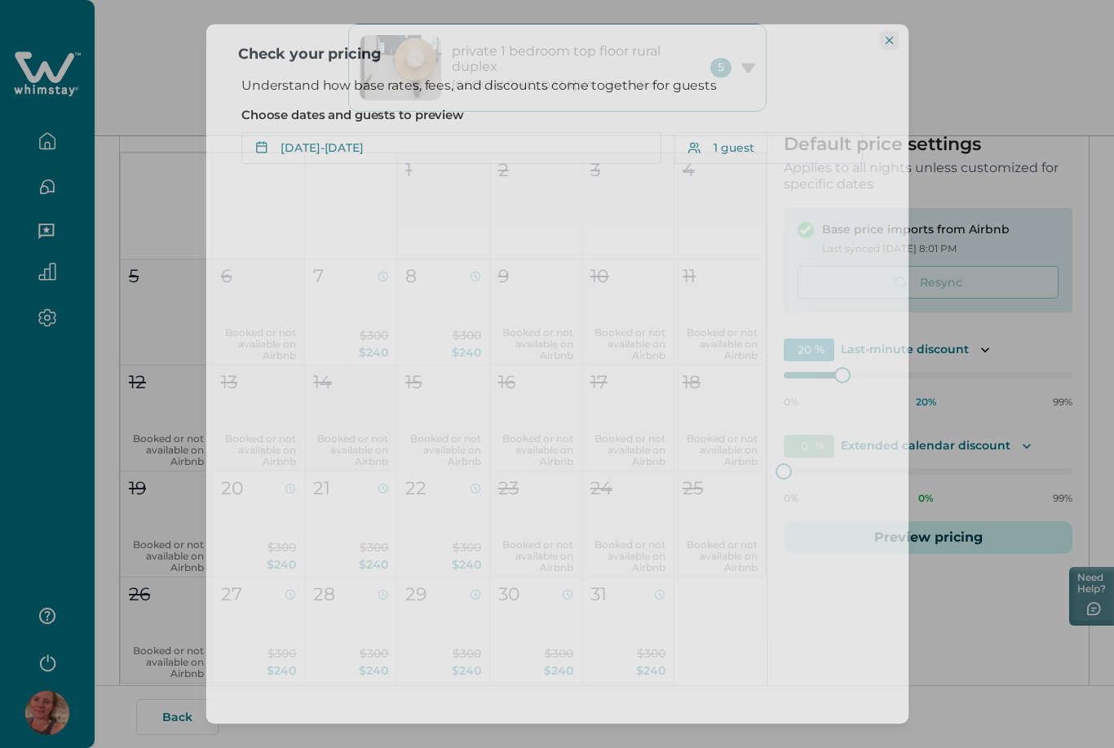
scroll to position [0, 0]
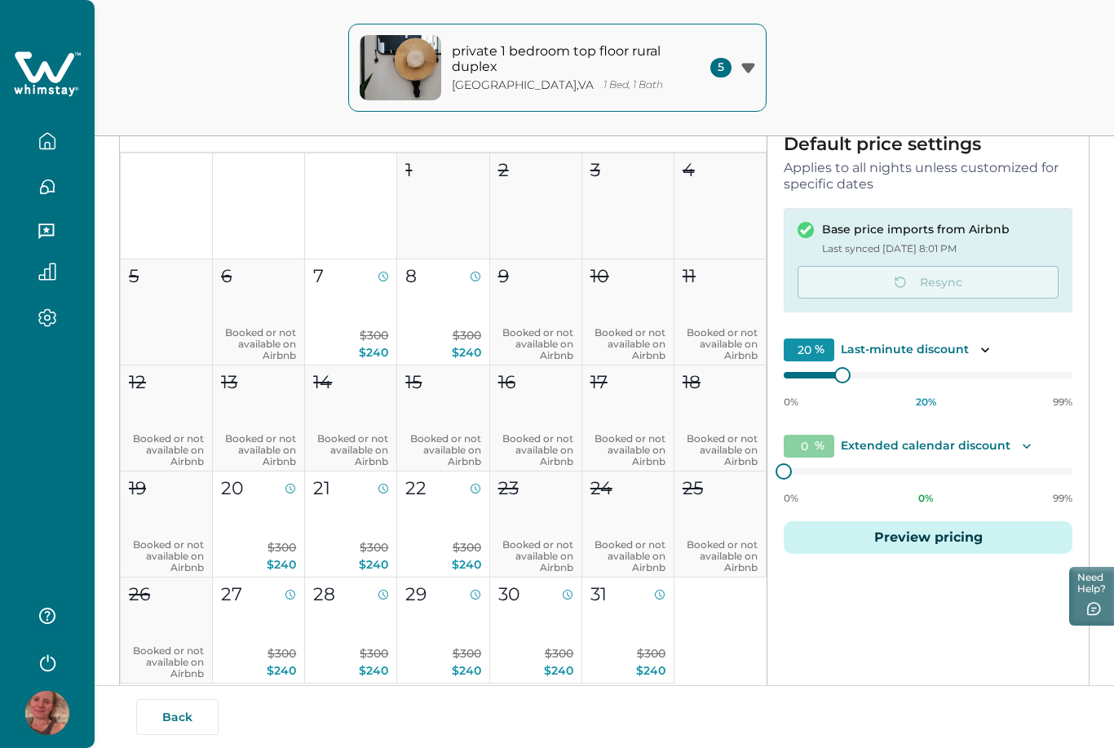
click at [51, 145] on icon "button" at bounding box center [47, 141] width 18 height 18
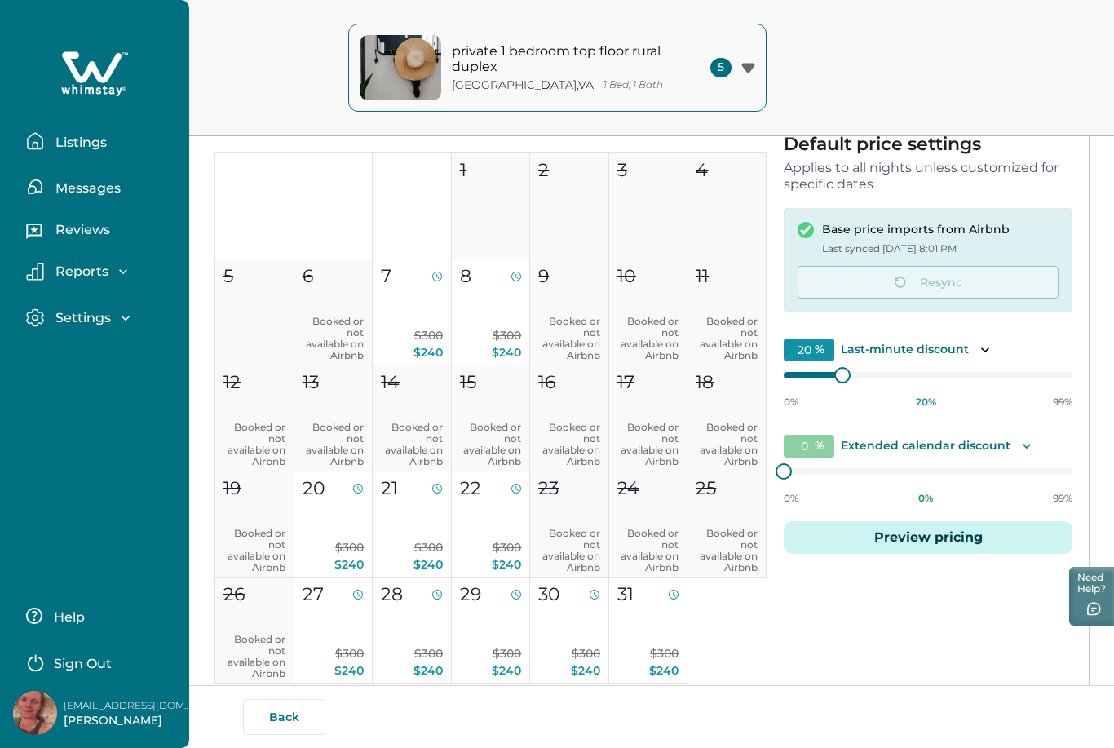
click at [70, 147] on p "Listings" at bounding box center [79, 143] width 56 height 16
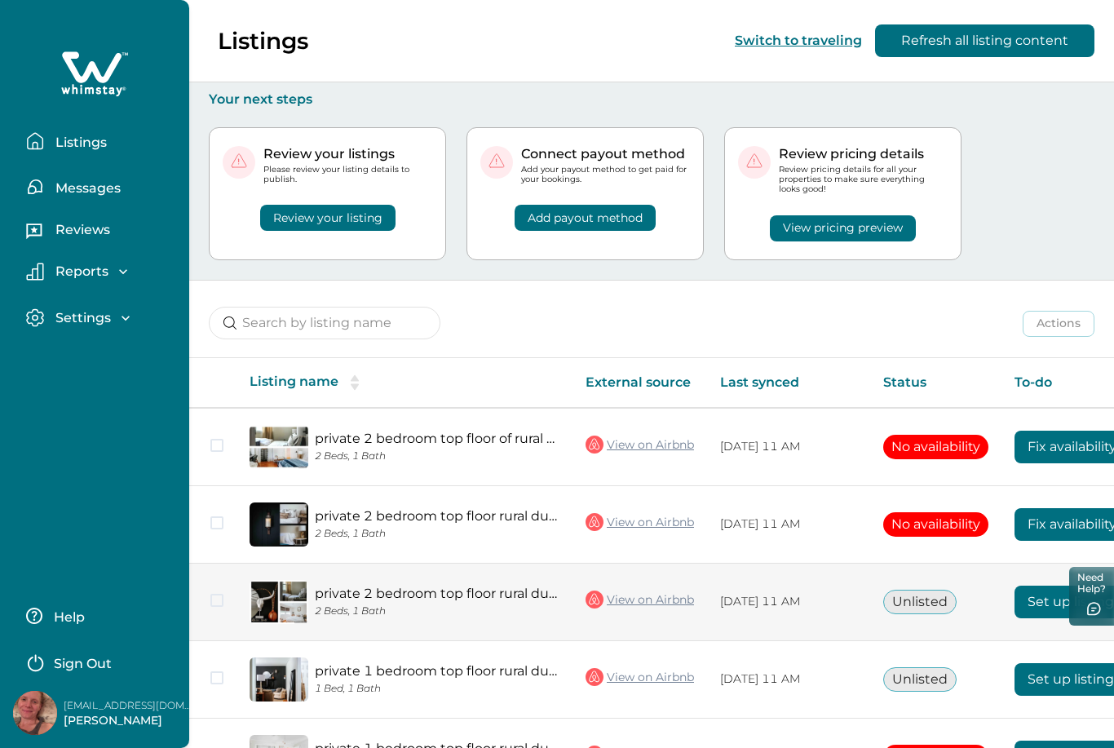
scroll to position [62, 0]
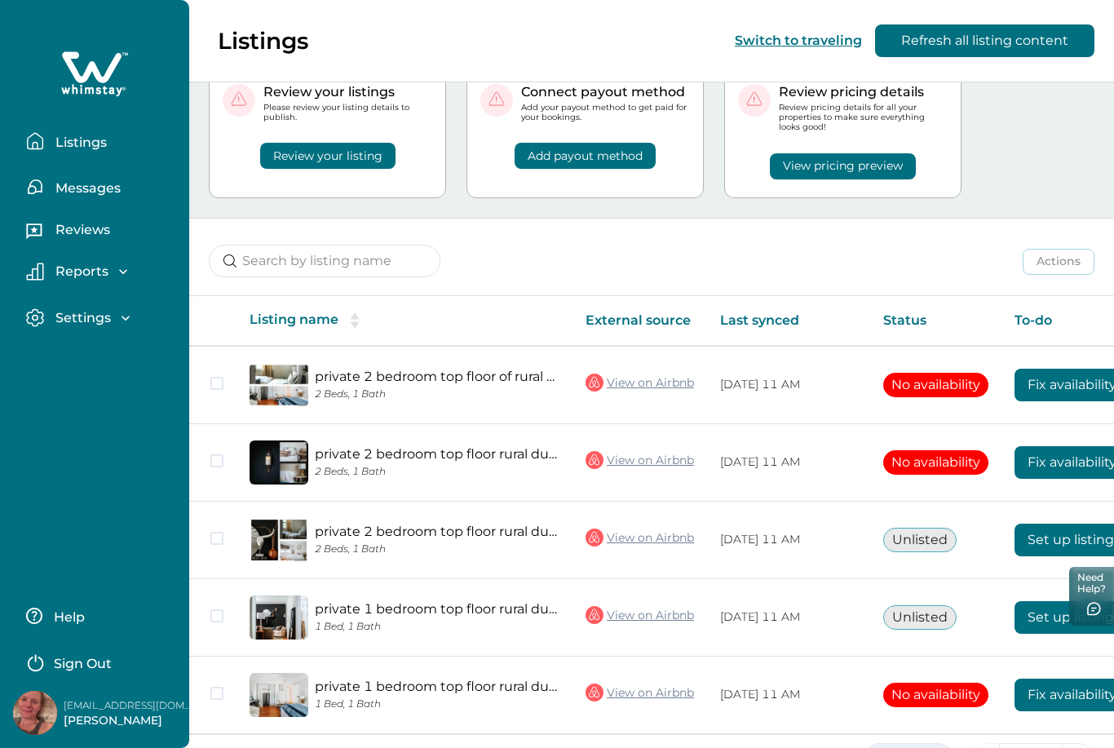
click at [947, 747] on button "5 Rows" at bounding box center [908, 759] width 90 height 33
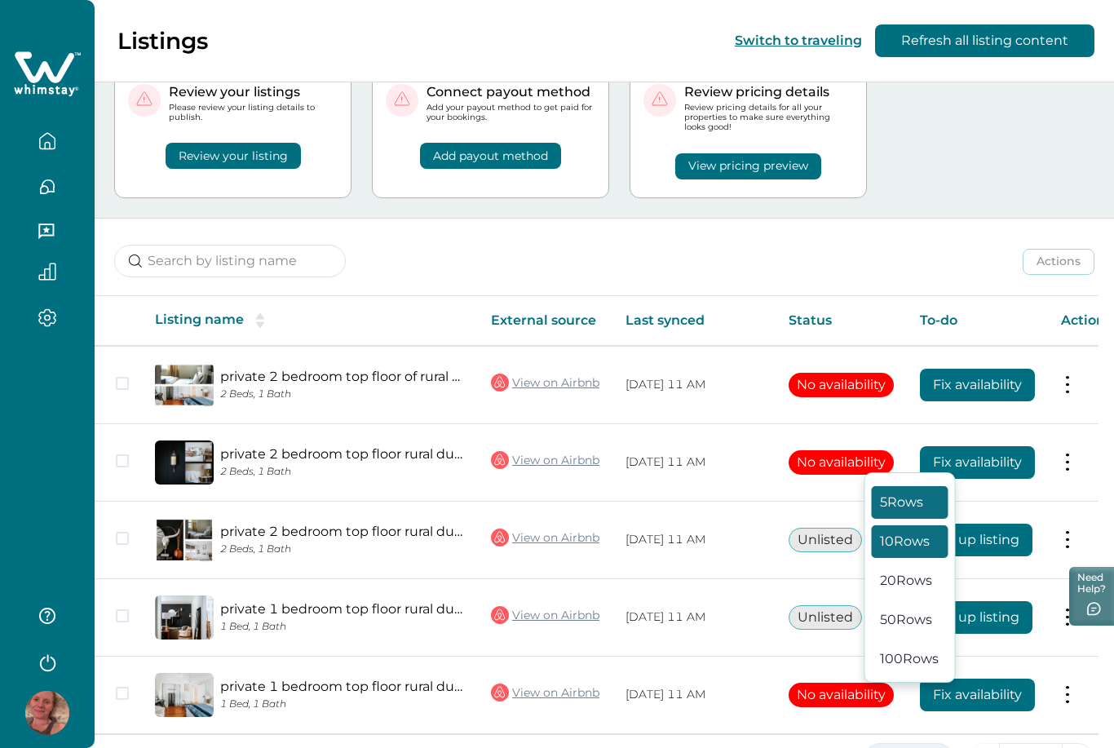
click at [915, 558] on button "10 Rows" at bounding box center [910, 541] width 77 height 33
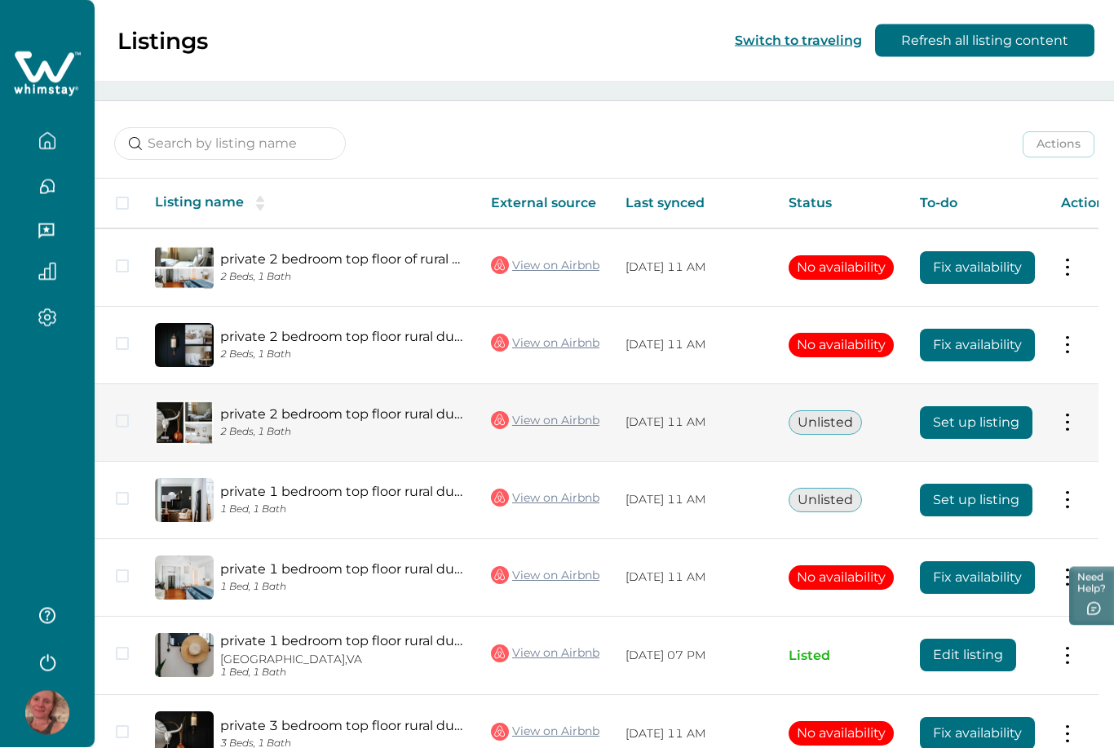
scroll to position [217, 0]
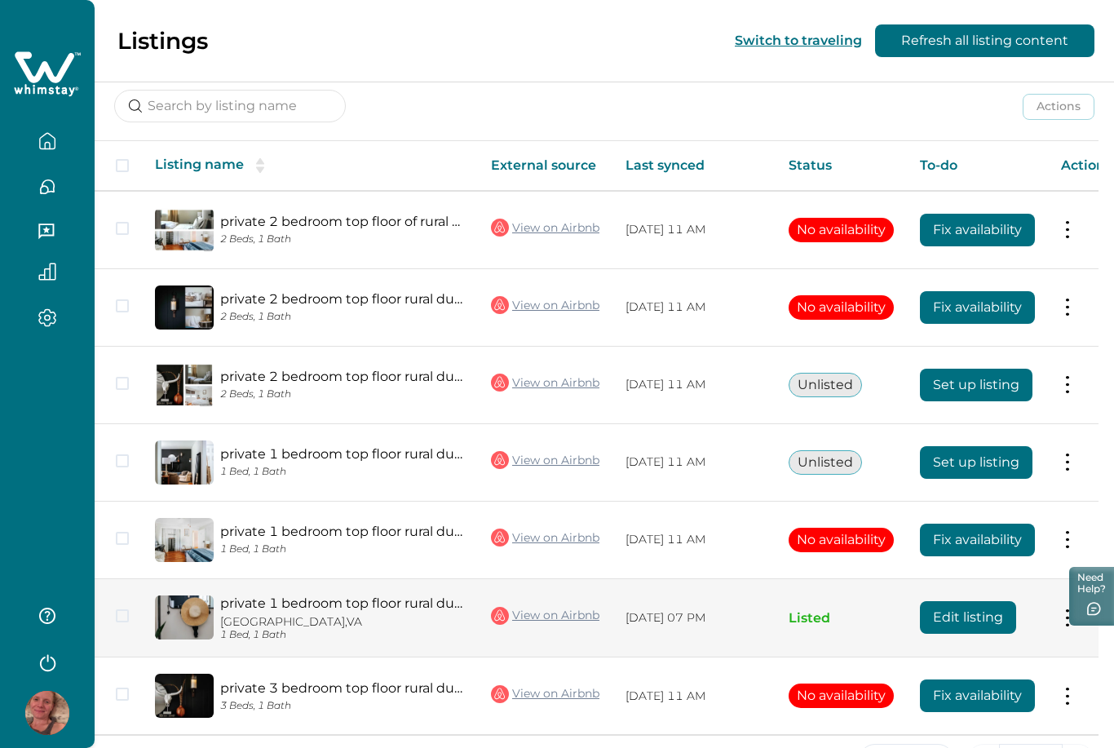
click at [1067, 611] on button at bounding box center [1067, 617] width 13 height 17
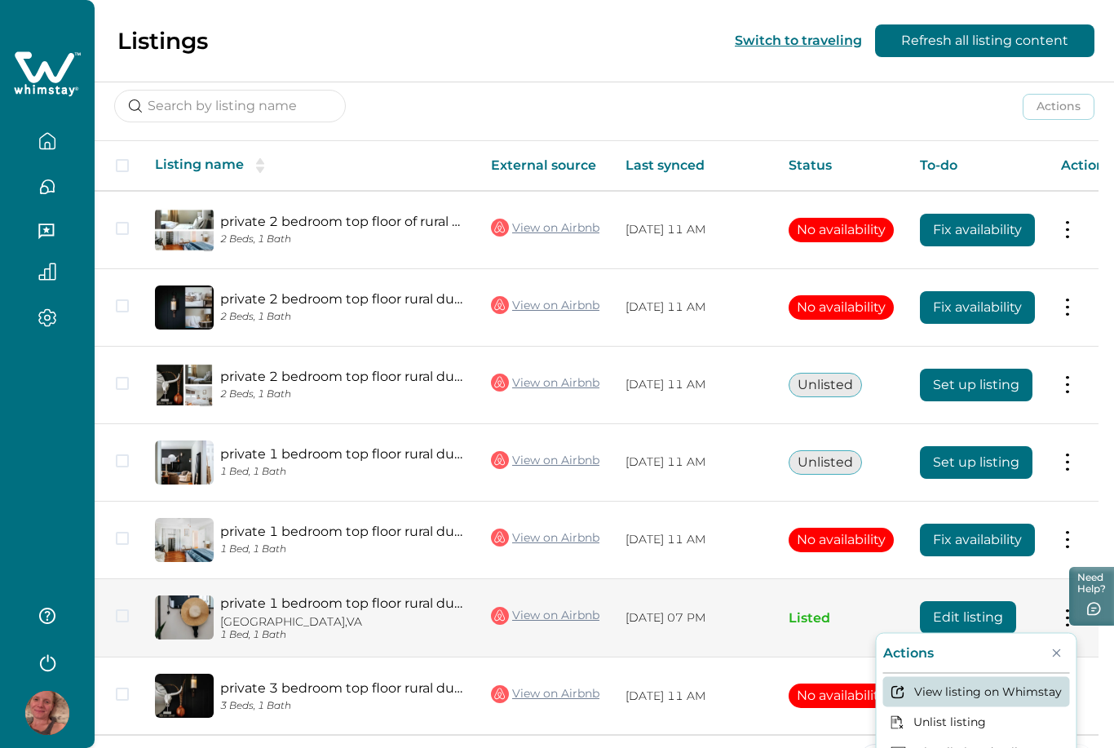
click at [995, 702] on button "View listing on Whimstay" at bounding box center [976, 691] width 187 height 30
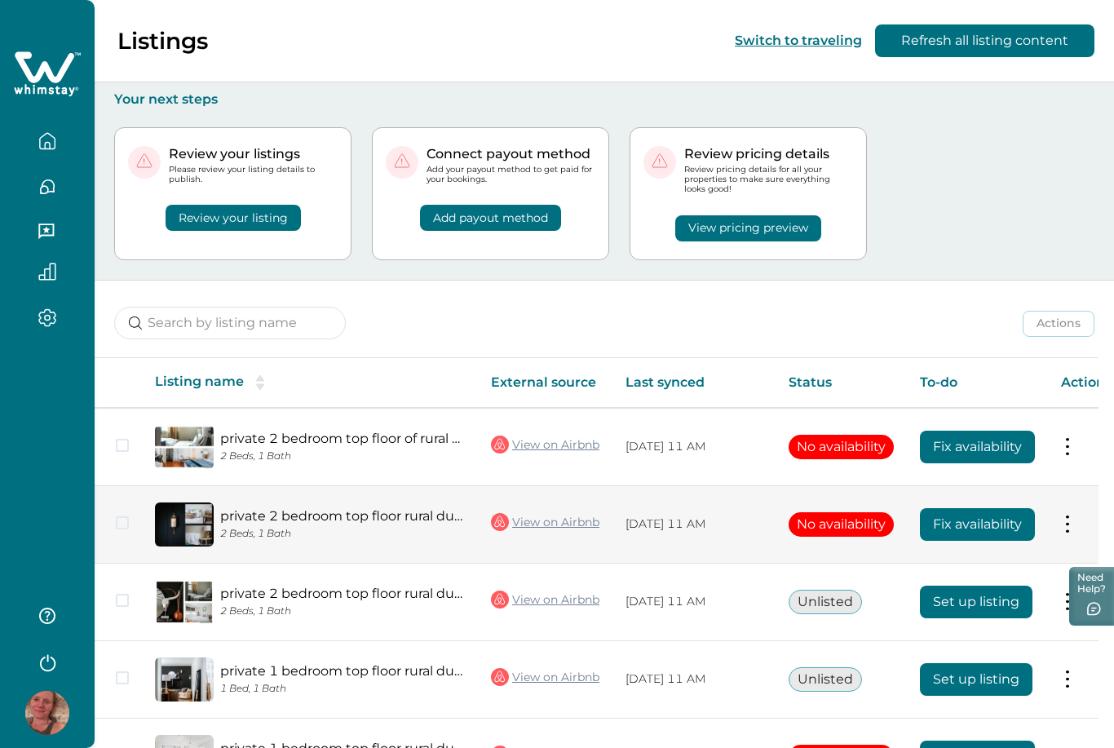
scroll to position [62, 0]
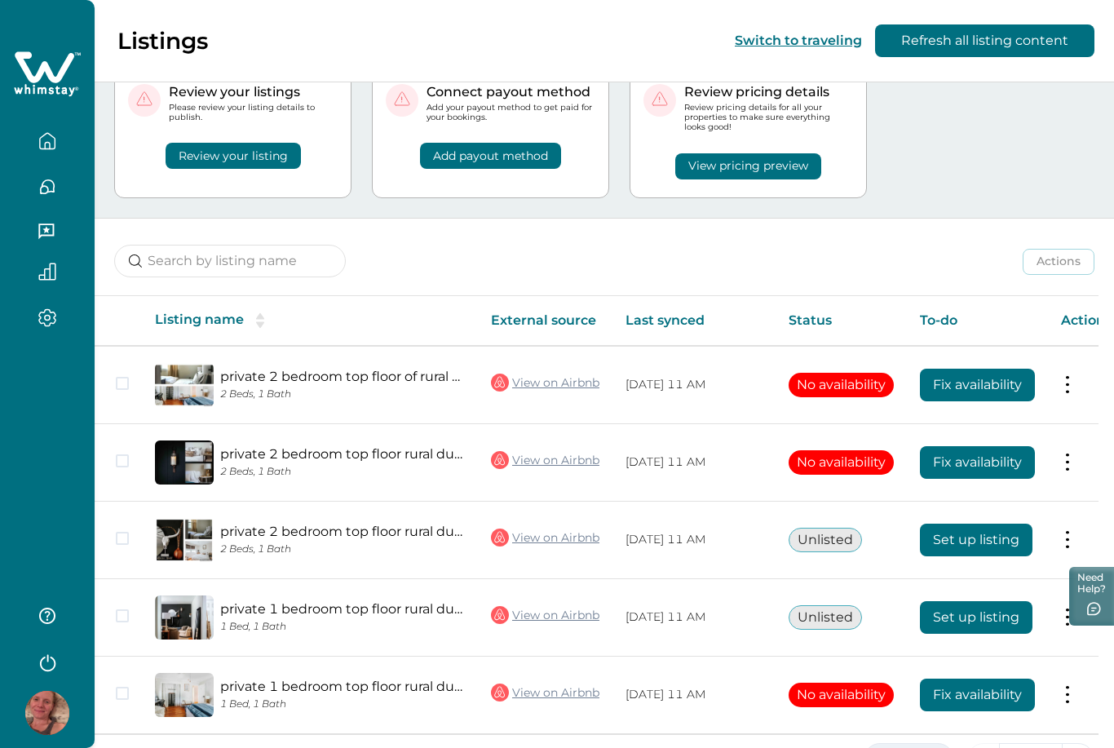
click at [928, 747] on button "5 Rows" at bounding box center [908, 759] width 90 height 33
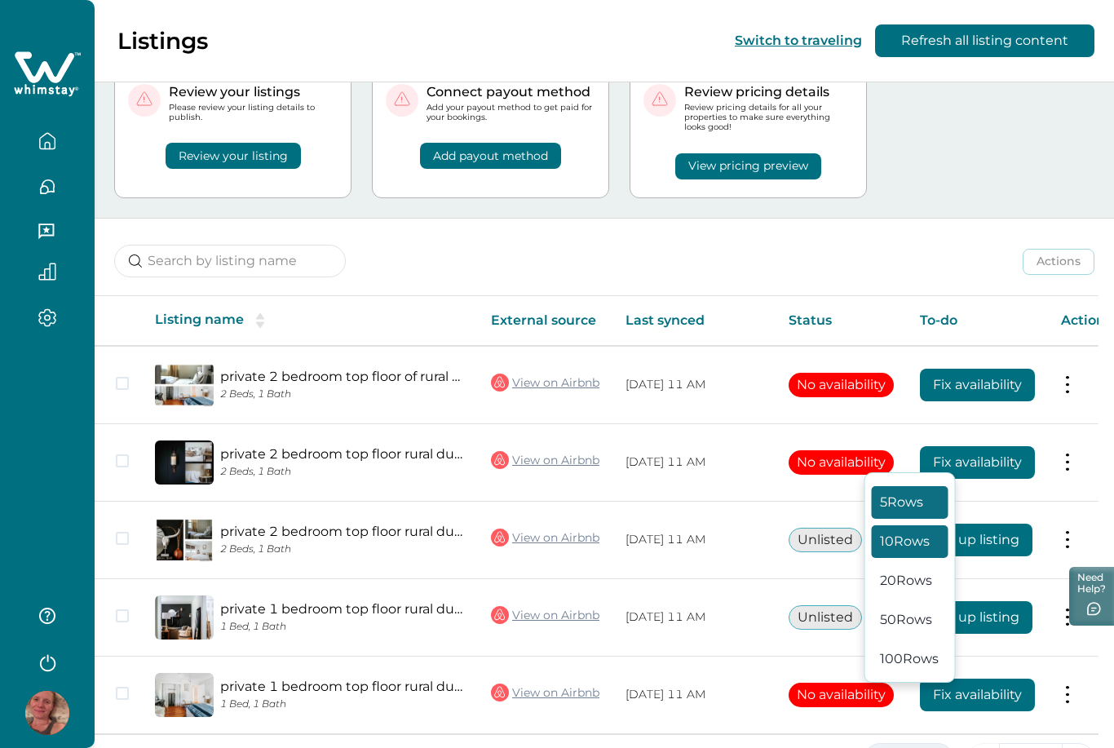
click at [919, 558] on button "10 Rows" at bounding box center [910, 541] width 77 height 33
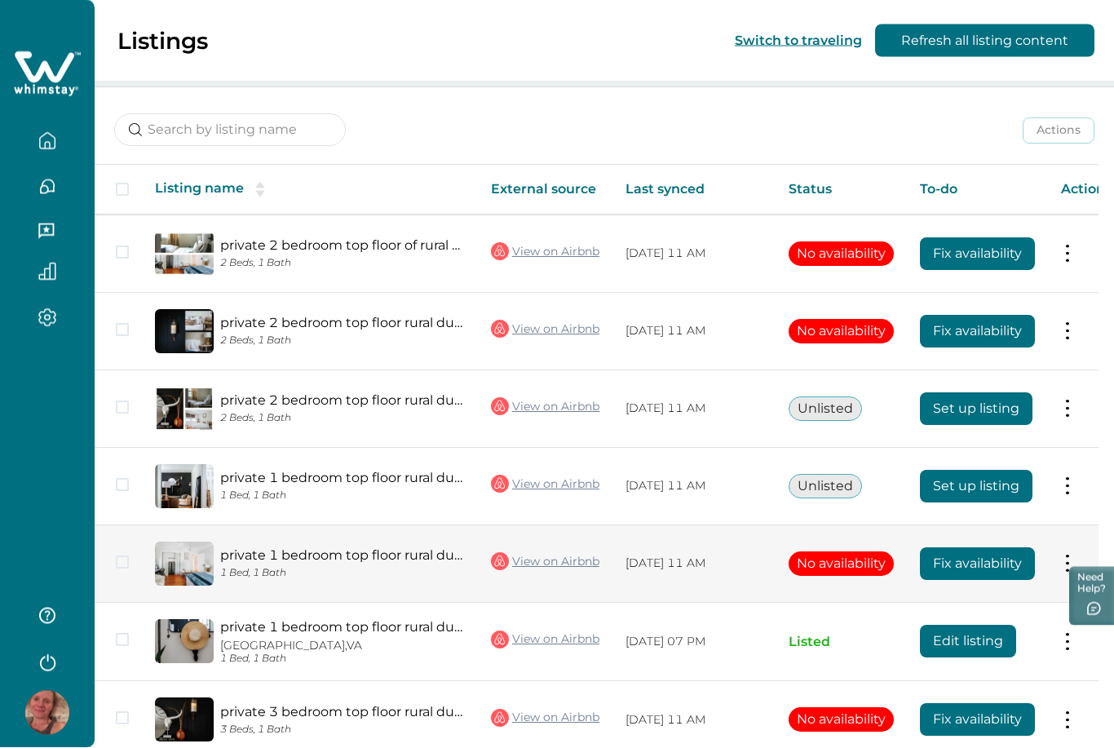
scroll to position [217, 0]
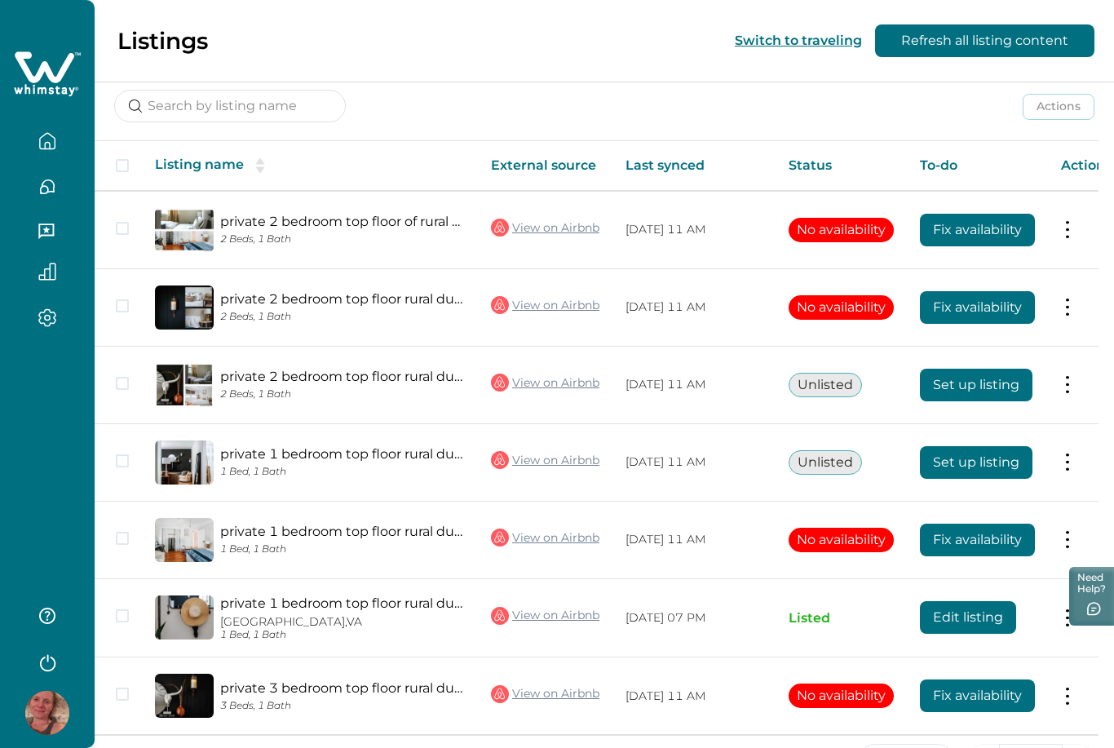
click at [886, 141] on th "Status" at bounding box center [840, 166] width 131 height 50
click at [910, 48] on html "Skip to Content Listings Switch to traveling Refresh all listing content Your n…" at bounding box center [557, 157] width 1114 height 748
click at [911, 48] on button "Refresh all listing content" at bounding box center [984, 40] width 219 height 33
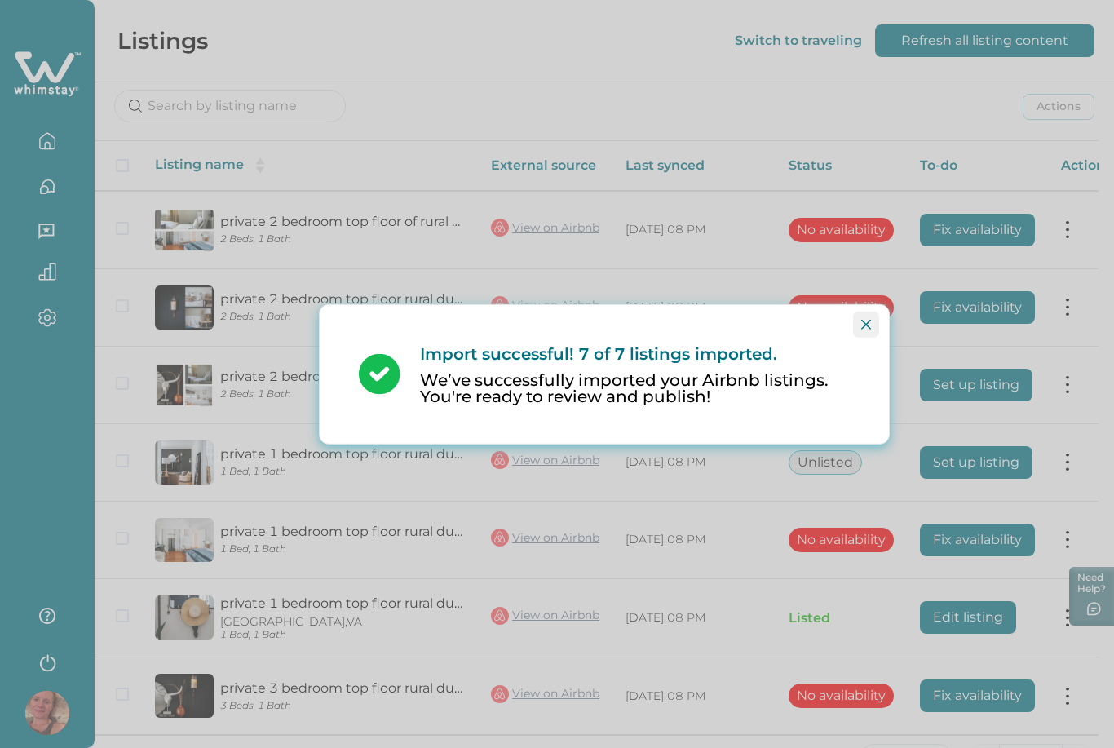
click at [867, 337] on button "Close" at bounding box center [866, 324] width 26 height 26
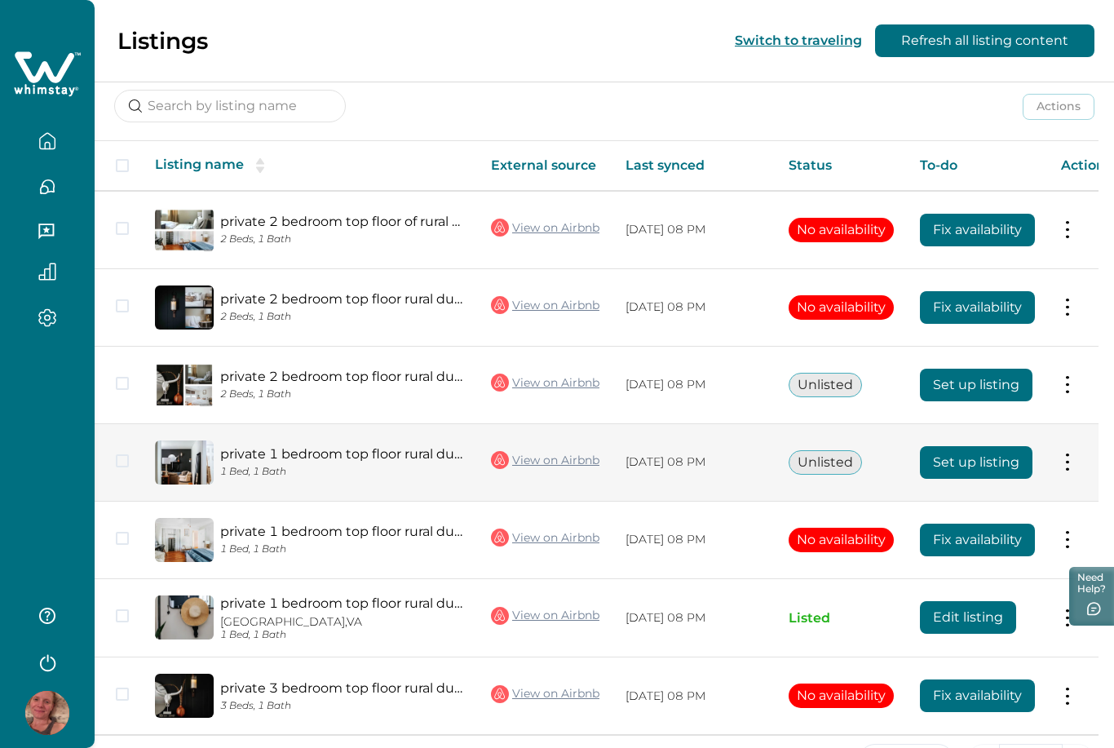
click at [951, 455] on button "Set up listing" at bounding box center [976, 462] width 113 height 33
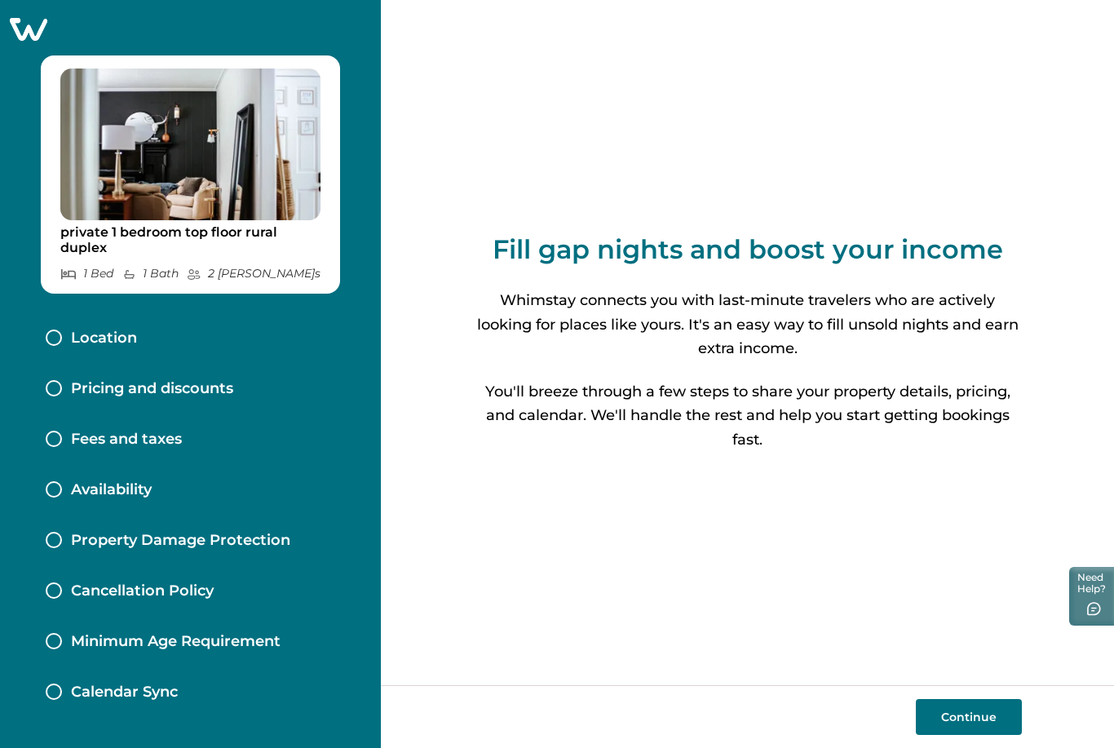
click at [58, 338] on div at bounding box center [54, 337] width 16 height 16
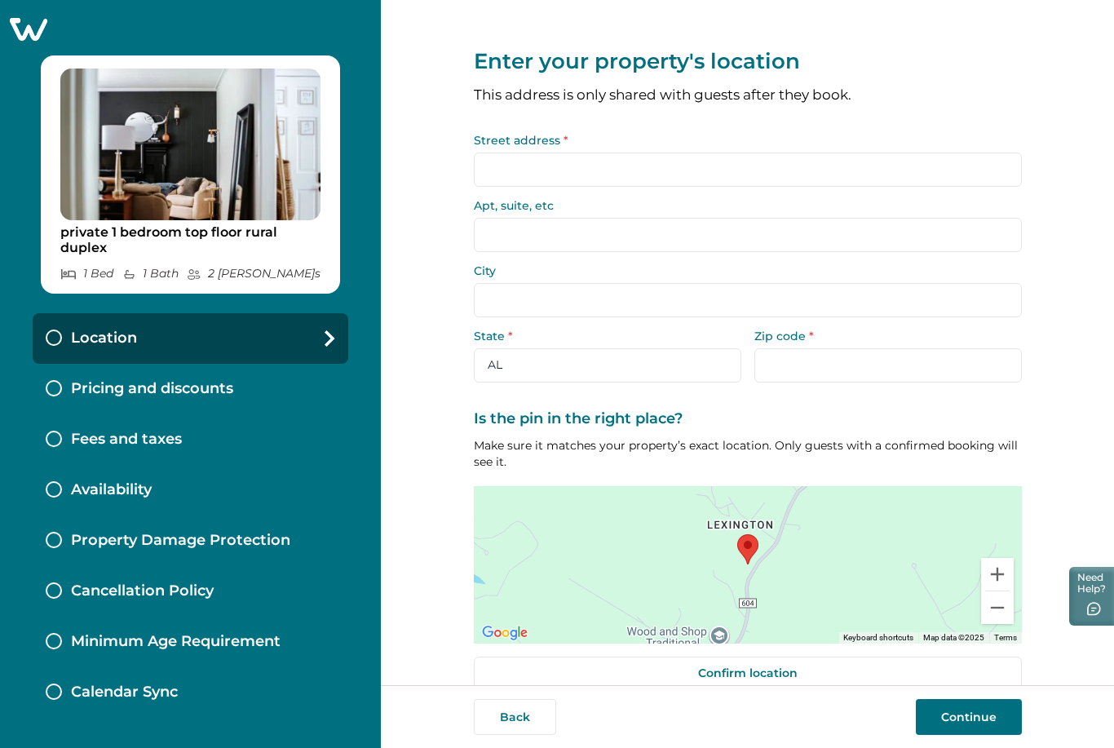
click at [514, 181] on input "Street address *" at bounding box center [748, 169] width 548 height 34
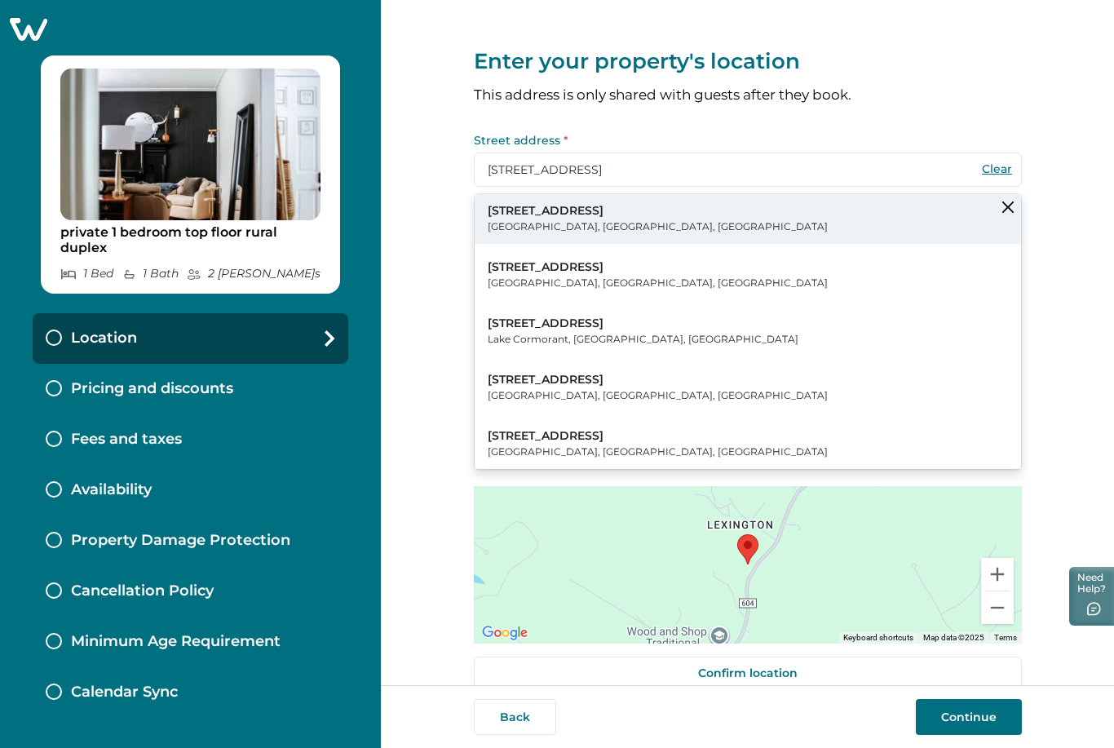
click at [491, 224] on p "Earlysville, VA, USA" at bounding box center [658, 226] width 340 height 16
type input "5786 Buffalo River Rd"
type input "[GEOGRAPHIC_DATA]"
select select "VA"
type input "22936"
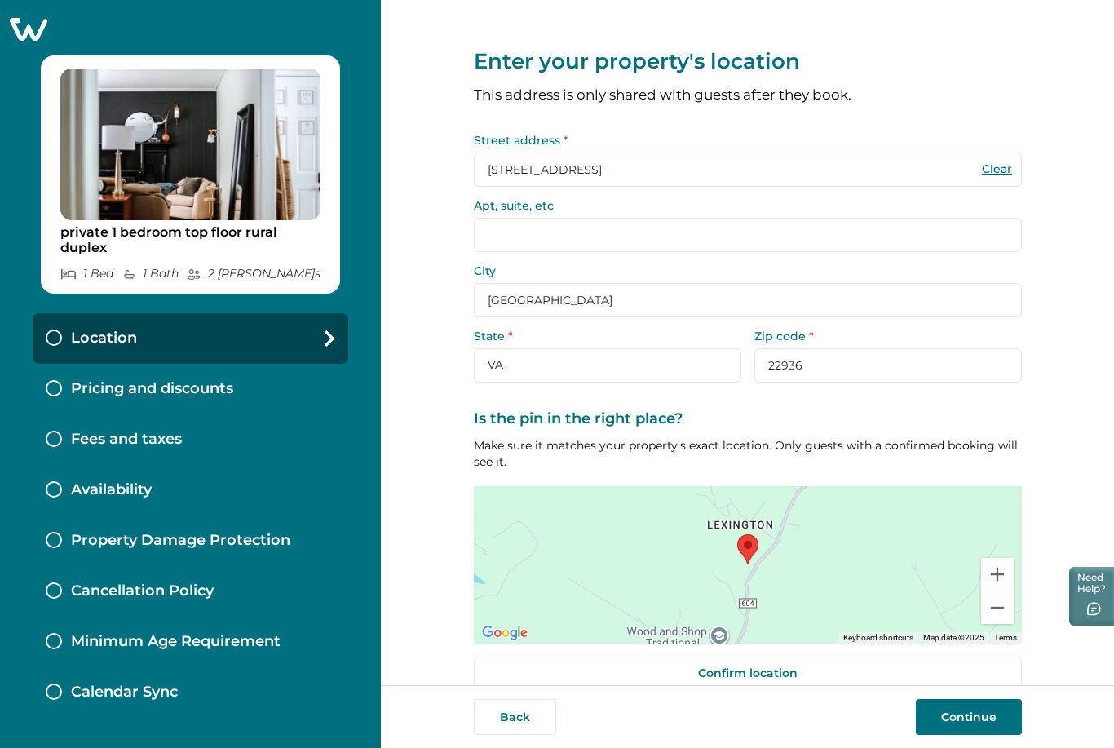
click at [952, 735] on button "Continue" at bounding box center [969, 717] width 106 height 36
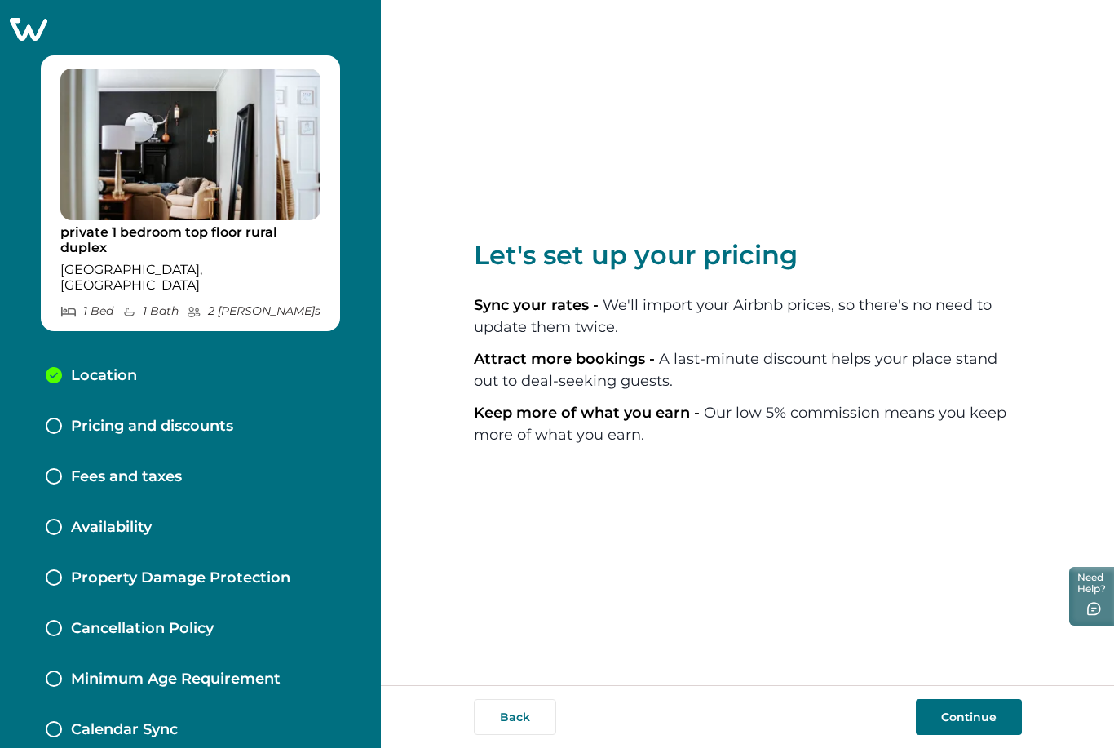
click at [989, 735] on button "Continue" at bounding box center [969, 717] width 106 height 36
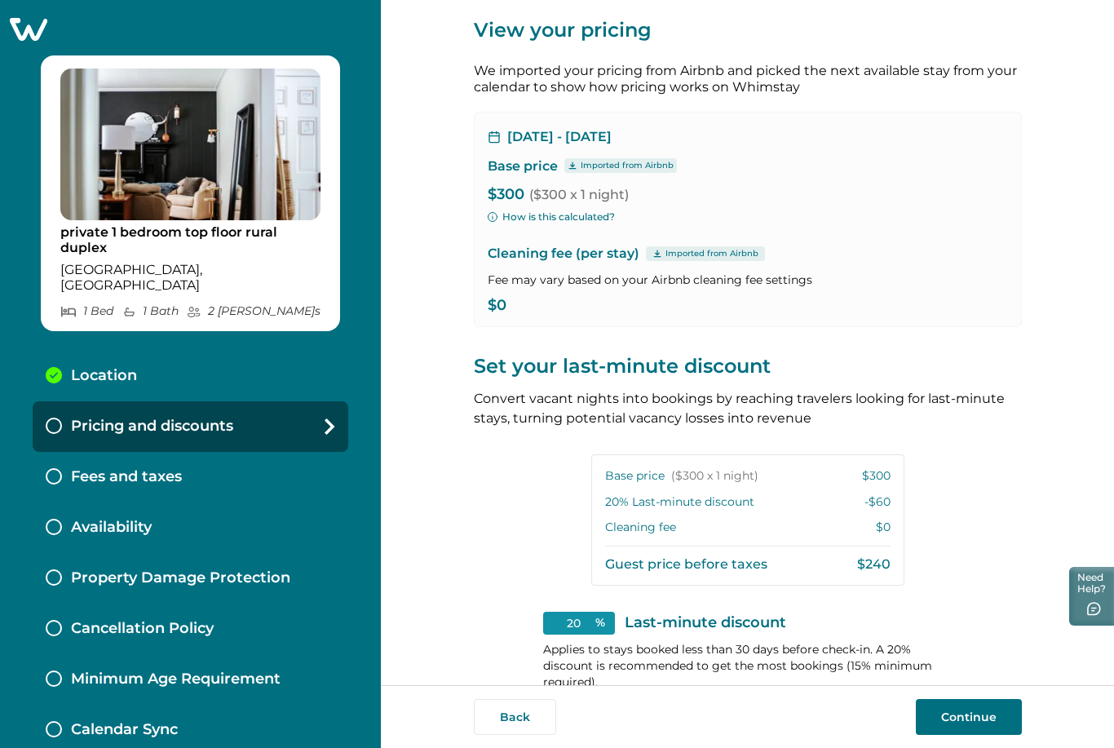
scroll to position [24, 0]
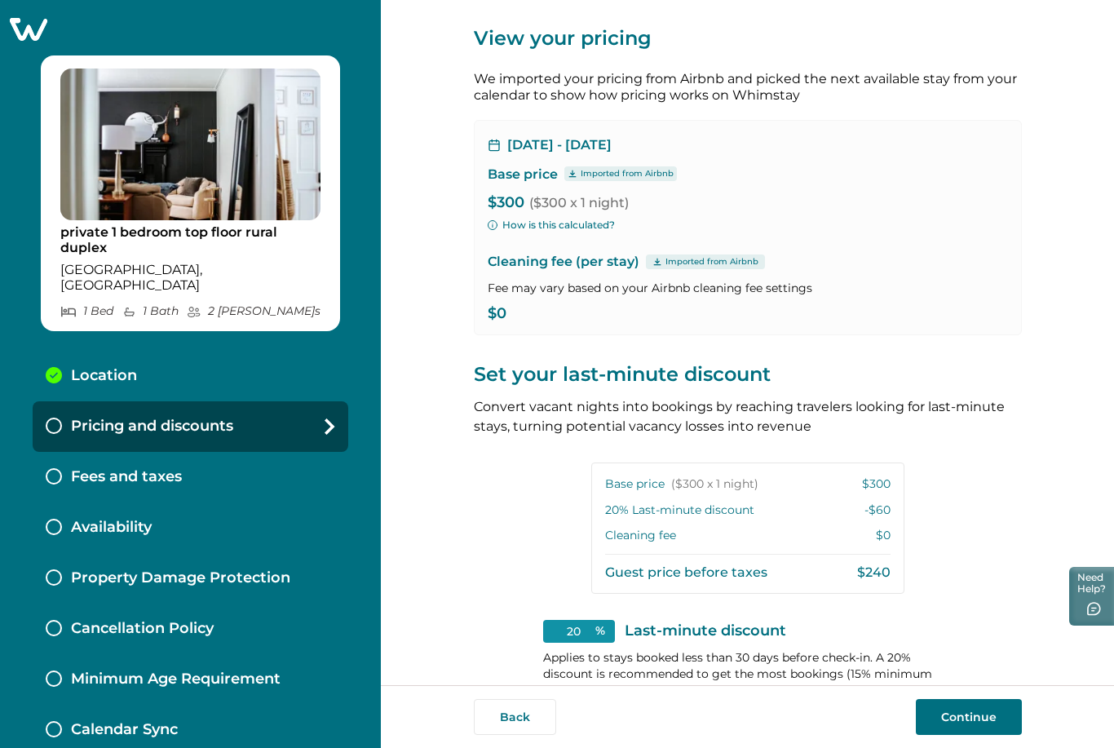
click at [982, 735] on button "Continue" at bounding box center [969, 717] width 106 height 36
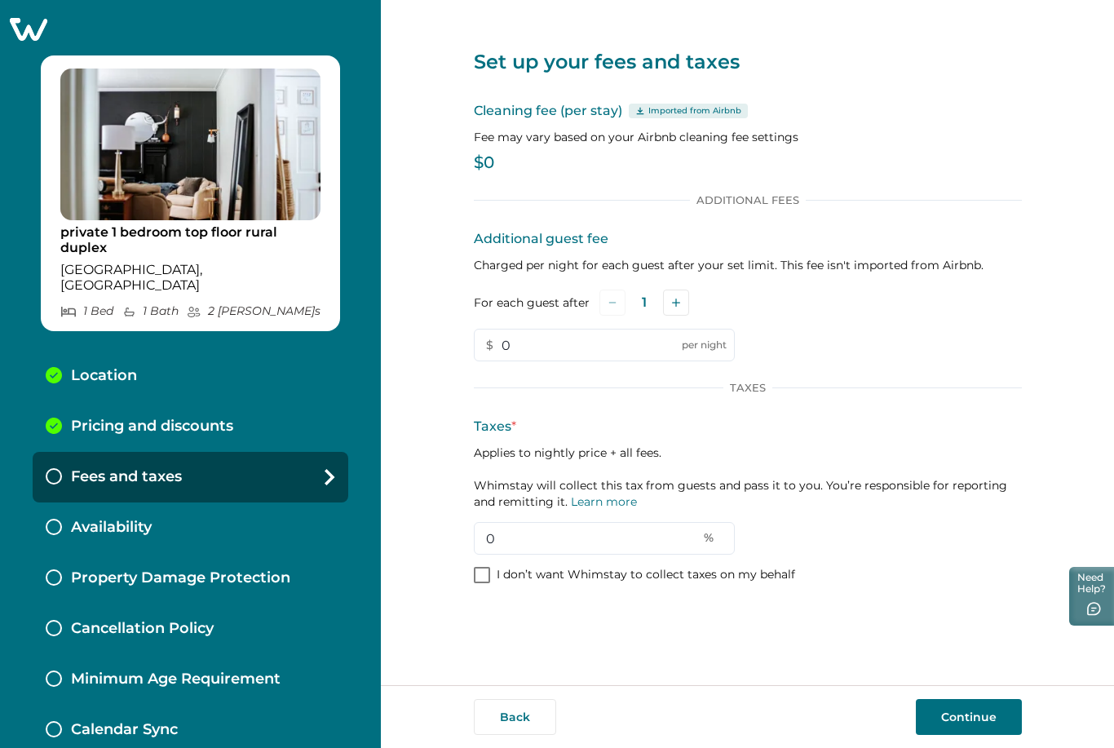
click at [474, 572] on span at bounding box center [482, 575] width 16 height 16
click at [966, 735] on button "Continue" at bounding box center [969, 717] width 106 height 36
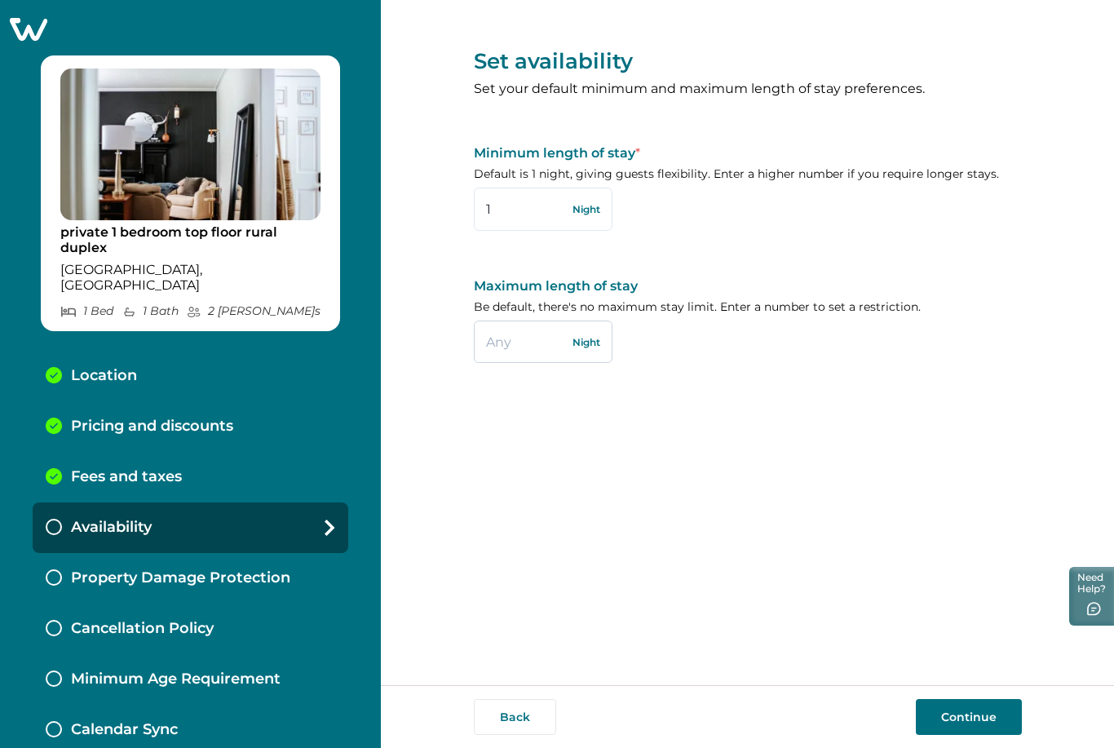
click at [523, 339] on input "text" at bounding box center [543, 341] width 139 height 42
type input "7"
click at [987, 735] on button "Continue" at bounding box center [969, 717] width 106 height 36
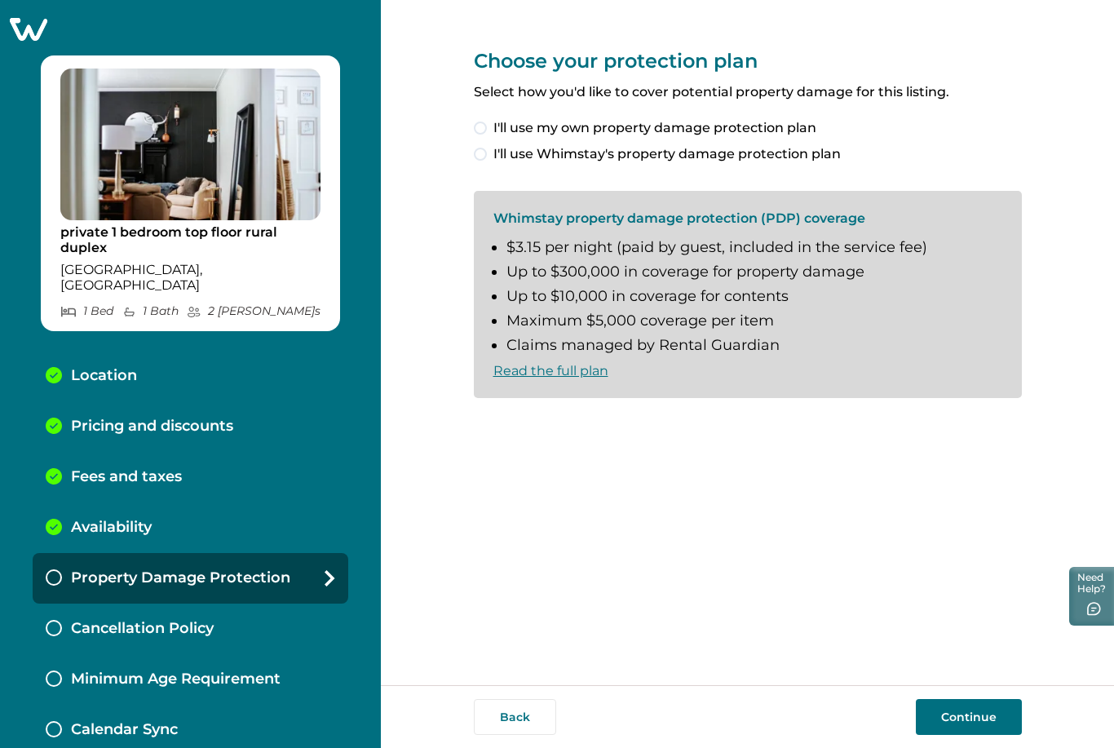
click at [479, 153] on span at bounding box center [480, 154] width 13 height 13
click at [480, 426] on span at bounding box center [480, 424] width 13 height 13
click at [984, 735] on button "Continue" at bounding box center [969, 717] width 106 height 36
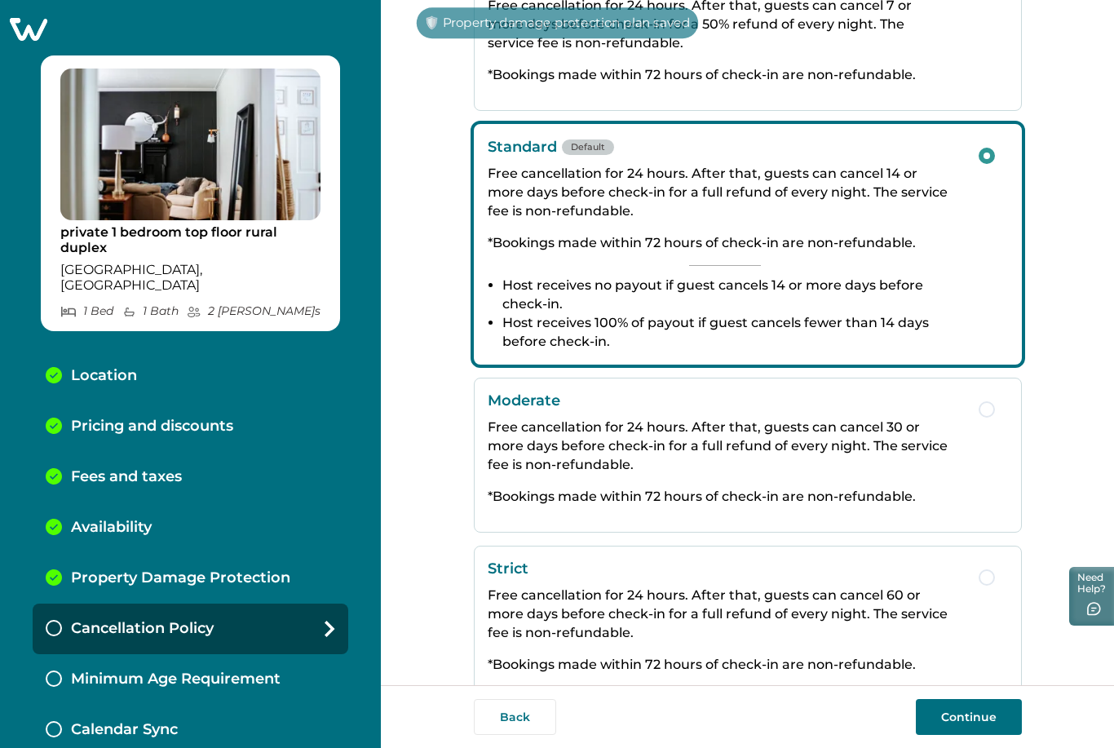
click at [724, 637] on p "Free cancellation for 24 hours. After that, guests can cancel 60 or more days b…" at bounding box center [725, 613] width 474 height 56
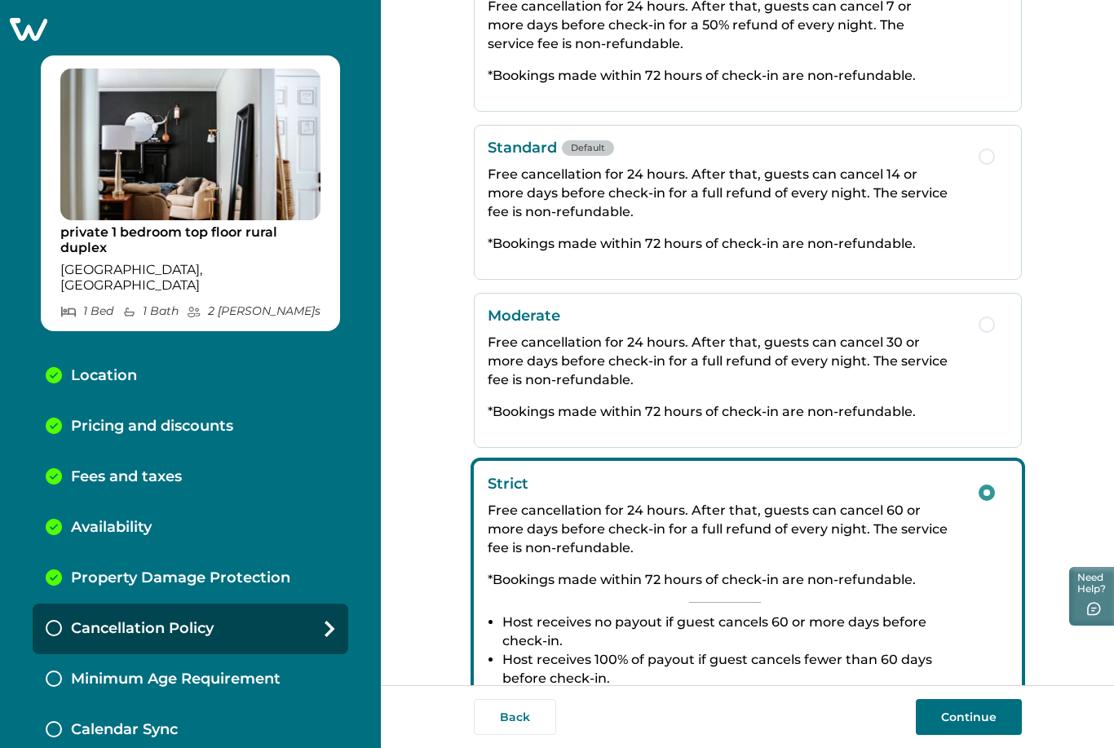
click at [992, 735] on button "Continue" at bounding box center [969, 717] width 106 height 36
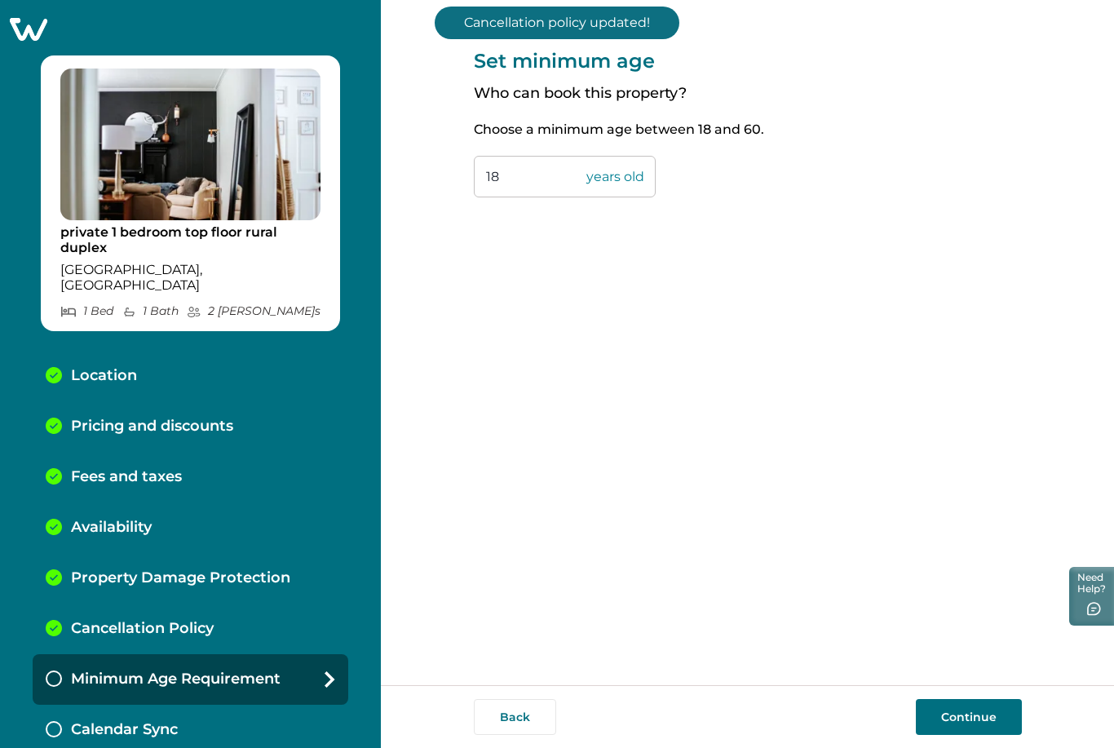
click at [969, 735] on button "Continue" at bounding box center [969, 717] width 106 height 36
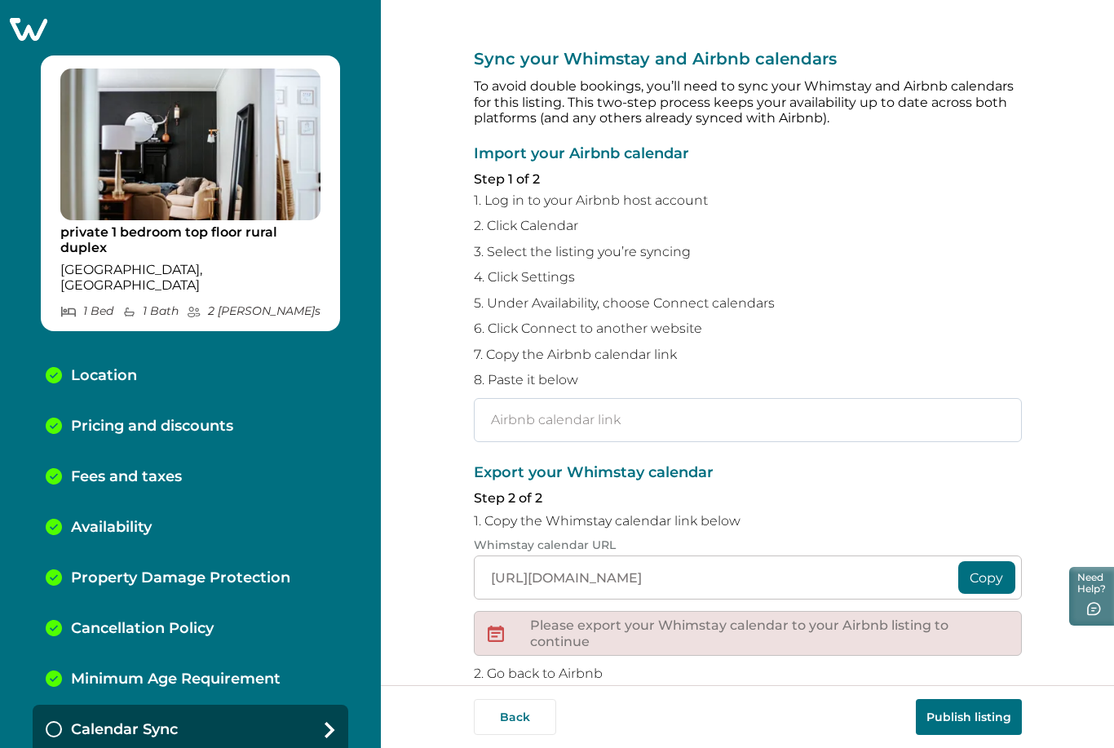
click at [576, 413] on input "text" at bounding box center [748, 420] width 548 height 44
click at [648, 426] on input "text" at bounding box center [748, 420] width 548 height 44
paste input "https://www.airbnb.com/calendar/ical/609058045256994071.ics?s=fd91842b818704f37…"
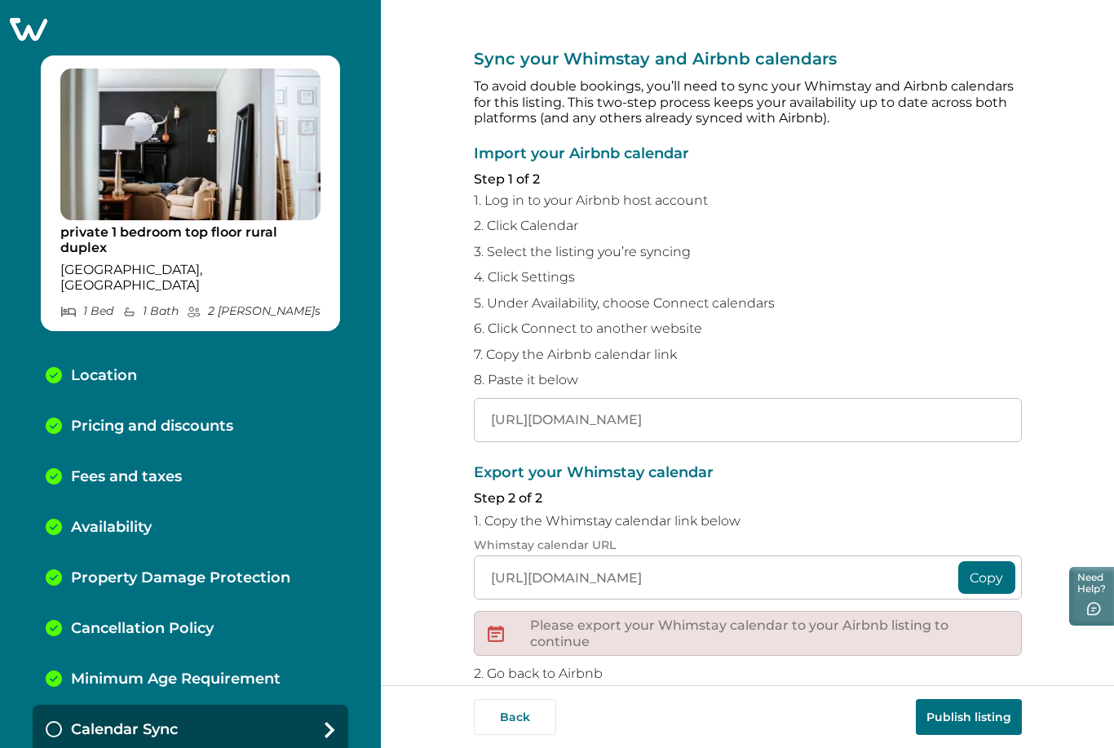
type input "https://www.airbnb.com/calendar/ical/609058045256994071.ics?s=fd91842b818704f37…"
click at [986, 571] on button "Copy" at bounding box center [986, 577] width 57 height 33
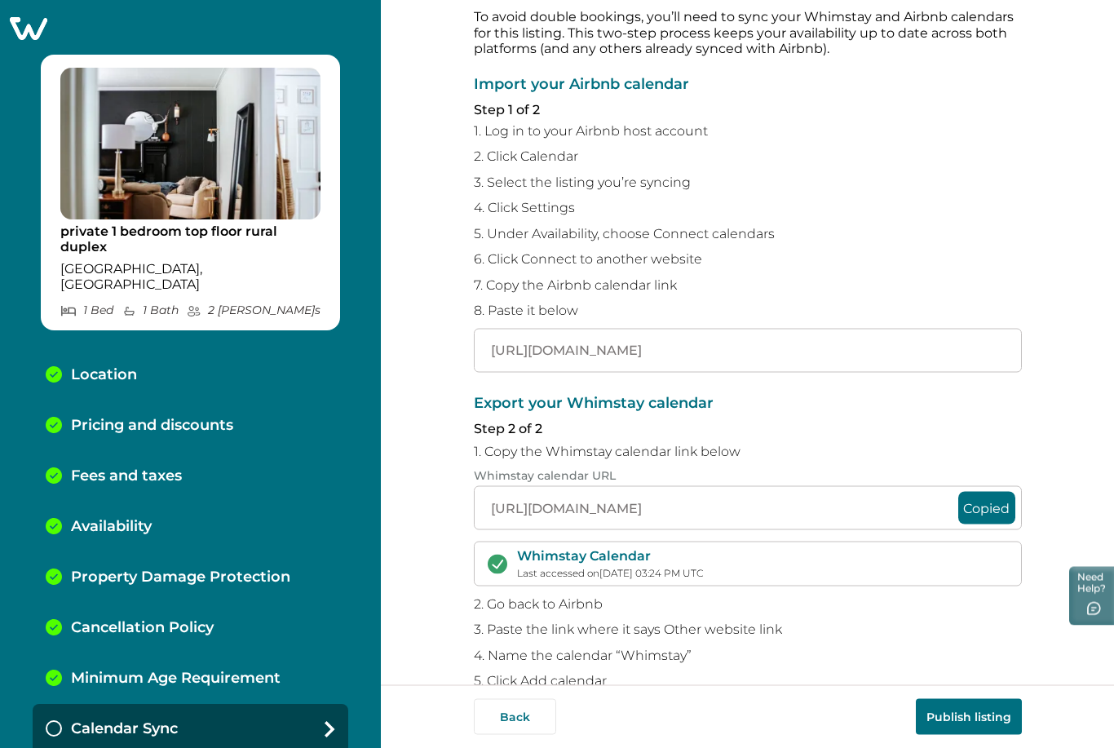
scroll to position [52, 0]
click at [947, 713] on button "Publish listing" at bounding box center [969, 717] width 106 height 36
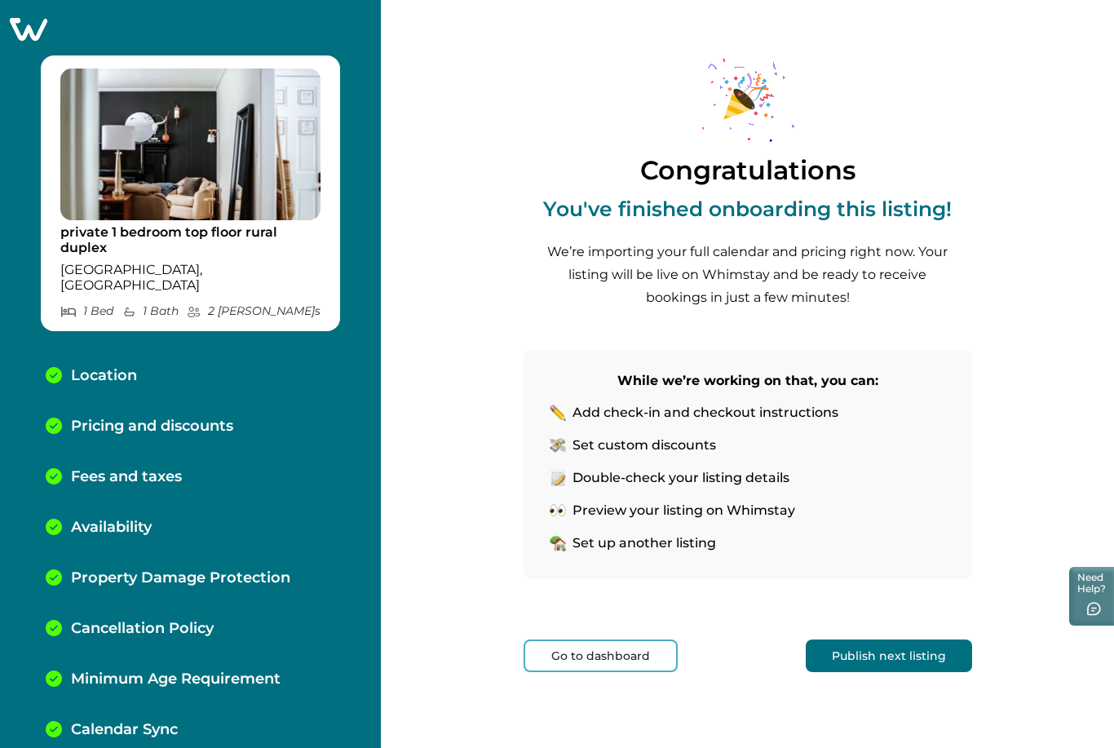
click at [638, 639] on button "Go to dashboard" at bounding box center [600, 655] width 154 height 33
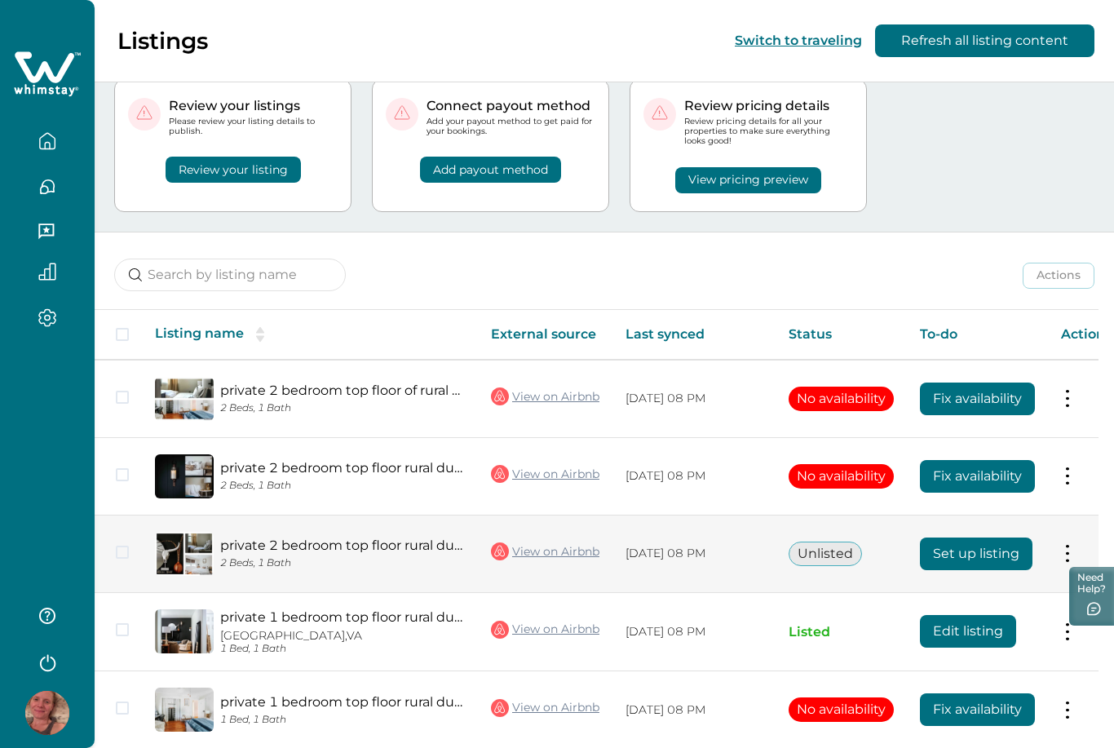
scroll to position [46, 0]
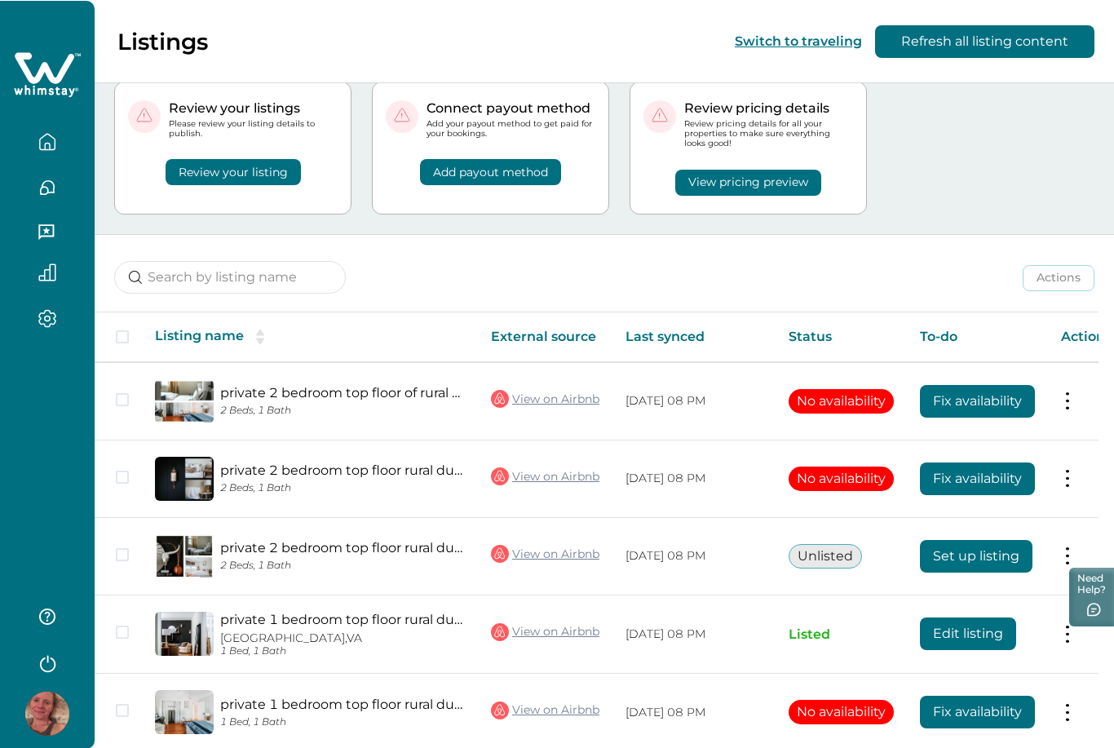
click at [119, 333] on span at bounding box center [122, 335] width 13 height 13
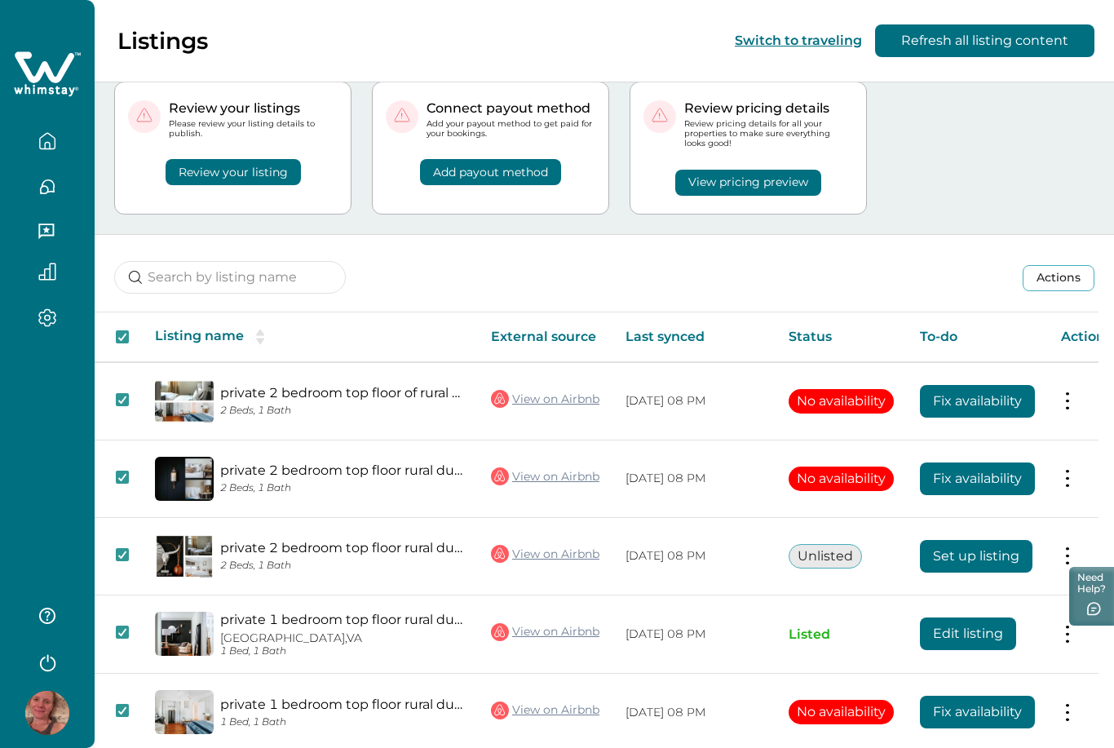
click at [261, 338] on icon "sorting" at bounding box center [260, 337] width 18 height 18
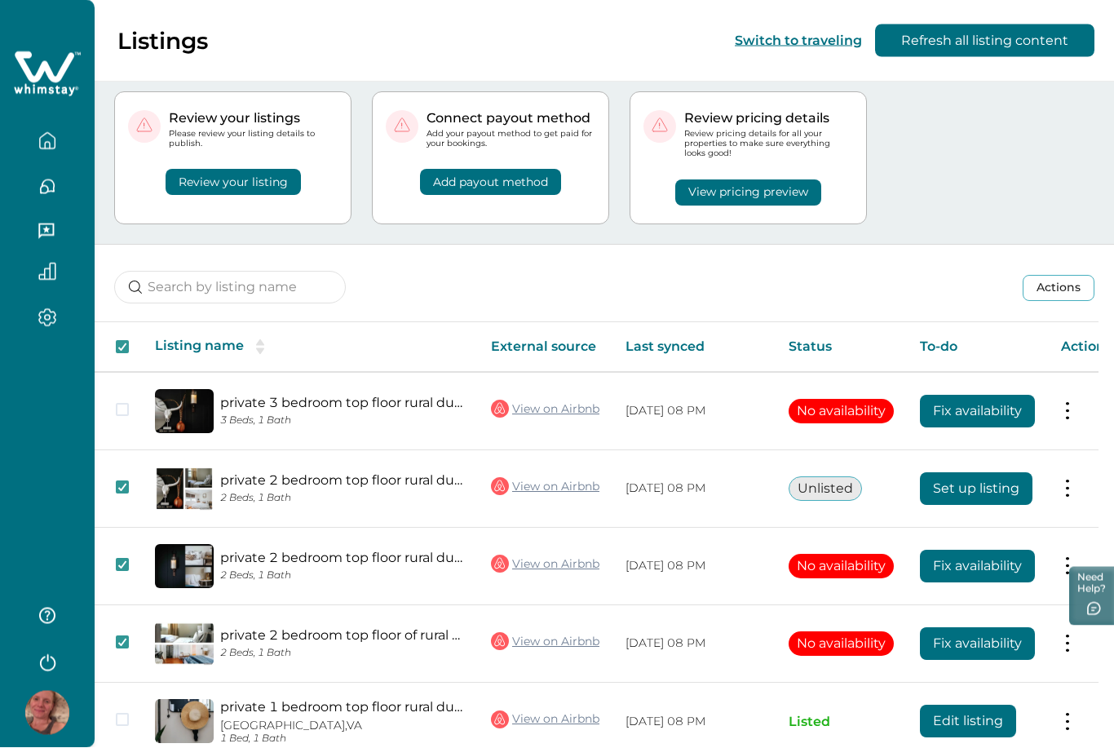
scroll to position [62, 0]
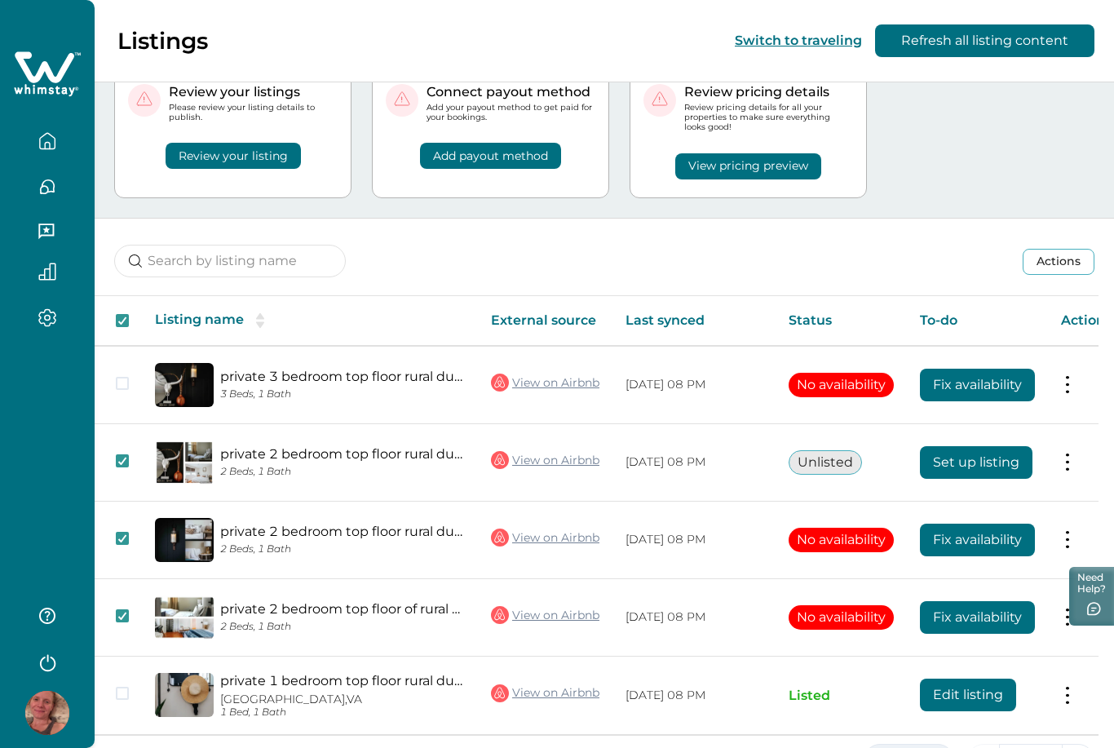
click at [899, 747] on button "5 Rows" at bounding box center [908, 760] width 90 height 33
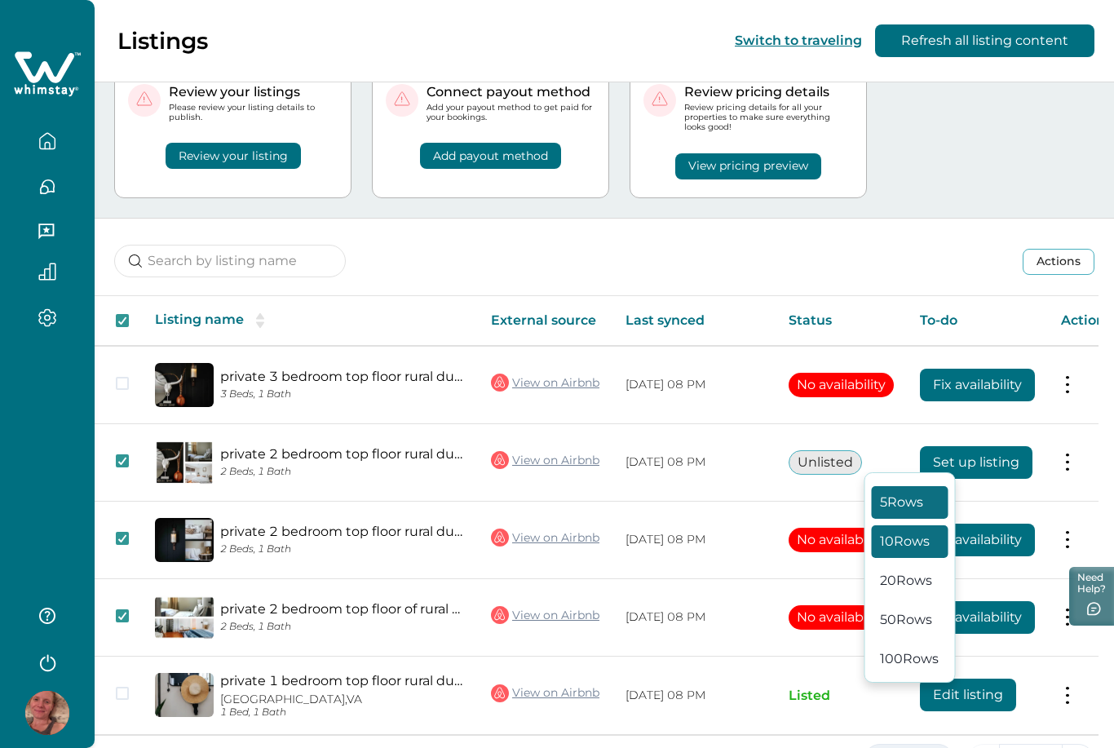
click at [890, 558] on button "10 Rows" at bounding box center [910, 541] width 77 height 33
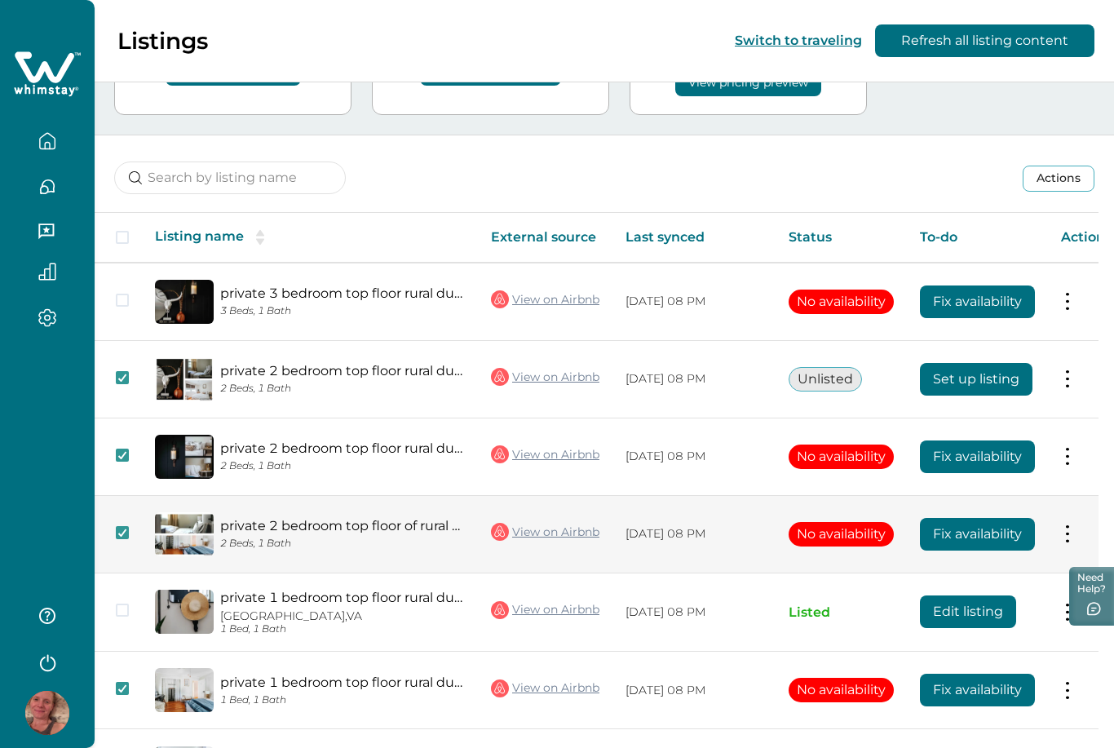
scroll to position [217, 0]
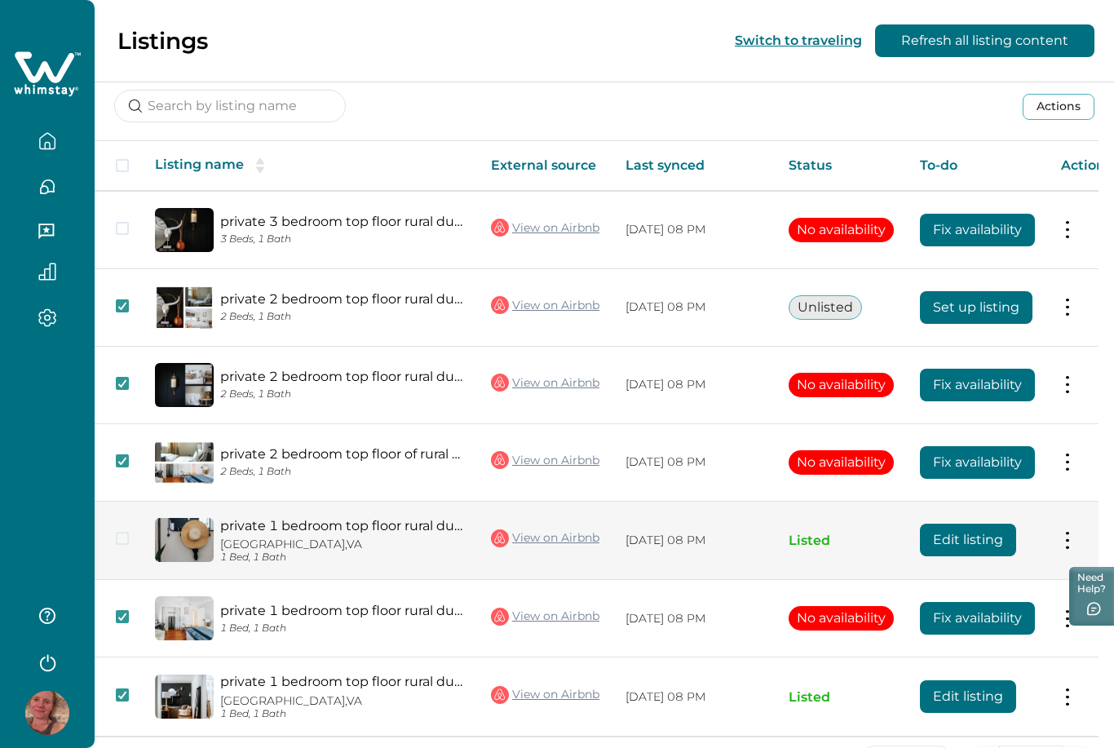
click at [125, 534] on span at bounding box center [122, 538] width 13 height 13
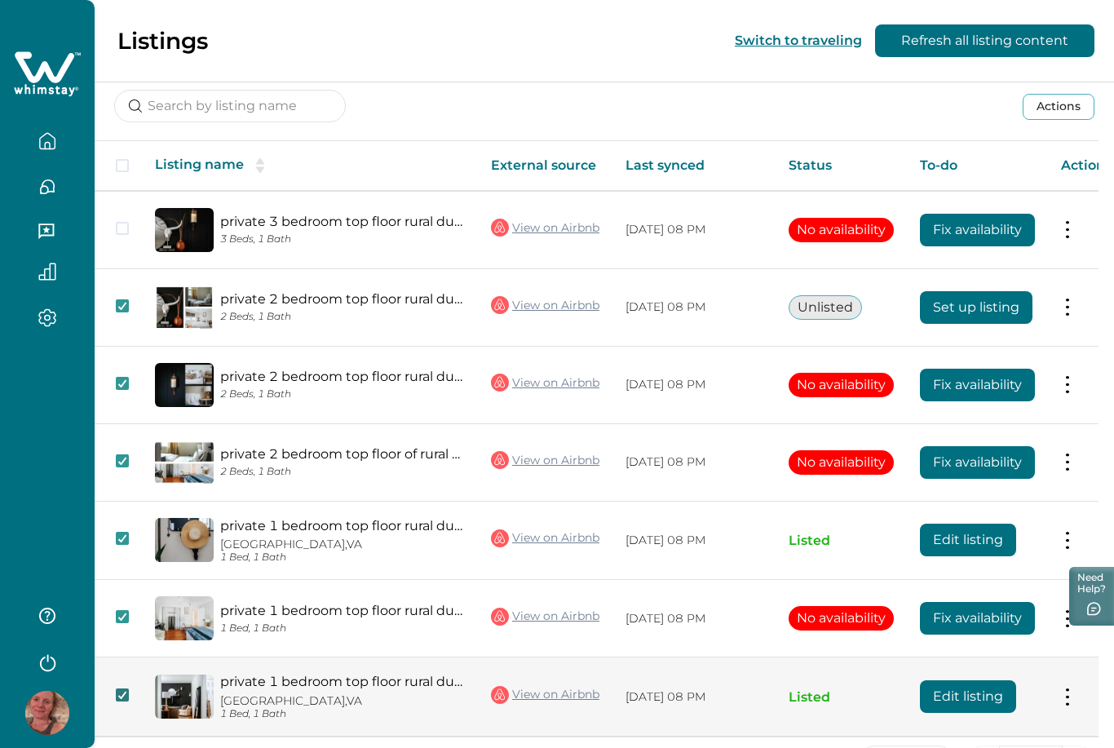
click at [126, 697] on span at bounding box center [122, 694] width 13 height 13
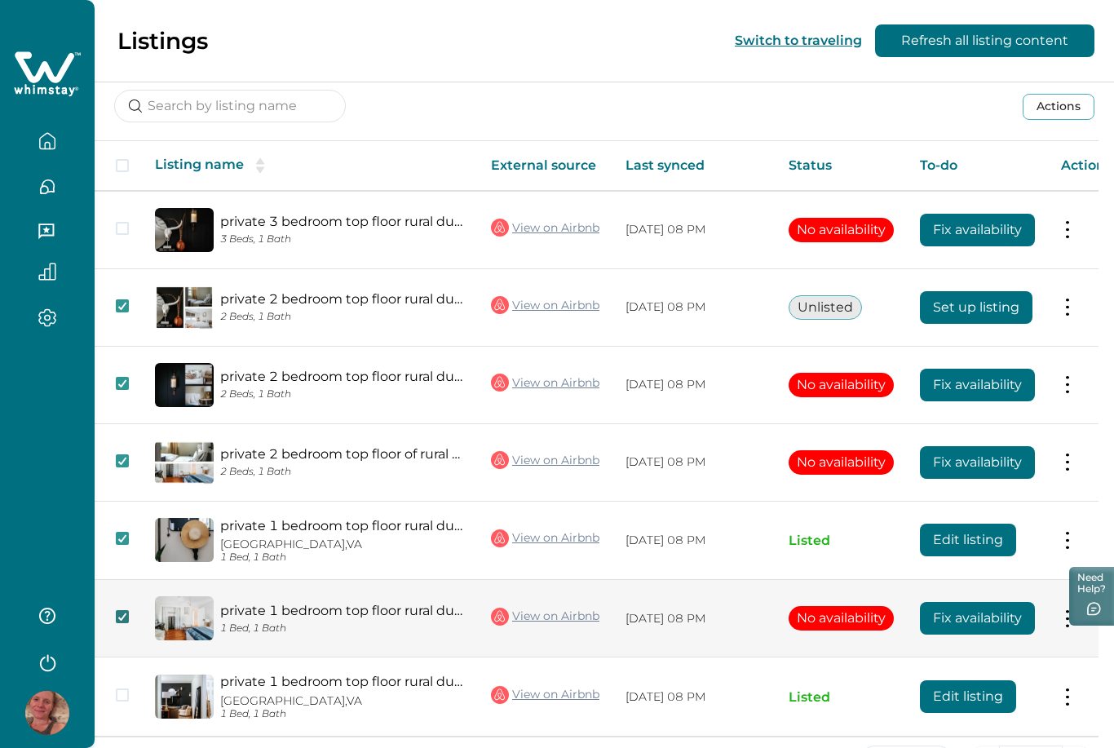
click at [124, 617] on icon at bounding box center [122, 616] width 10 height 8
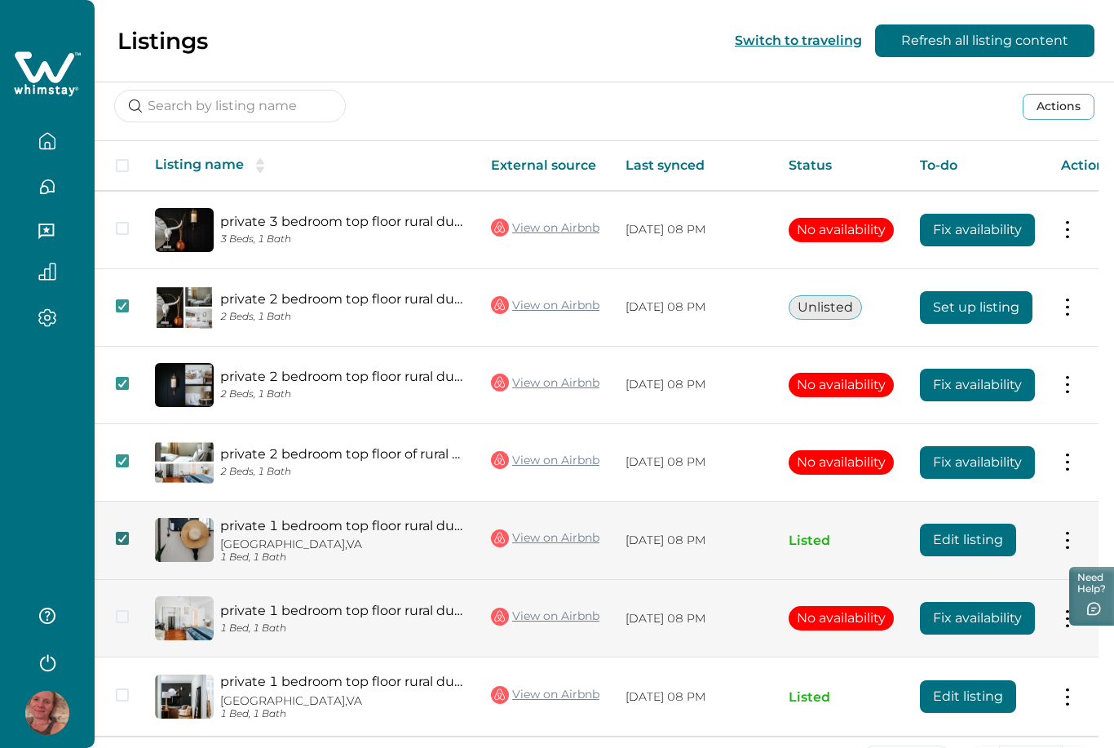
click at [123, 534] on icon at bounding box center [122, 538] width 10 height 8
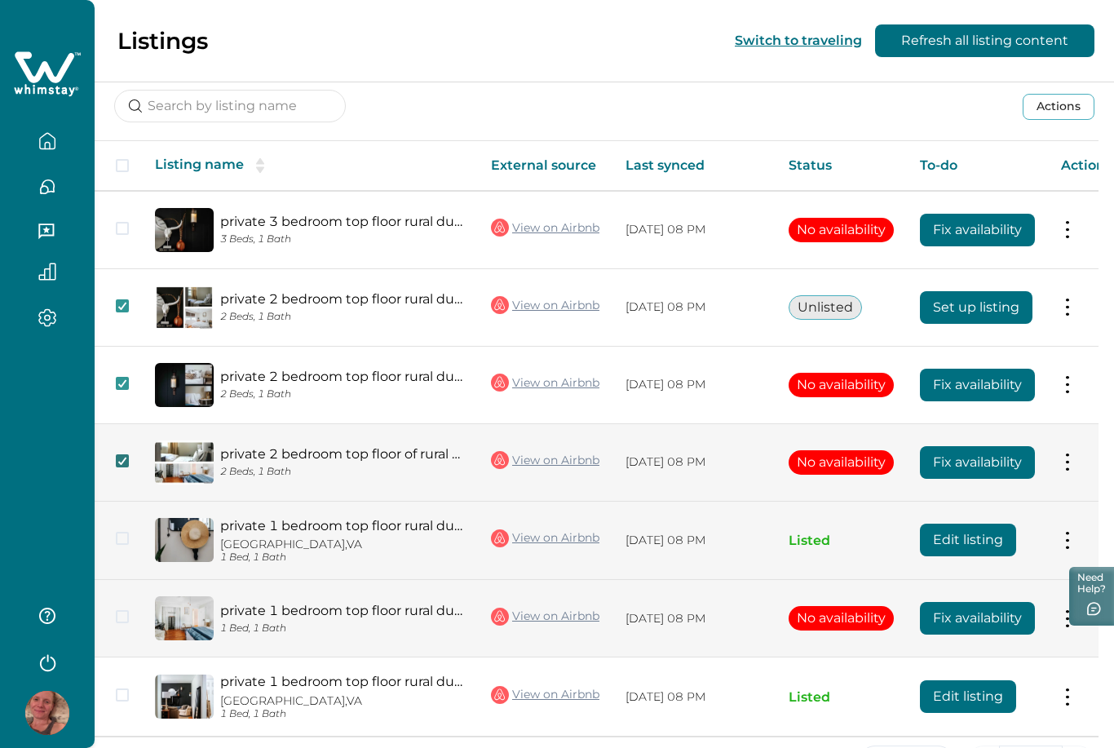
click at [118, 458] on icon at bounding box center [122, 461] width 10 height 8
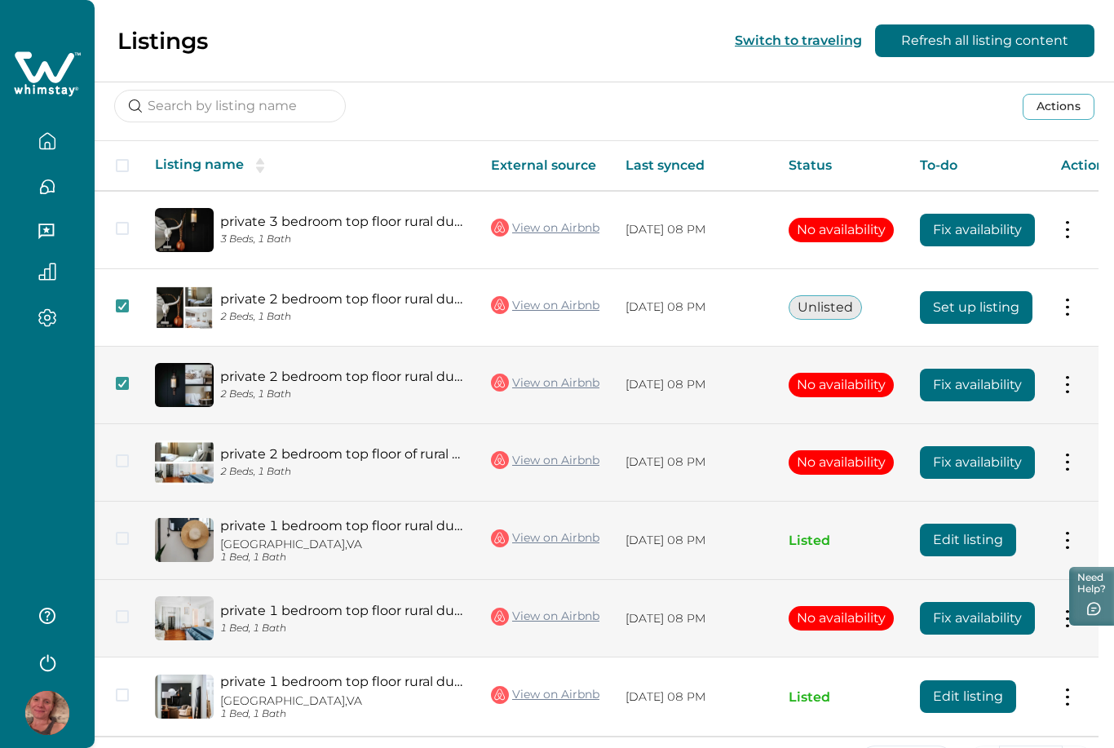
click at [130, 380] on td at bounding box center [118, 384] width 47 height 77
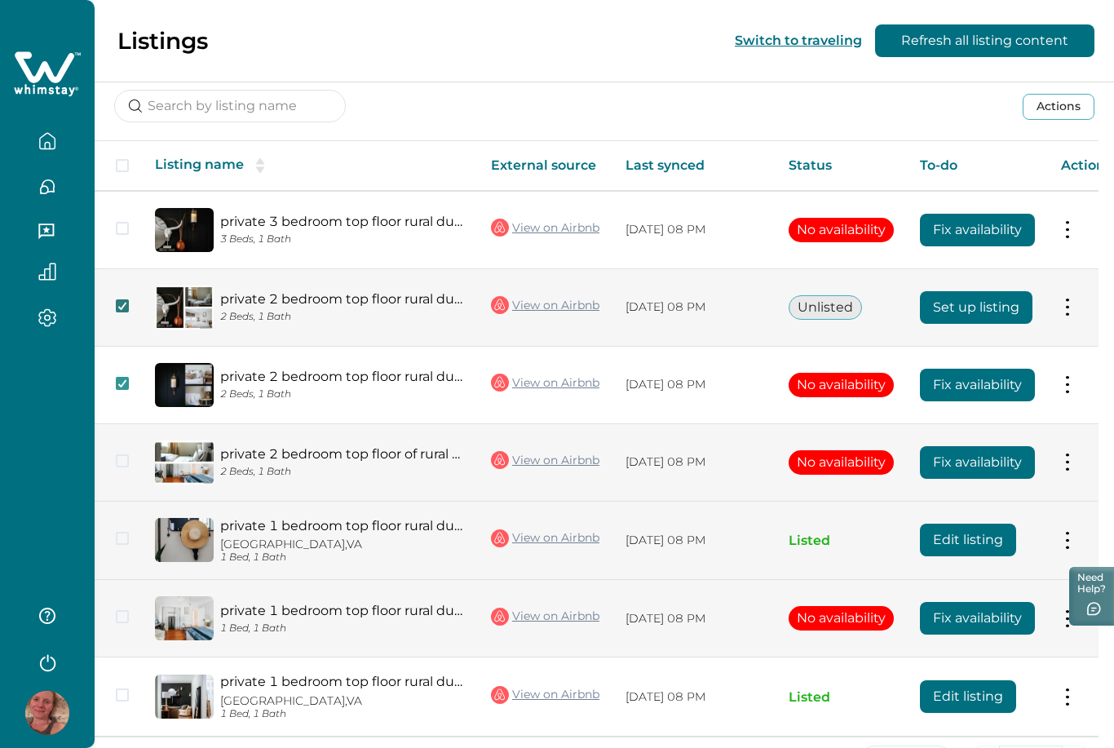
click at [118, 310] on span at bounding box center [122, 305] width 13 height 13
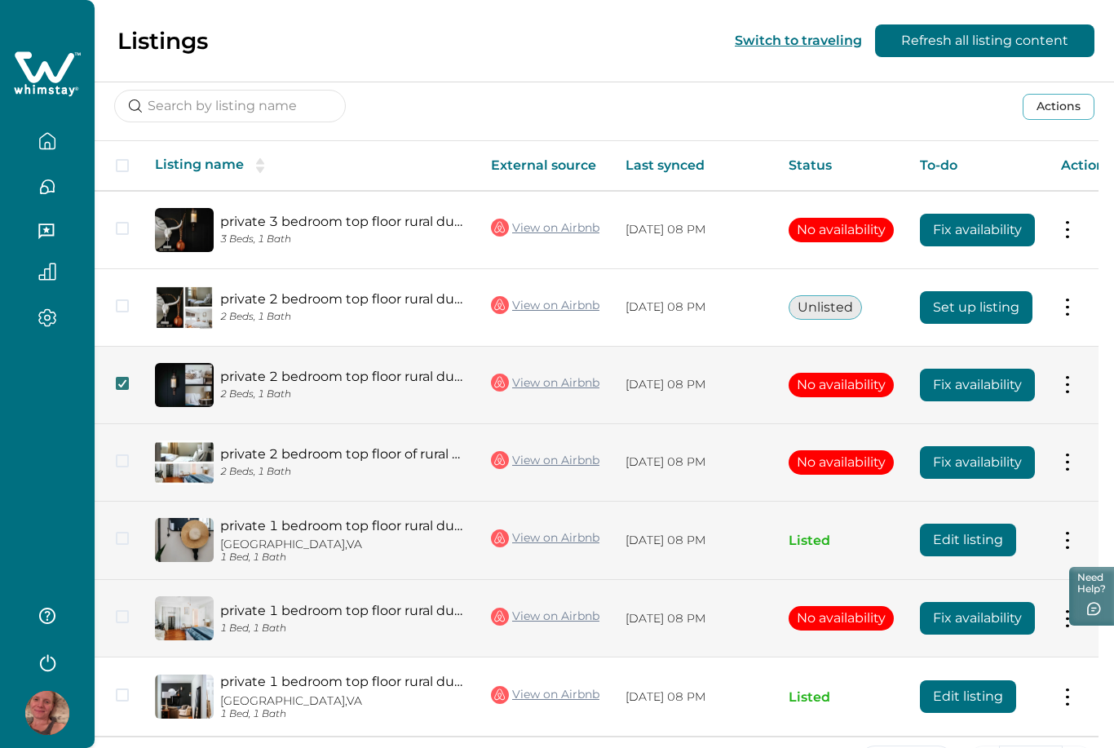
click at [121, 381] on icon at bounding box center [122, 383] width 10 height 8
click at [1062, 536] on td "Actions View listing on Whimstay Unlist listing View listing details" at bounding box center [1086, 540] width 77 height 79
click at [1070, 538] on button at bounding box center [1067, 540] width 13 height 17
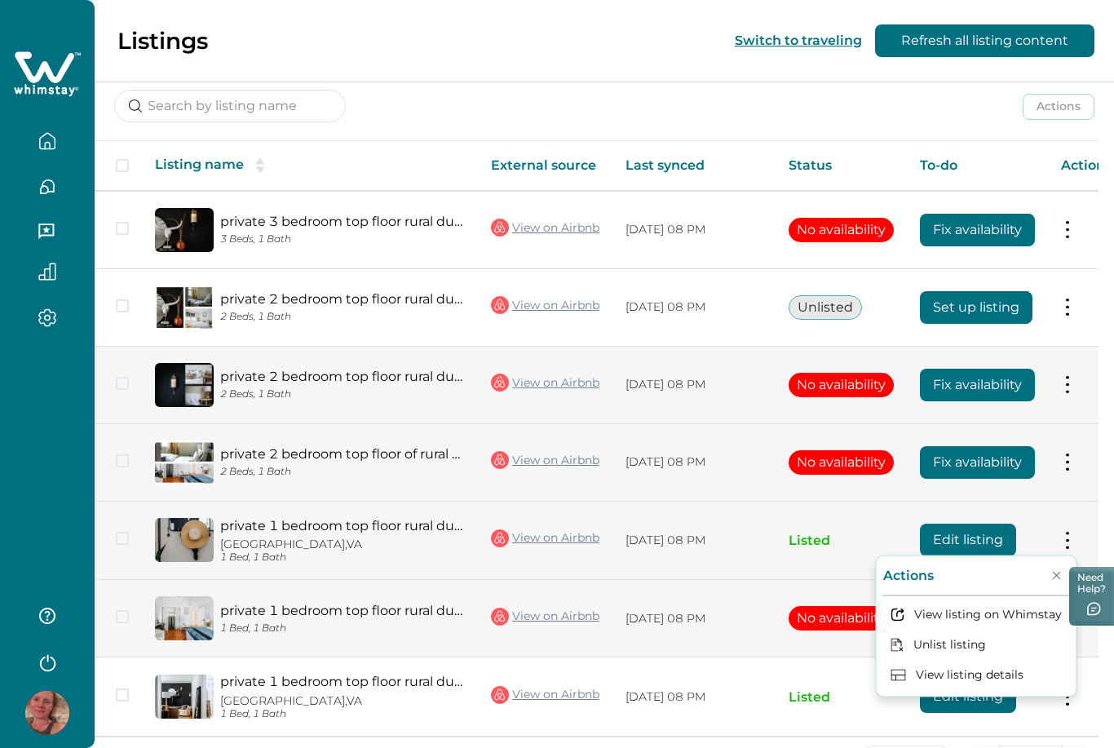
click at [1070, 538] on button at bounding box center [1067, 540] width 13 height 17
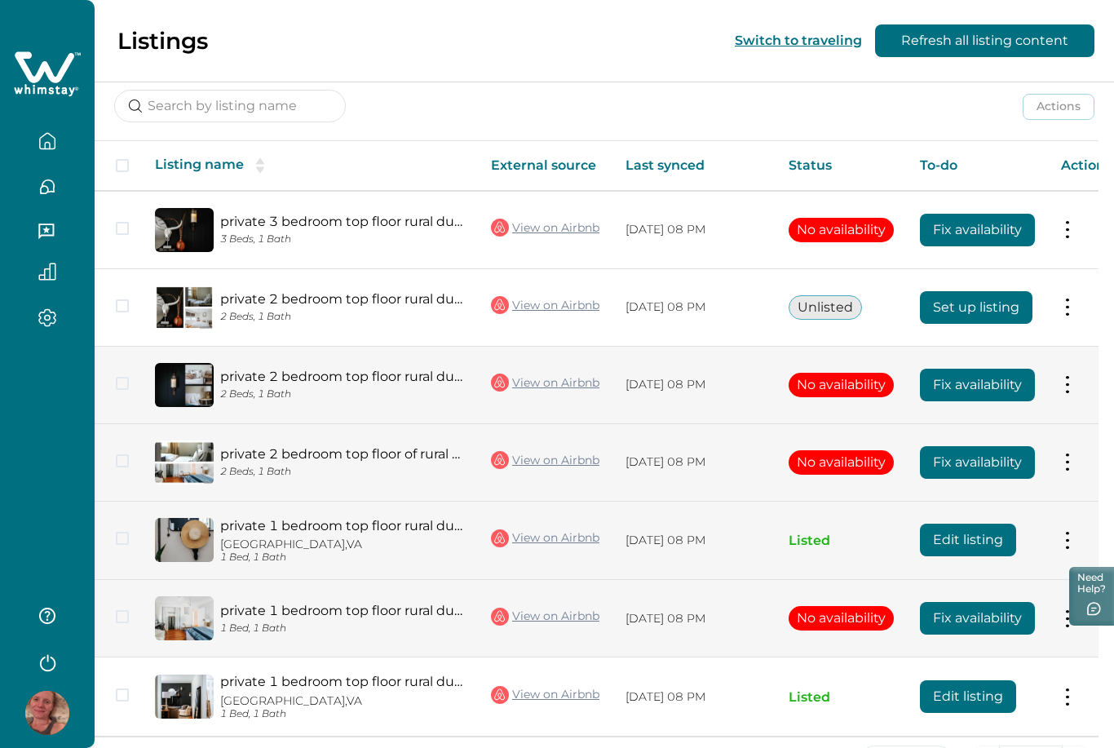
click at [988, 536] on button "Edit listing" at bounding box center [968, 539] width 96 height 33
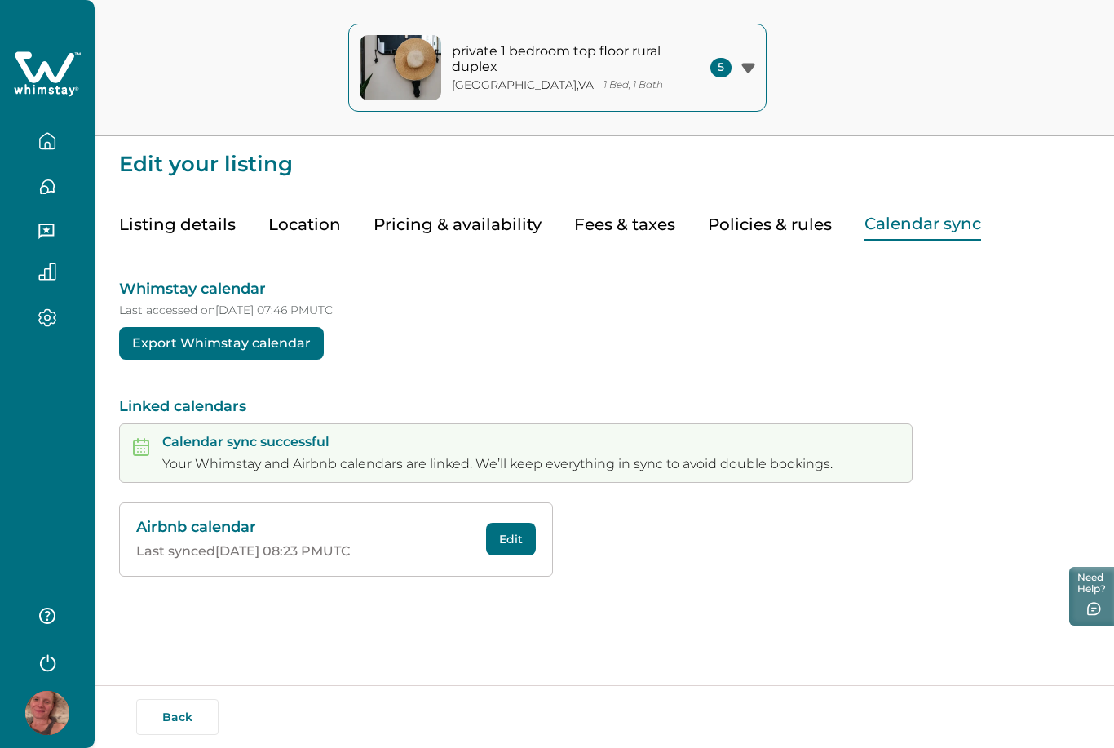
click at [920, 223] on button "Calendar sync" at bounding box center [922, 224] width 117 height 33
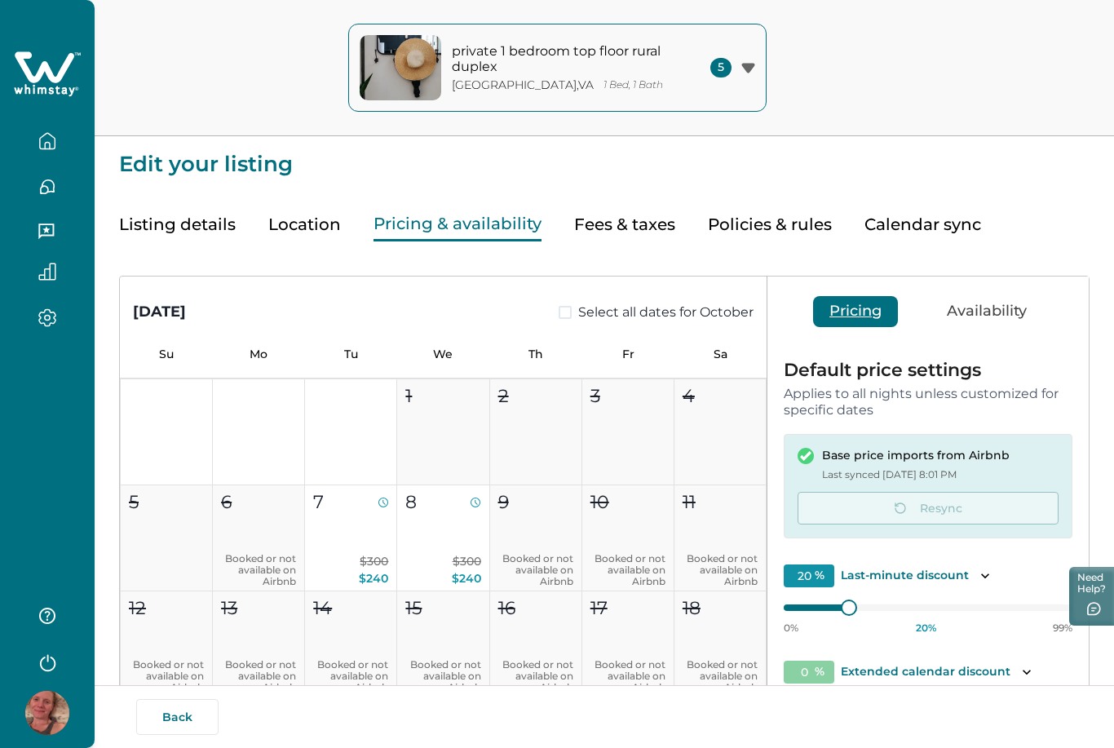
click at [502, 231] on button "Pricing & availability" at bounding box center [457, 224] width 168 height 33
type input "20"
